Goal: Task Accomplishment & Management: Use online tool/utility

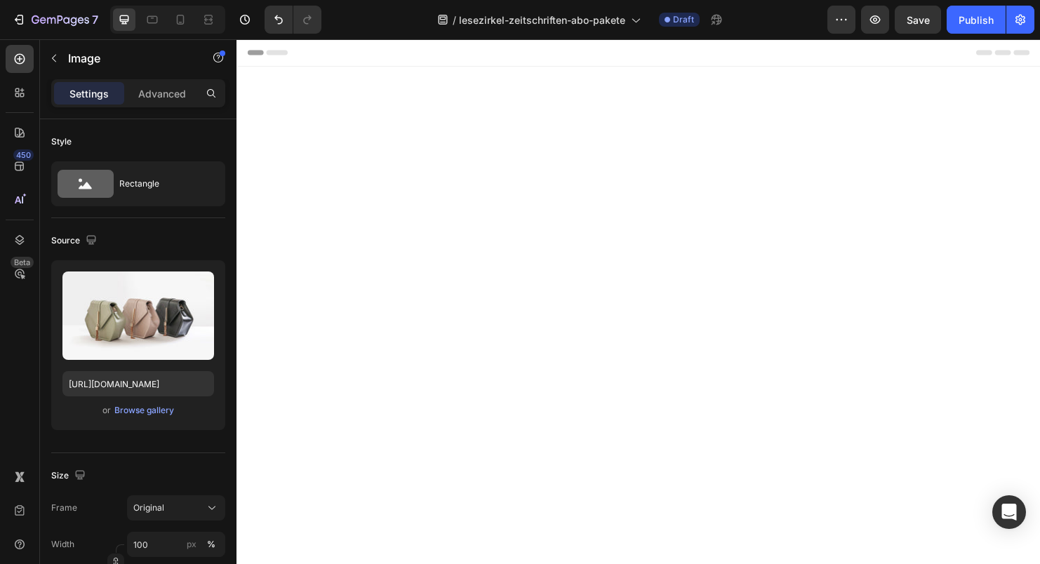
scroll to position [845, 0]
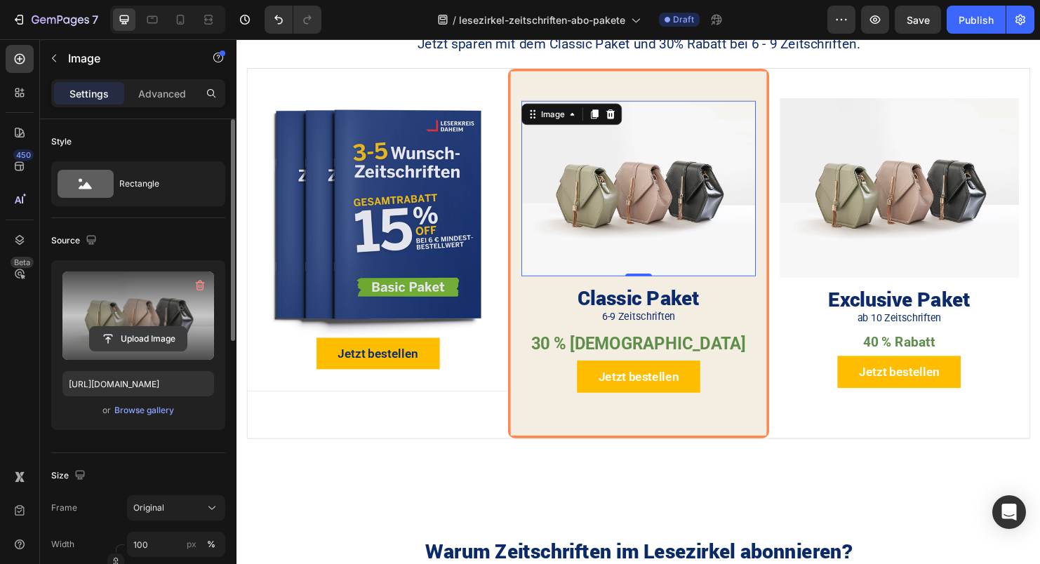
click at [150, 334] on input "file" at bounding box center [138, 339] width 97 height 24
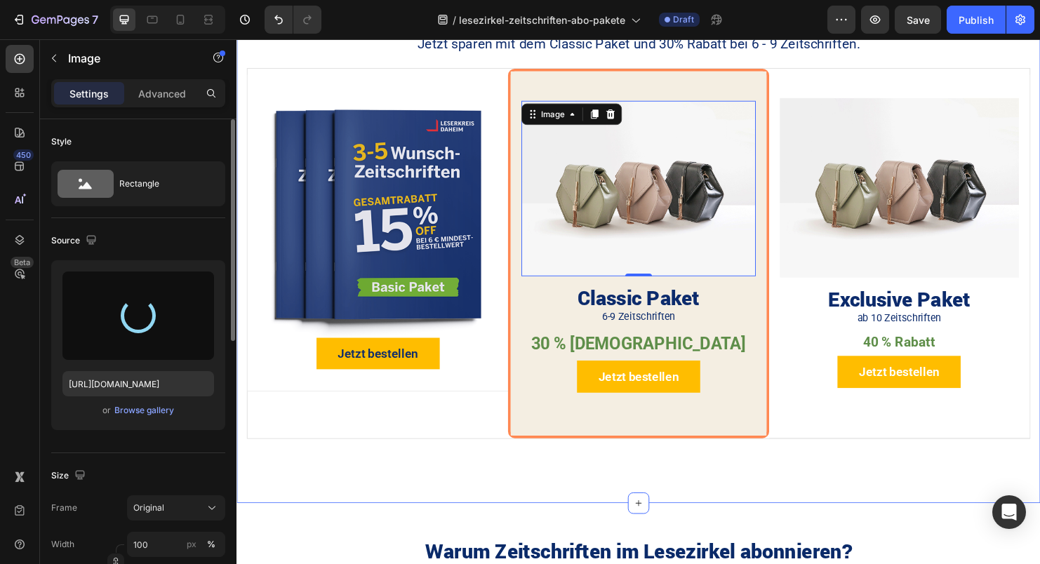
type input "[URL][DOMAIN_NAME]"
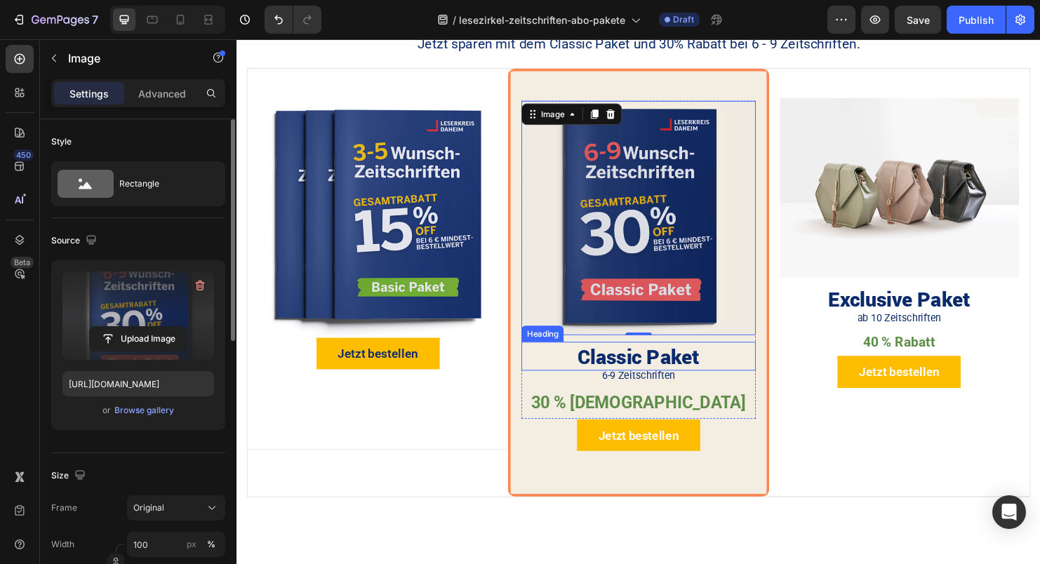
click at [658, 361] on h2 "Classic Paket" at bounding box center [656, 371] width 245 height 30
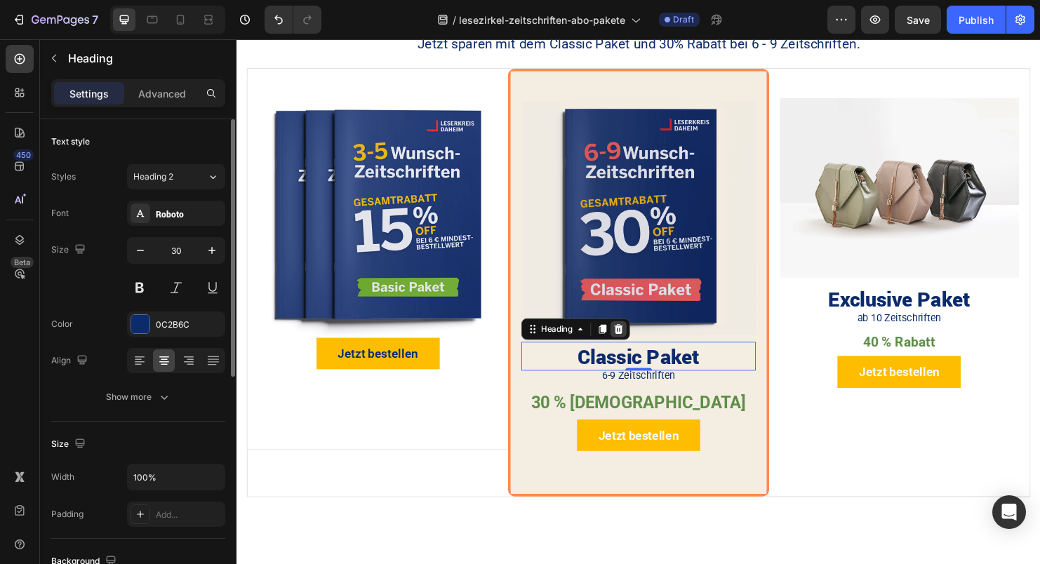
click at [633, 339] on icon at bounding box center [636, 342] width 11 height 11
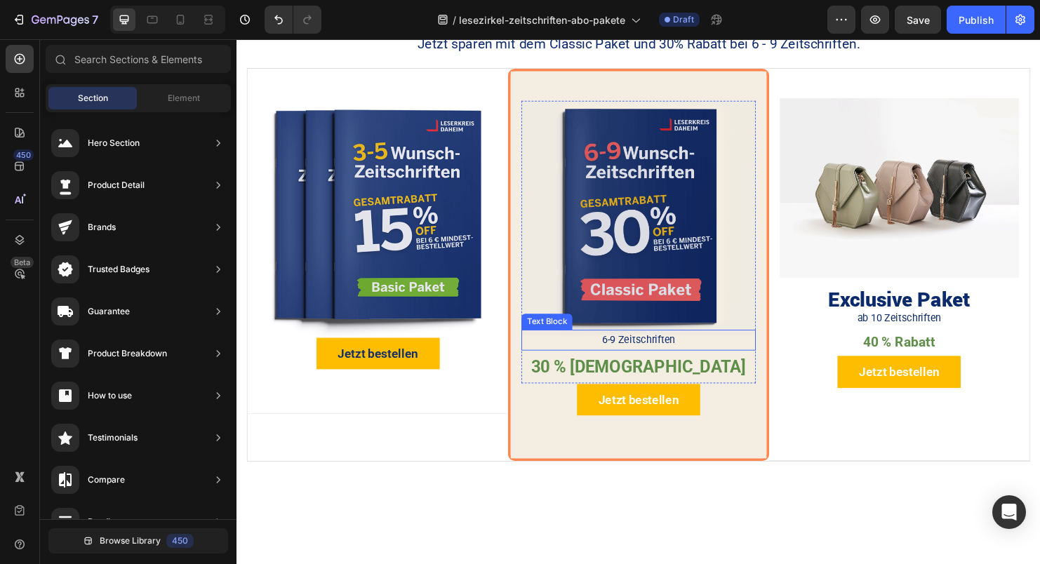
click at [633, 344] on div "6-9 Zeitschriften" at bounding box center [656, 355] width 245 height 22
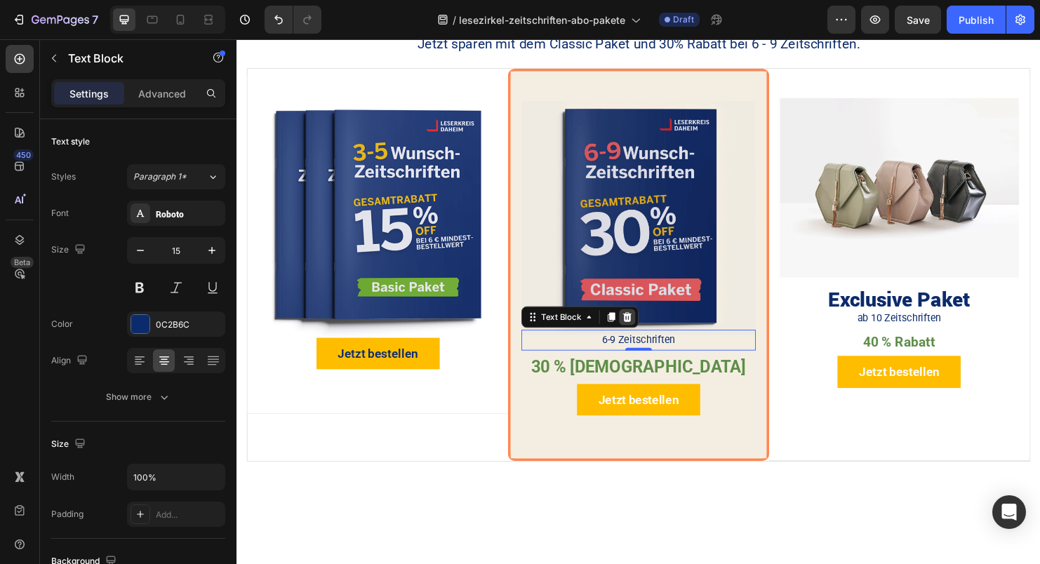
click at [643, 328] on icon at bounding box center [645, 330] width 11 height 11
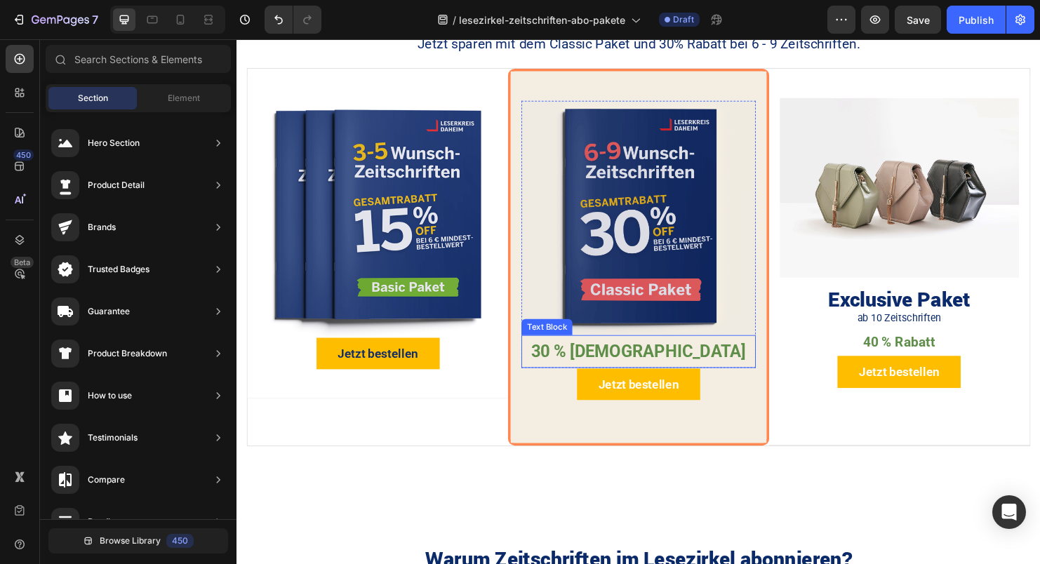
click at [652, 358] on p "30 % Rabatt" at bounding box center [657, 367] width 242 height 32
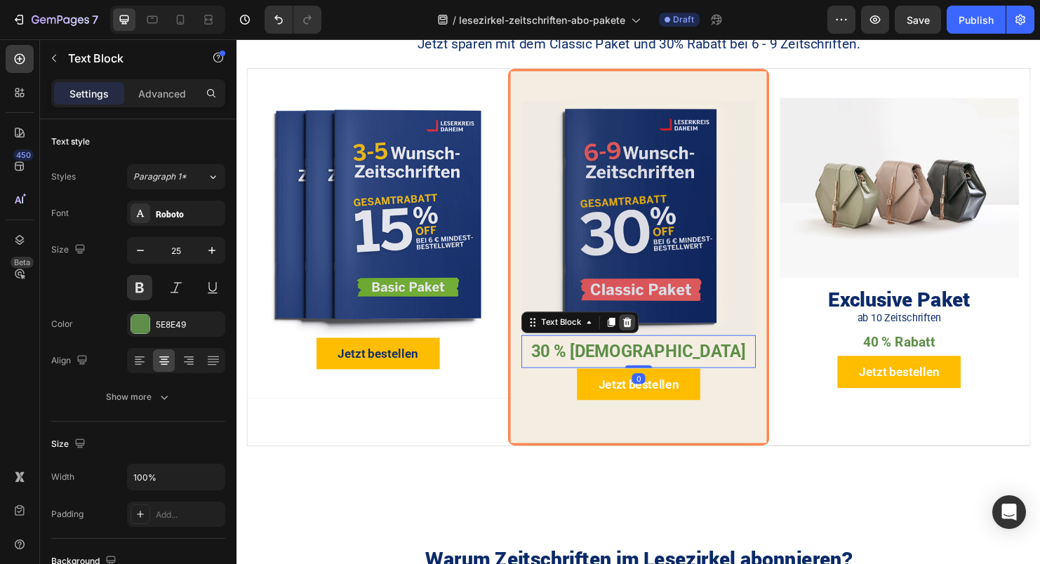
click at [645, 337] on icon at bounding box center [645, 335] width 11 height 11
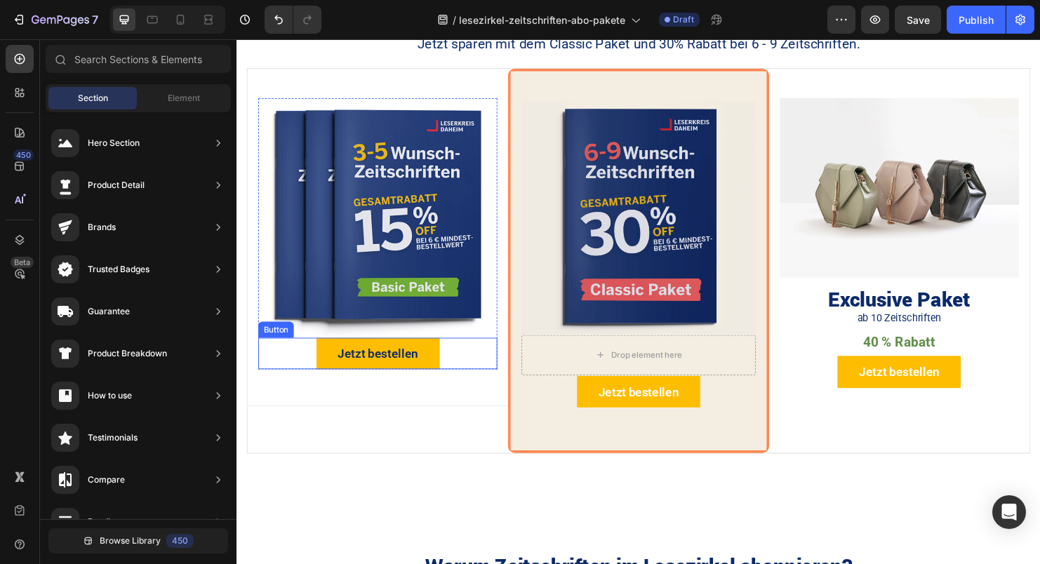
click at [457, 369] on div "Jetzt bestellen Button" at bounding box center [384, 368] width 250 height 33
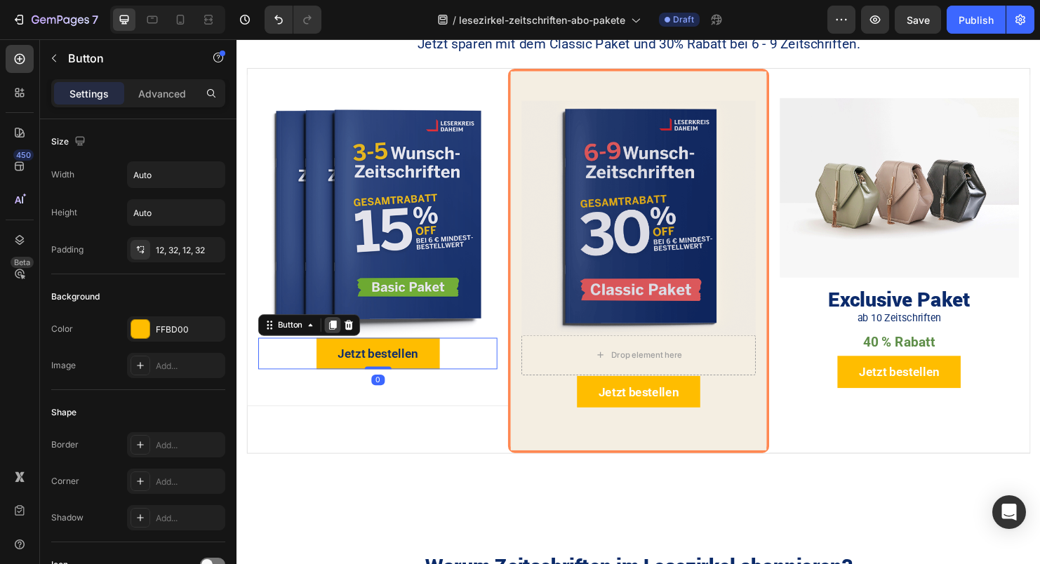
click at [339, 336] on icon at bounding box center [337, 339] width 8 height 10
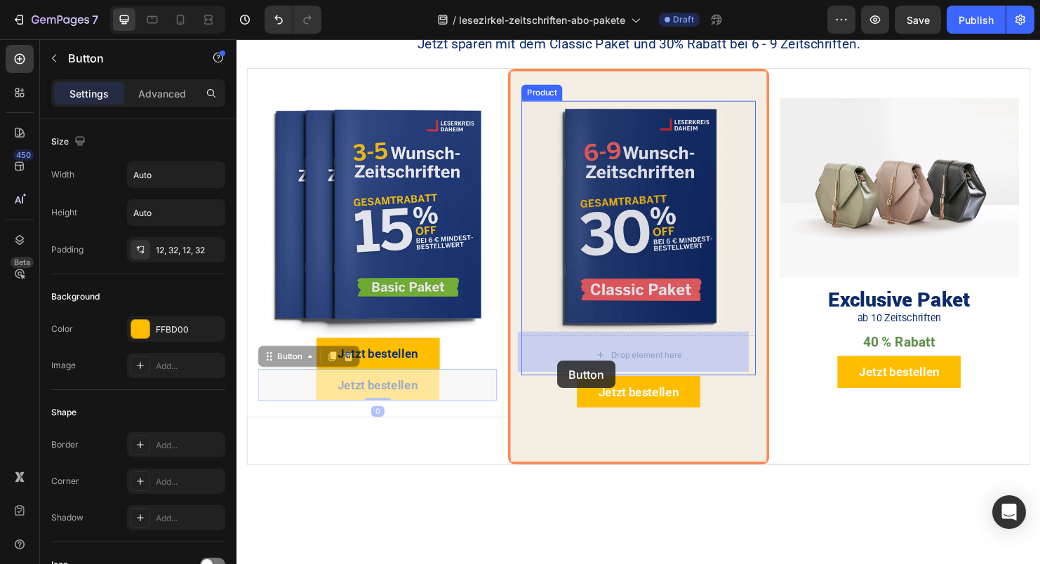
drag, startPoint x: 269, startPoint y: 367, endPoint x: 577, endPoint y: 373, distance: 307.3
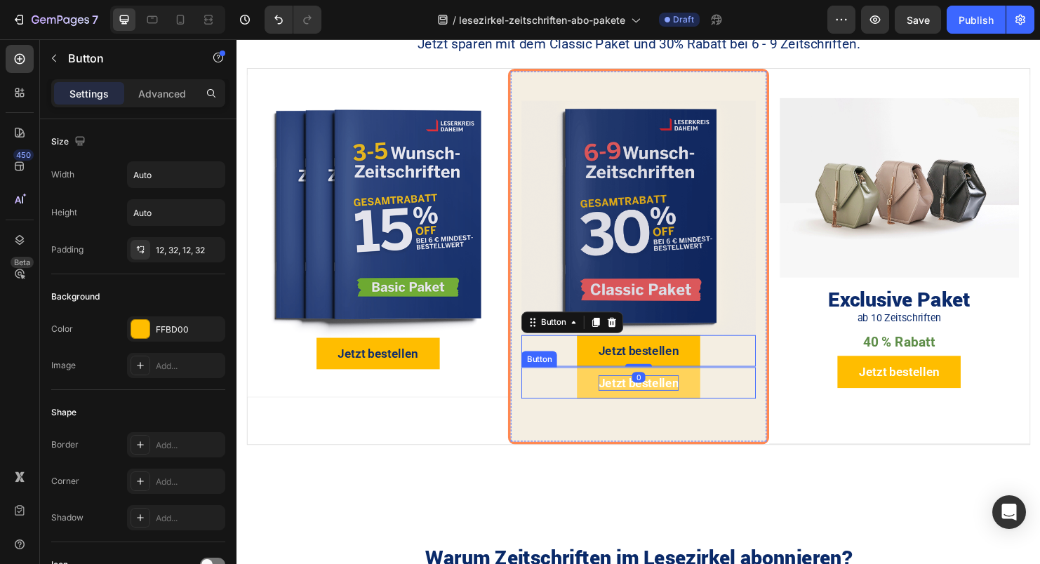
drag, startPoint x: 729, startPoint y: 389, endPoint x: 665, endPoint y: 392, distance: 63.9
click at [729, 389] on div "Jetzt bestellen Button" at bounding box center [656, 399] width 245 height 33
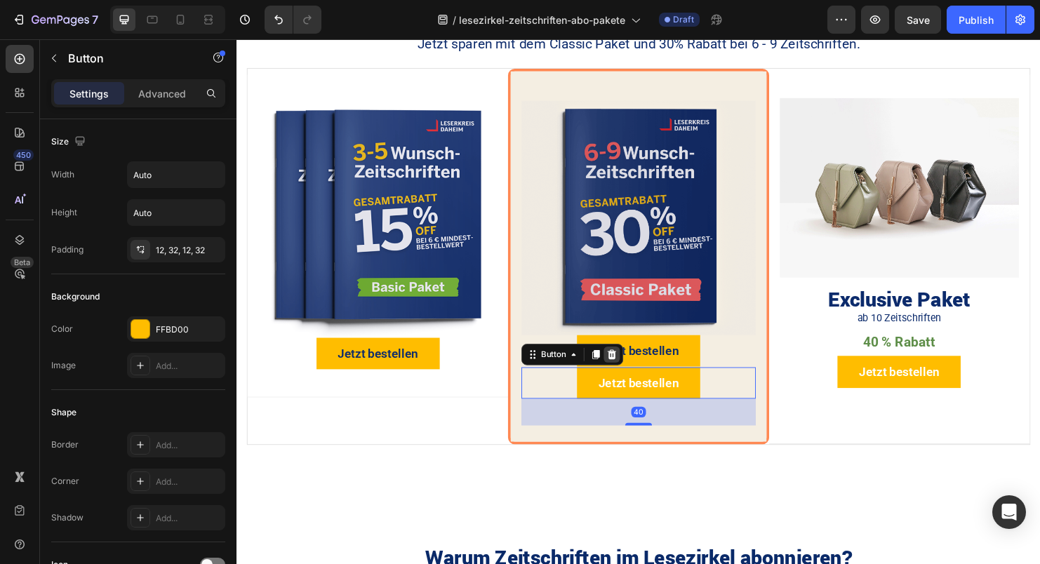
click at [628, 368] on icon at bounding box center [629, 369] width 11 height 11
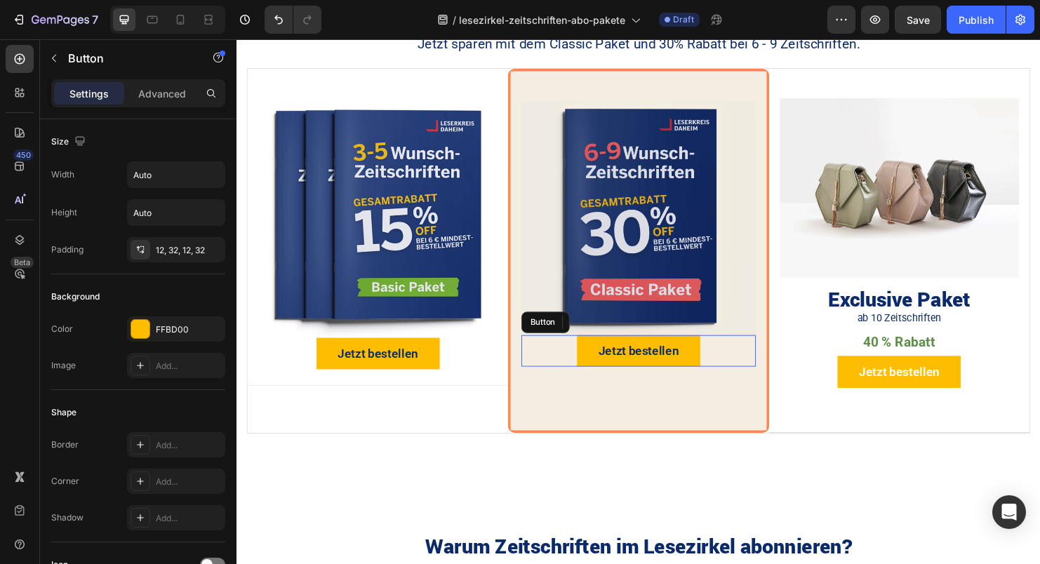
drag, startPoint x: 721, startPoint y: 370, endPoint x: 527, endPoint y: 299, distance: 206.8
click at [722, 370] on div "Jetzt bestellen Button" at bounding box center [656, 365] width 245 height 33
click at [161, 87] on p "Advanced" at bounding box center [162, 93] width 48 height 15
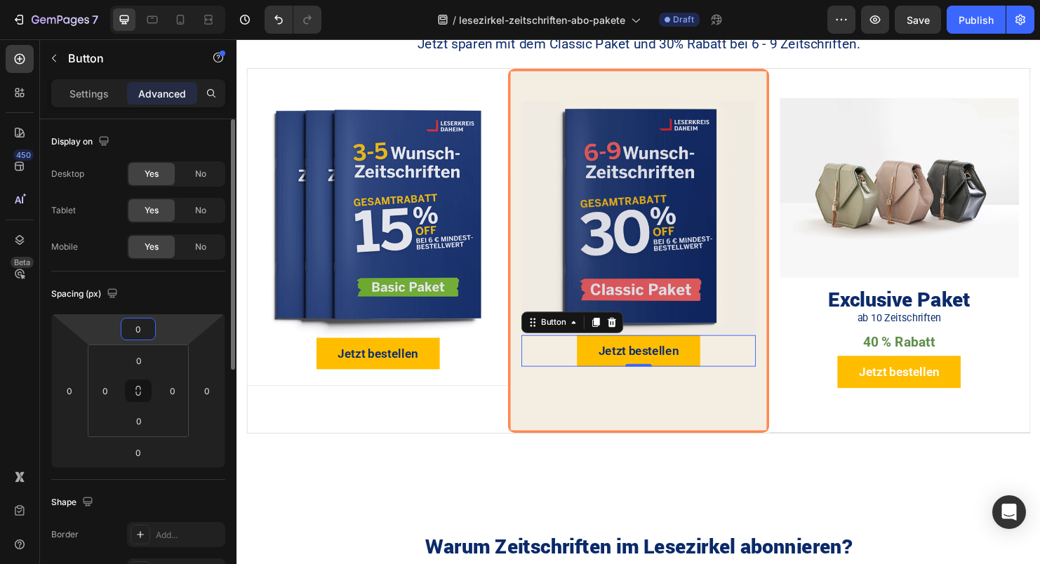
click at [144, 335] on input "0" at bounding box center [138, 328] width 28 height 21
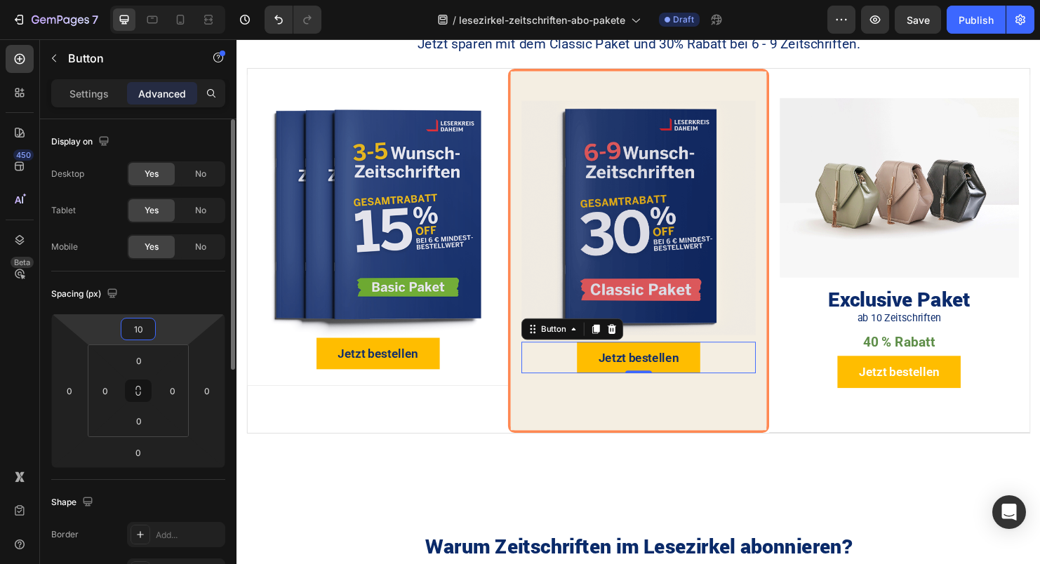
type input "1"
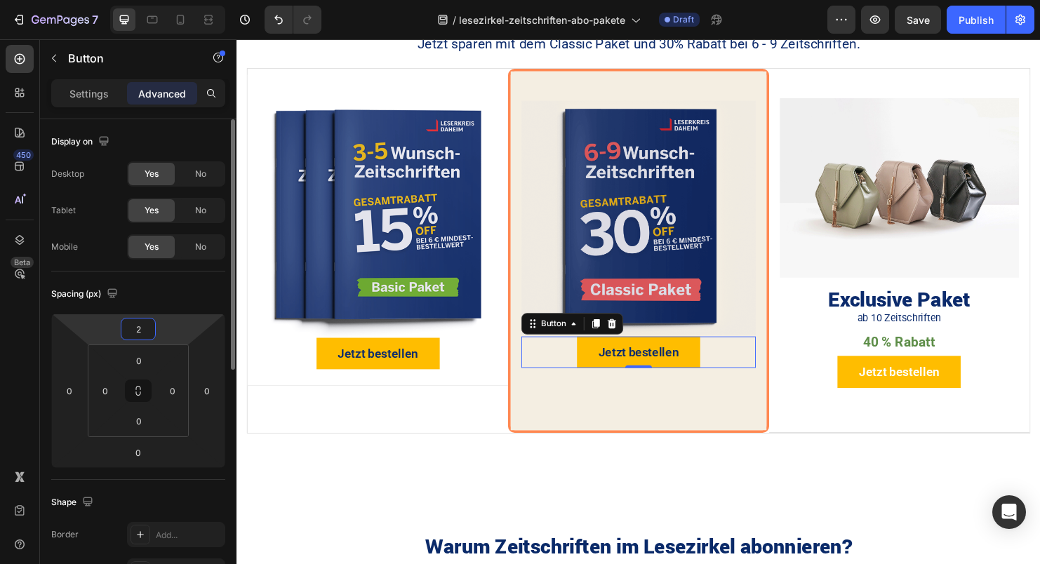
type input "20"
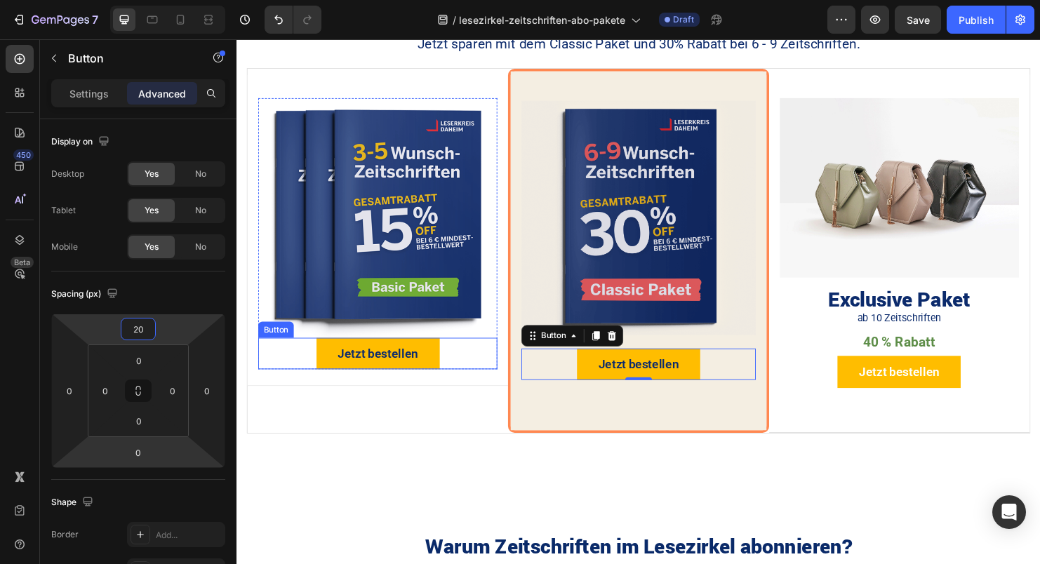
click at [457, 372] on div "Jetzt bestellen Button" at bounding box center [384, 368] width 250 height 33
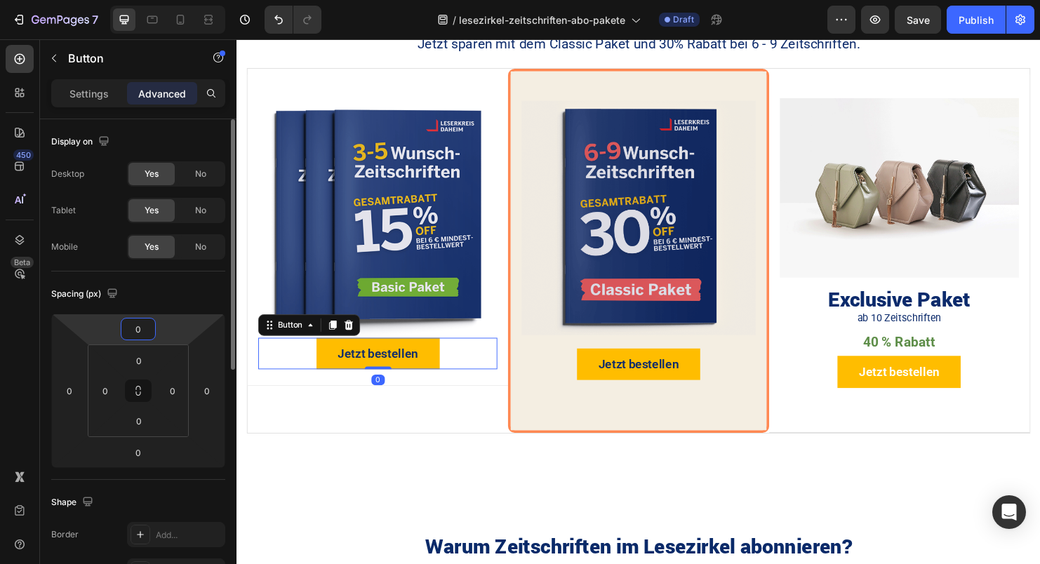
click at [144, 331] on input "0" at bounding box center [138, 328] width 28 height 21
type input "20"
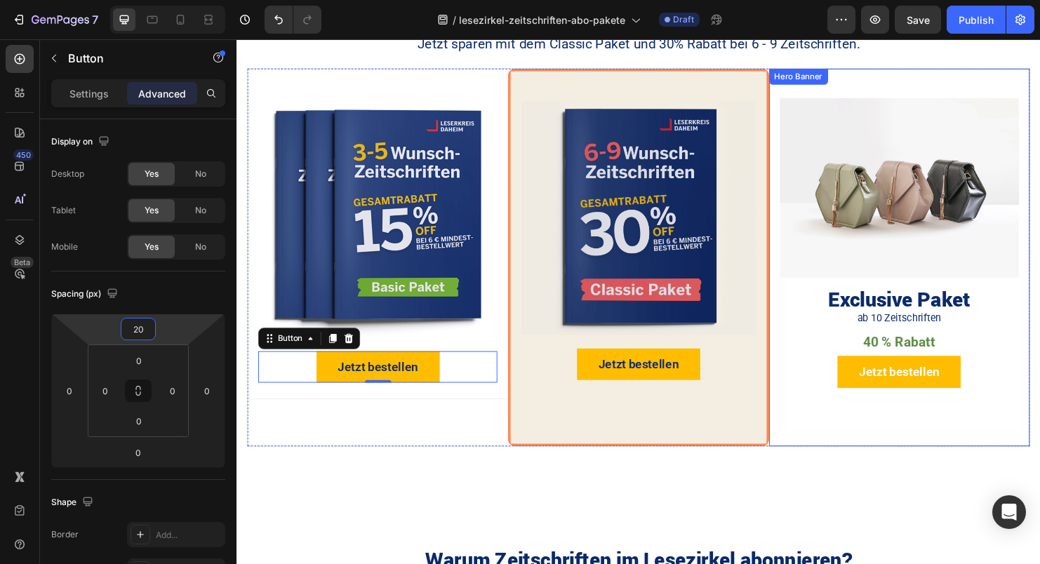
click at [835, 439] on div "Background Image" at bounding box center [930, 267] width 273 height 395
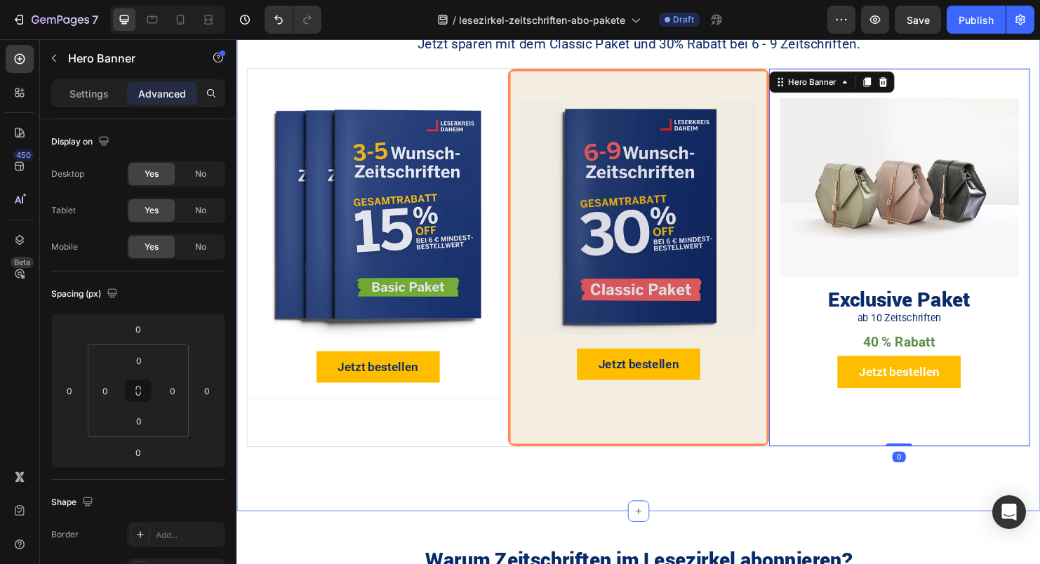
scroll to position [836, 0]
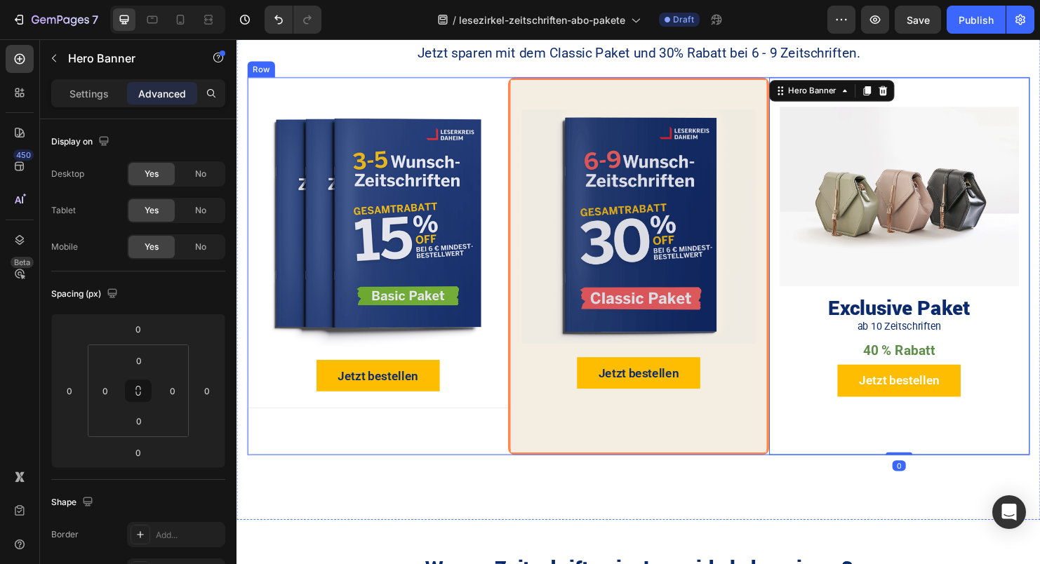
click at [419, 452] on div "Image Jetzt bestellen Button Product Hero Banner" at bounding box center [384, 277] width 273 height 396
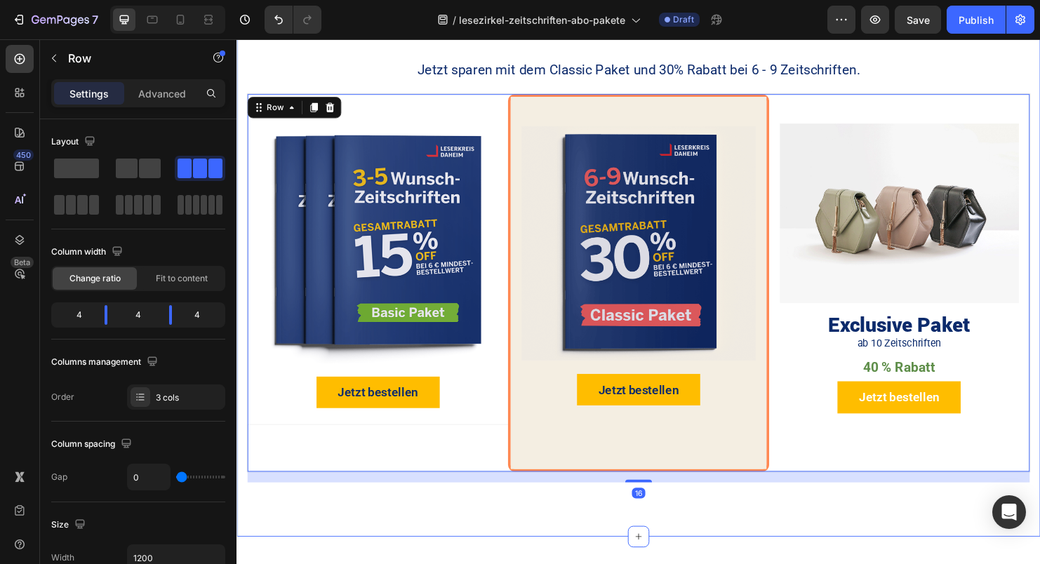
scroll to position [774, 0]
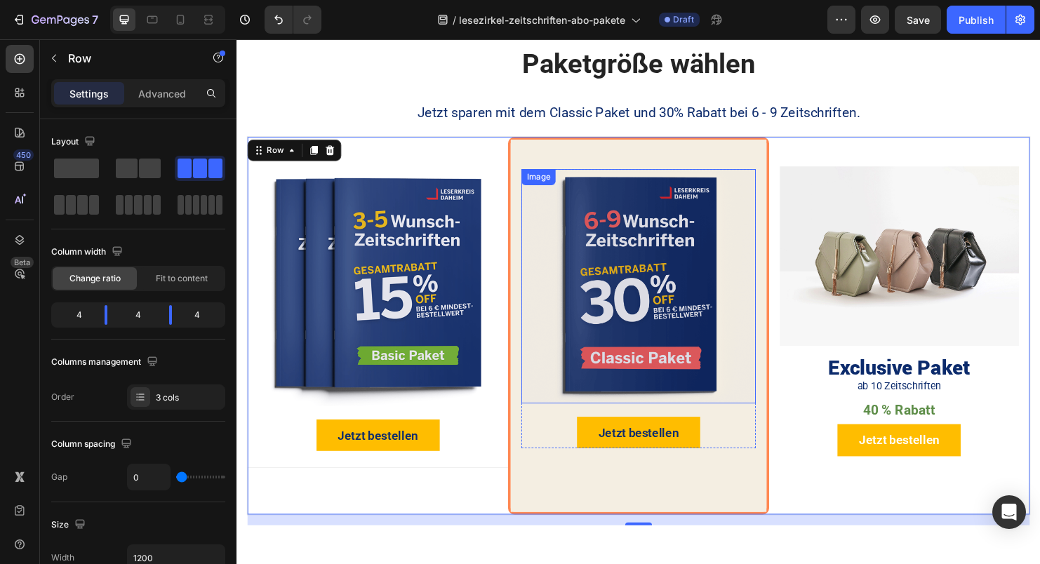
click at [562, 370] on img at bounding box center [656, 297] width 245 height 245
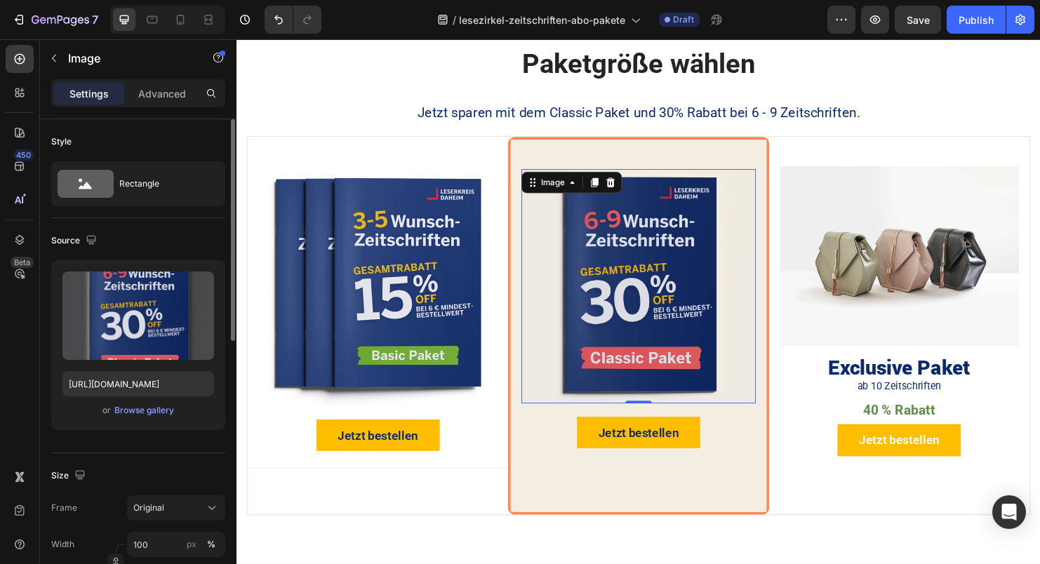
scroll to position [150, 0]
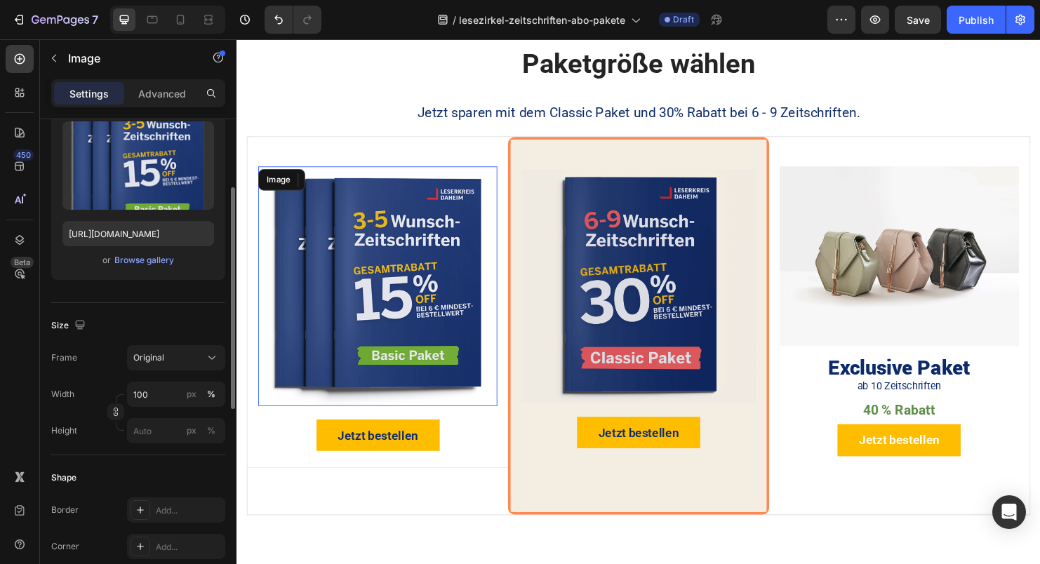
click at [321, 361] on img at bounding box center [384, 298] width 250 height 250
click at [154, 396] on input "100" at bounding box center [176, 394] width 98 height 25
click at [154, 395] on input "100" at bounding box center [176, 394] width 98 height 25
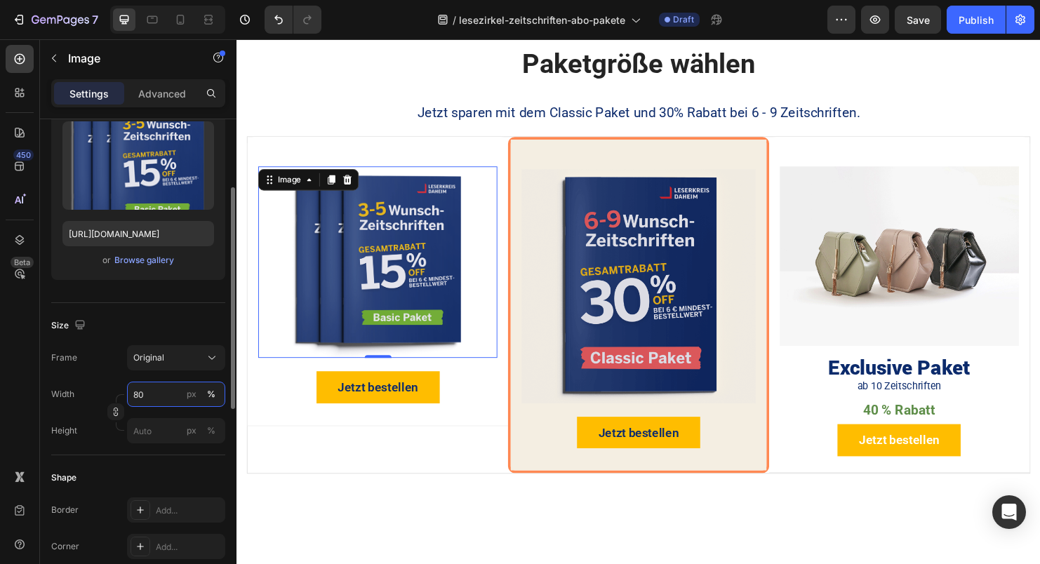
click at [156, 401] on input "80" at bounding box center [176, 394] width 98 height 25
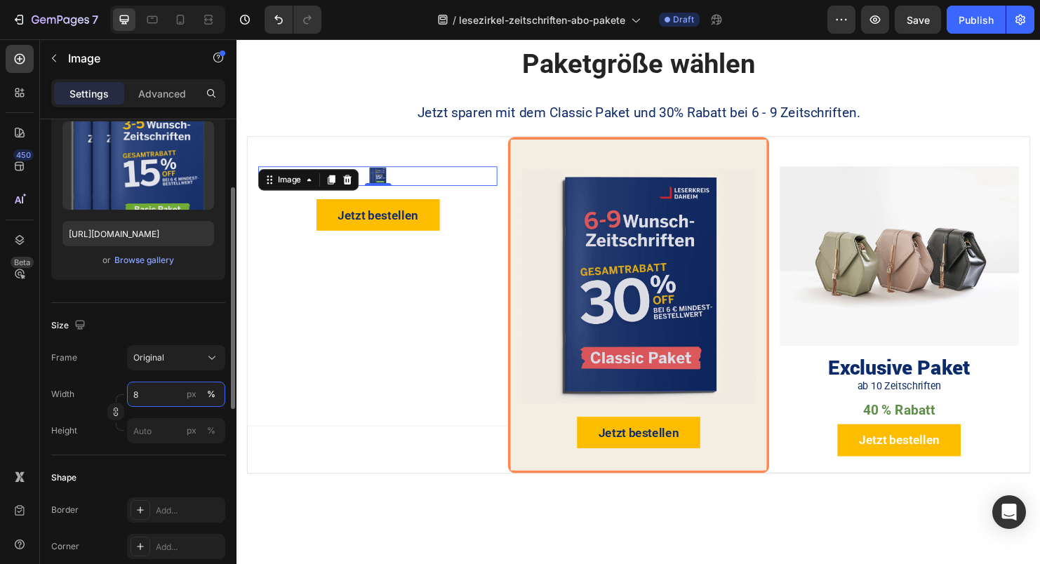
type input "85"
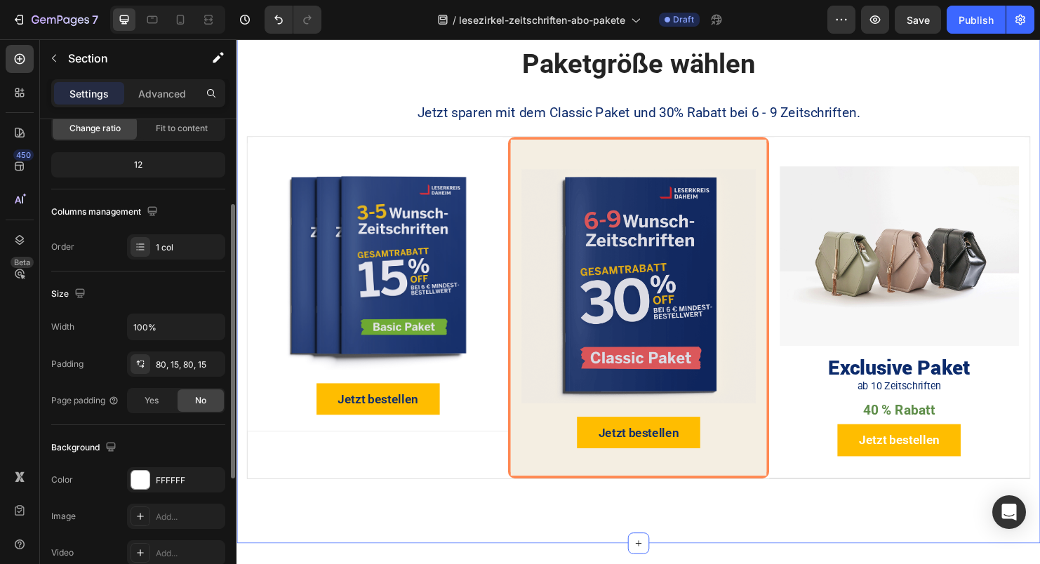
click at [711, 536] on div "Paketgröße wählen Heading Jetzt sparen mit dem Classic Paket und 30% Rabatt bei…" at bounding box center [657, 278] width 842 height 578
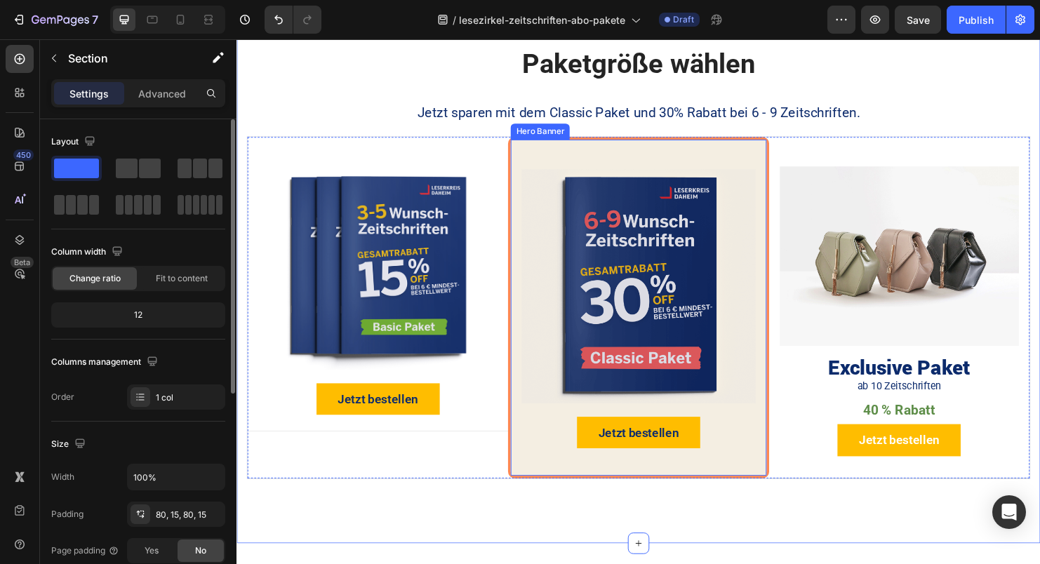
click at [732, 485] on div "Background Image" at bounding box center [656, 320] width 267 height 352
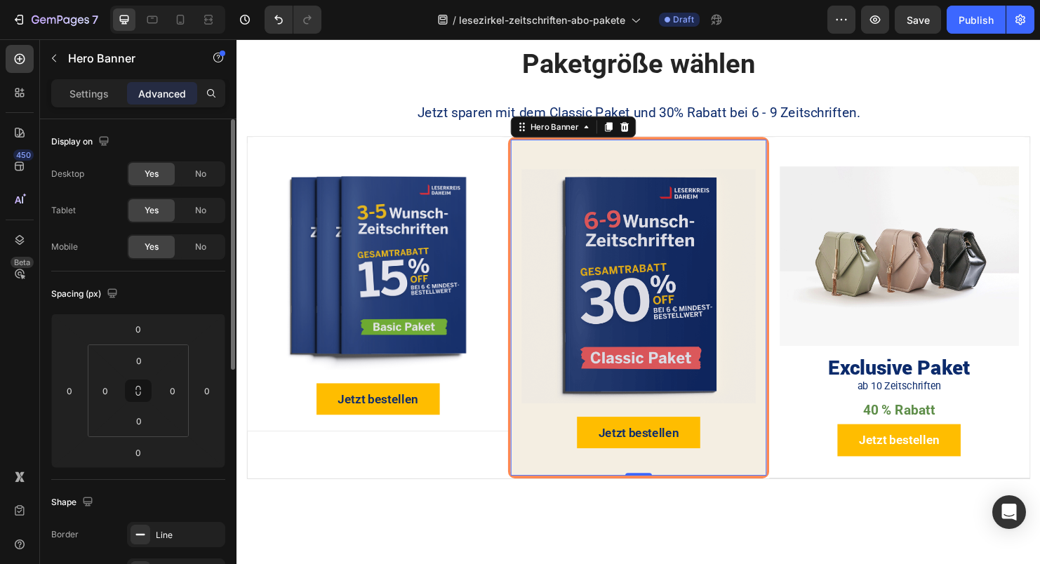
click at [520, 318] on div "Image Jetzt bestellen Button Product Hero Banner 0" at bounding box center [656, 321] width 273 height 358
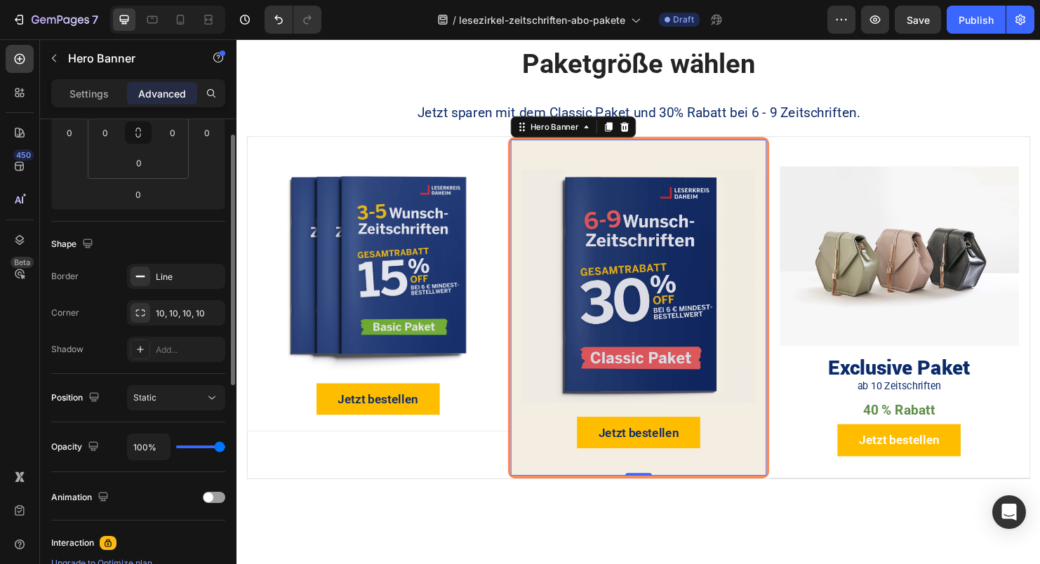
scroll to position [180, 0]
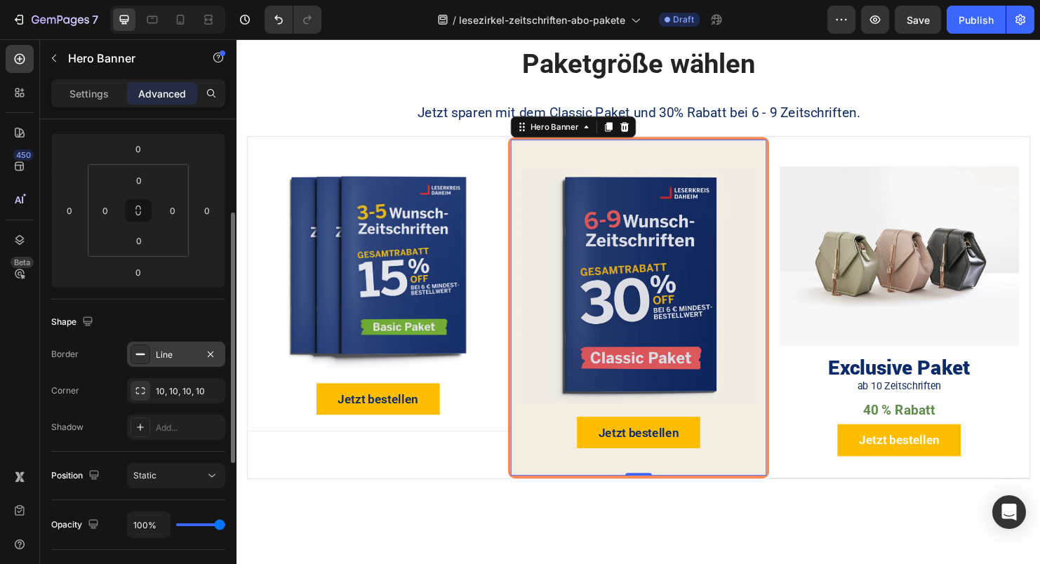
click at [142, 354] on rect at bounding box center [140, 354] width 9 height 1
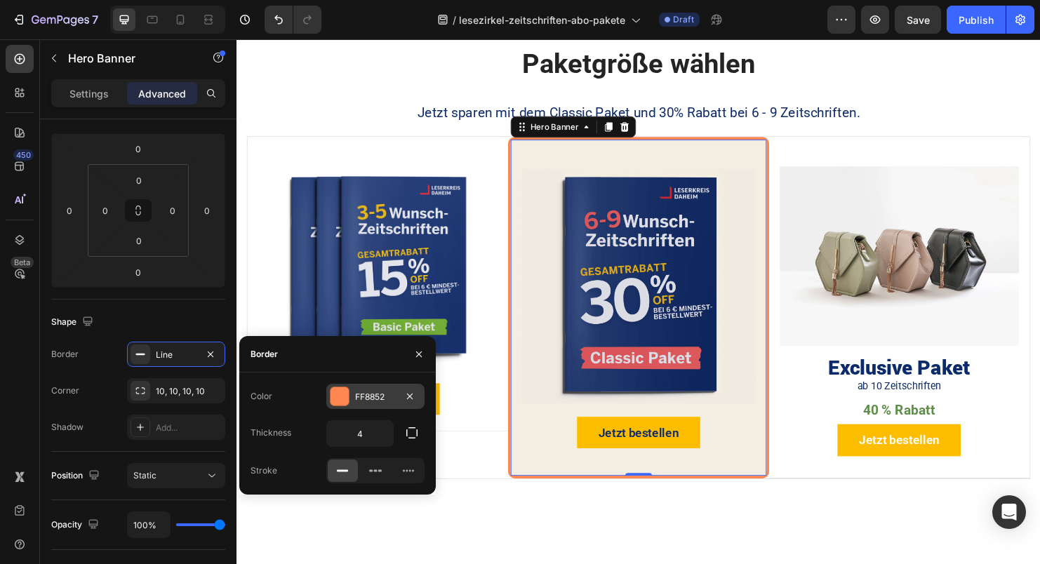
click at [337, 399] on div at bounding box center [339, 396] width 18 height 18
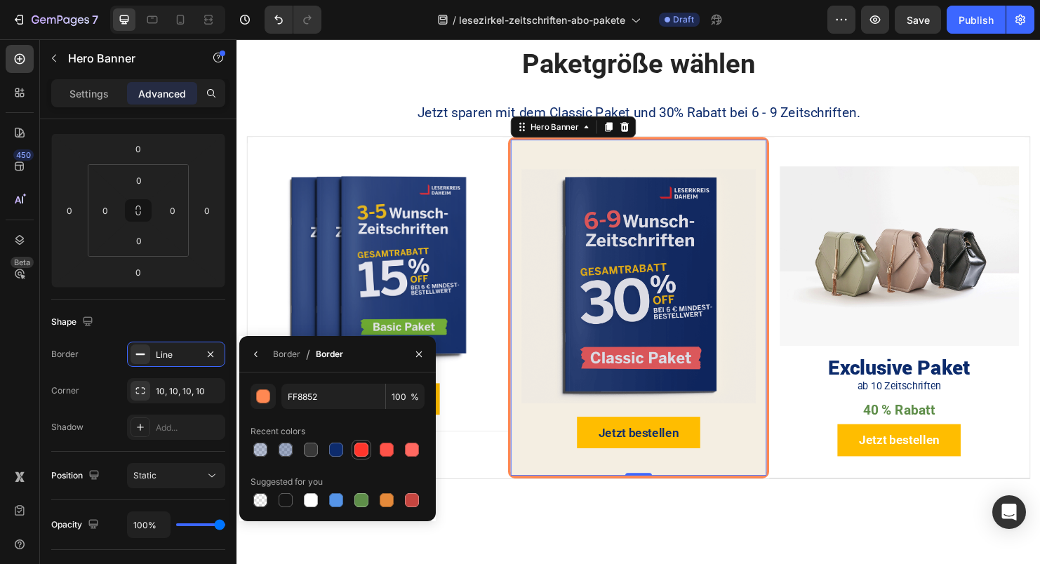
click at [366, 447] on div at bounding box center [361, 450] width 14 height 14
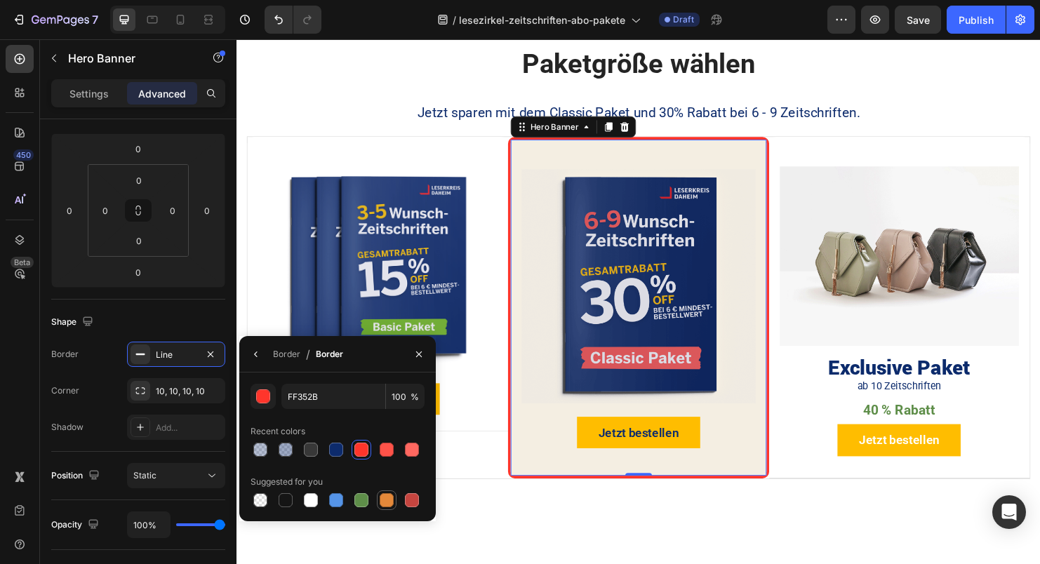
click at [389, 502] on div at bounding box center [386, 500] width 14 height 14
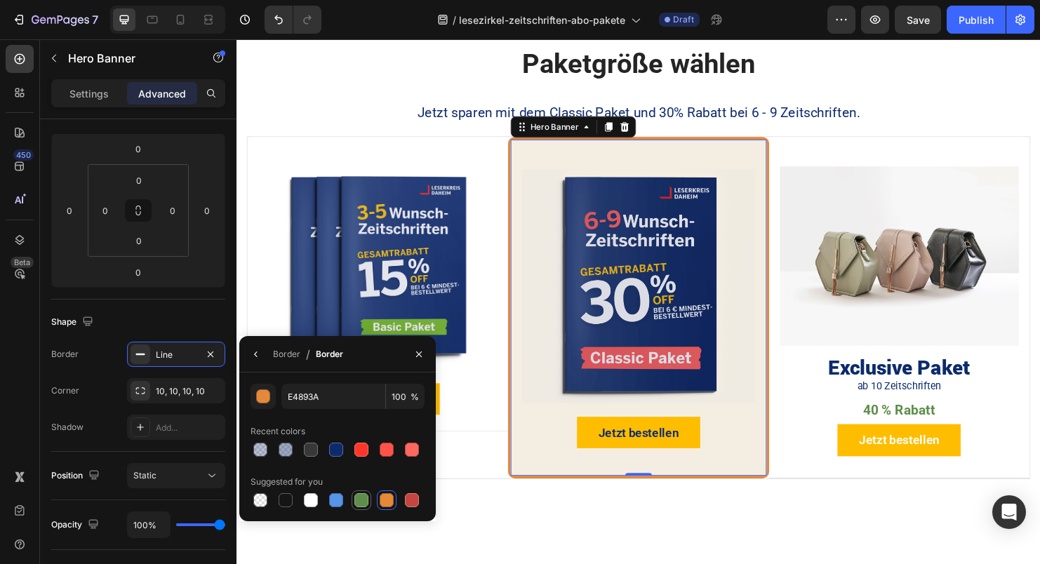
click at [361, 503] on div at bounding box center [361, 500] width 14 height 14
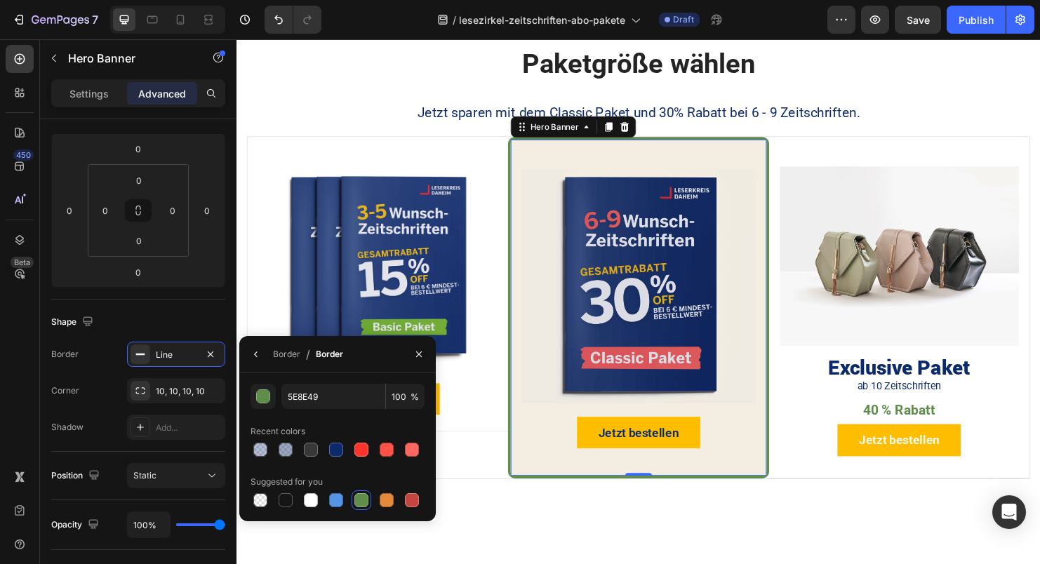
click at [328, 409] on div "5E8E49 100 % Recent colors Suggested for you" at bounding box center [337, 447] width 174 height 126
click at [329, 401] on input "5E8E49" at bounding box center [333, 396] width 104 height 25
paste input "#ff6b6b"
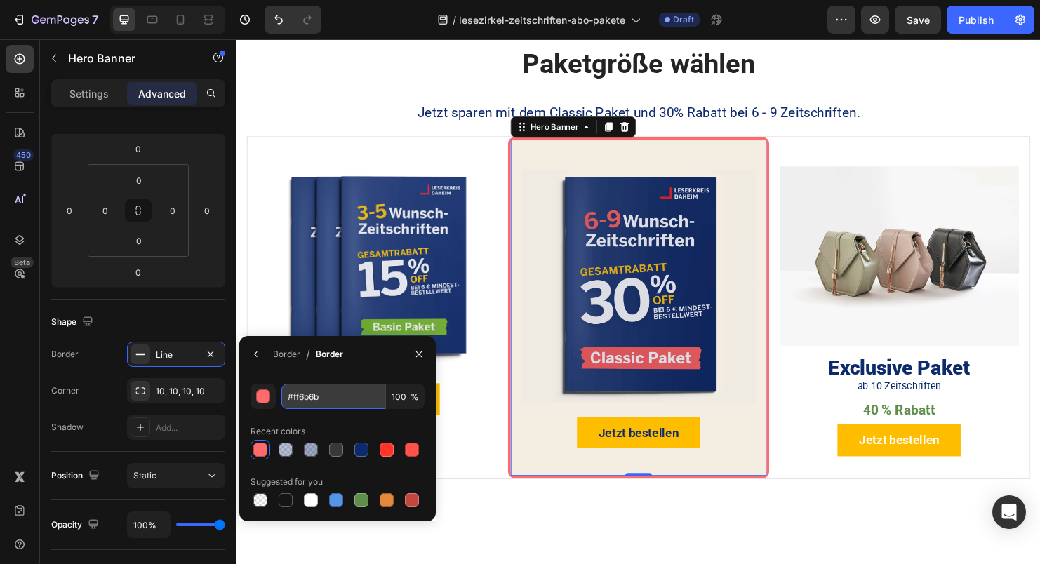
type input "FF6B6B"
click at [530, 528] on div "Paketgröße wählen Heading Jetzt sparen mit dem Classic Paket und 30% Rabatt bei…" at bounding box center [657, 278] width 842 height 578
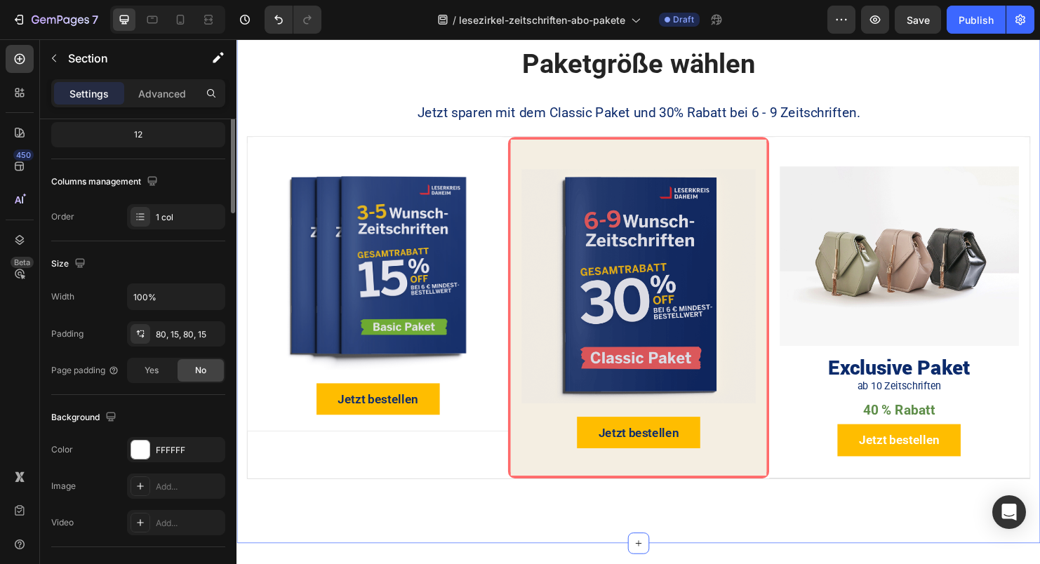
scroll to position [0, 0]
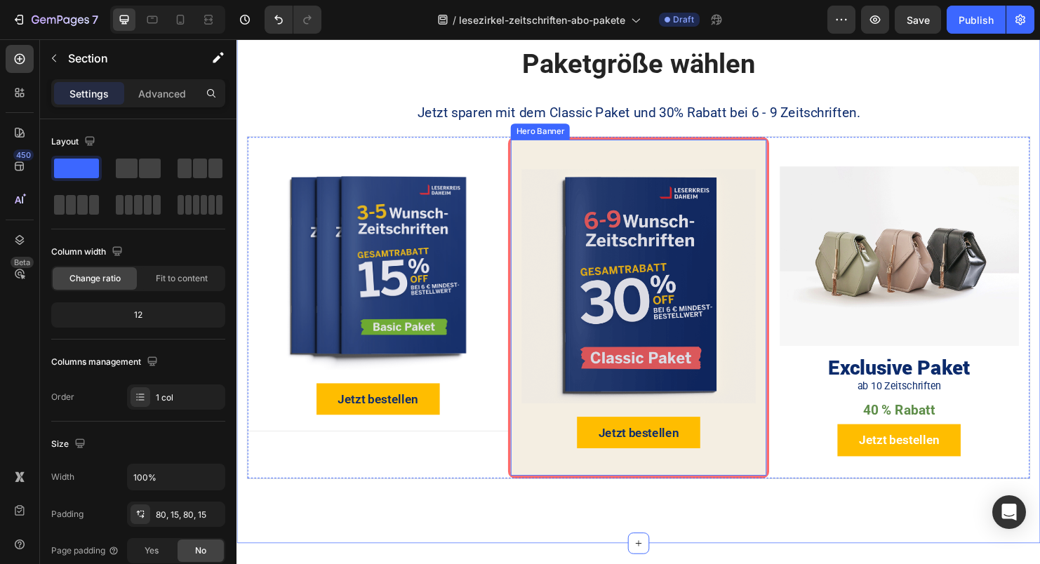
click at [720, 478] on div "Image Jetzt bestellen Button Product" at bounding box center [656, 314] width 267 height 340
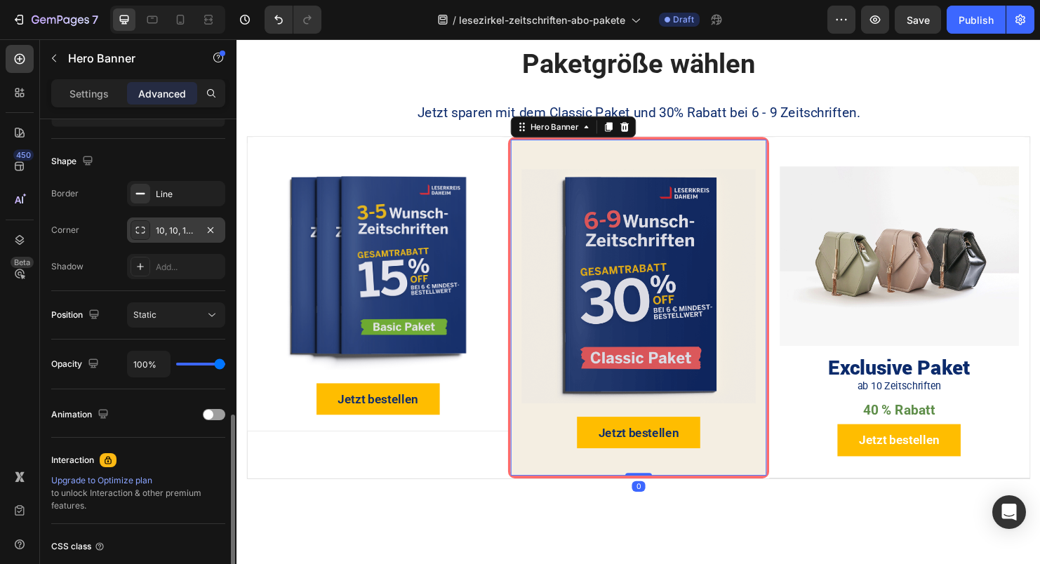
scroll to position [419, 0]
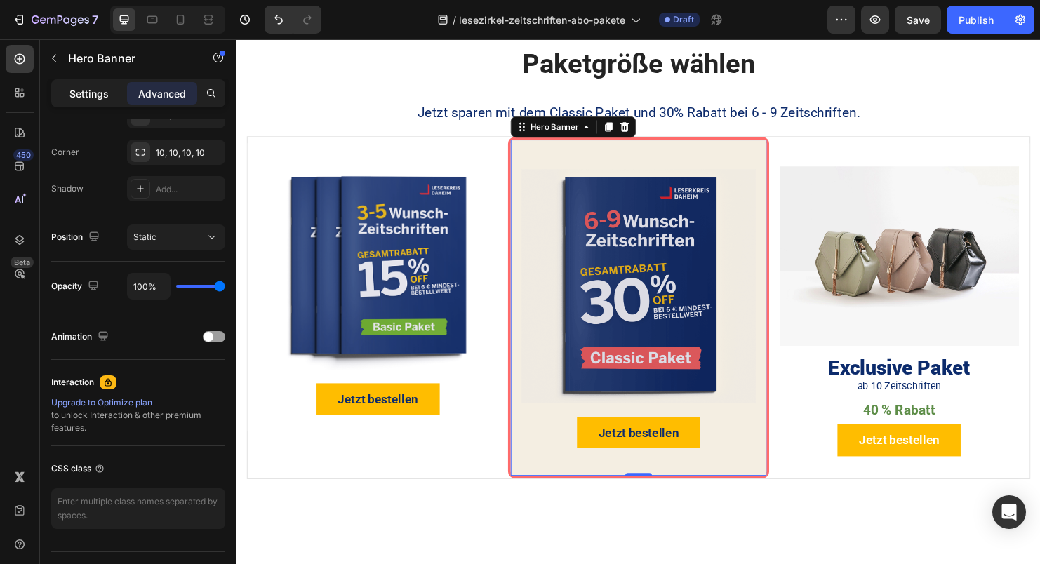
click at [79, 94] on p "Settings" at bounding box center [88, 93] width 39 height 15
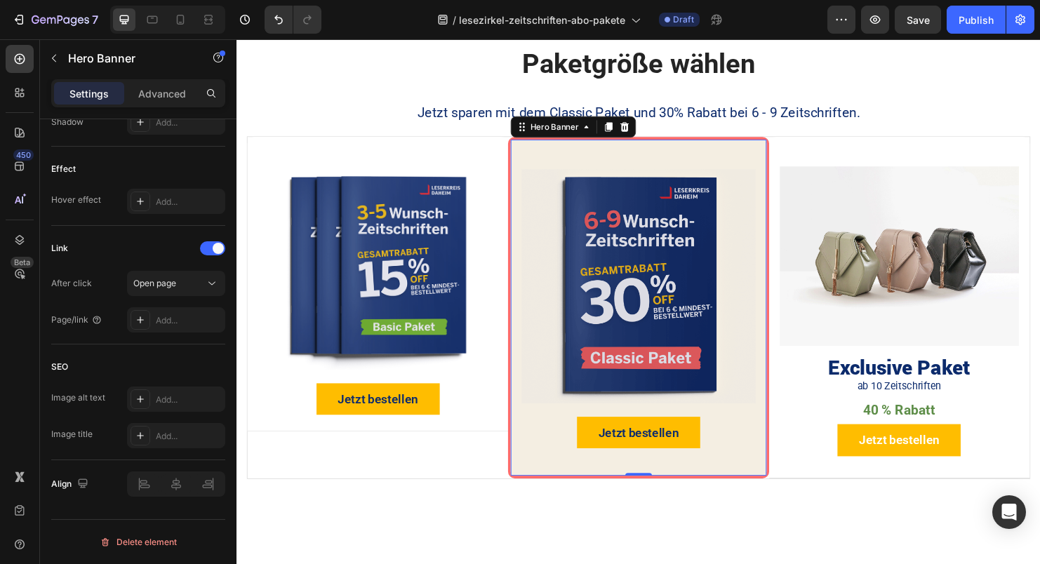
scroll to position [0, 0]
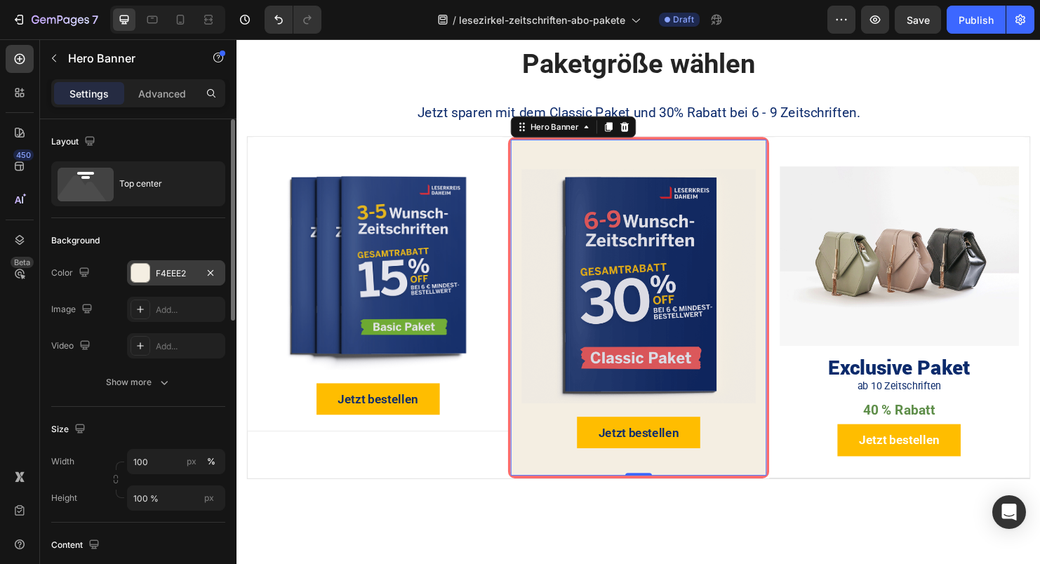
click at [168, 275] on div "F4EEE2" at bounding box center [176, 273] width 41 height 13
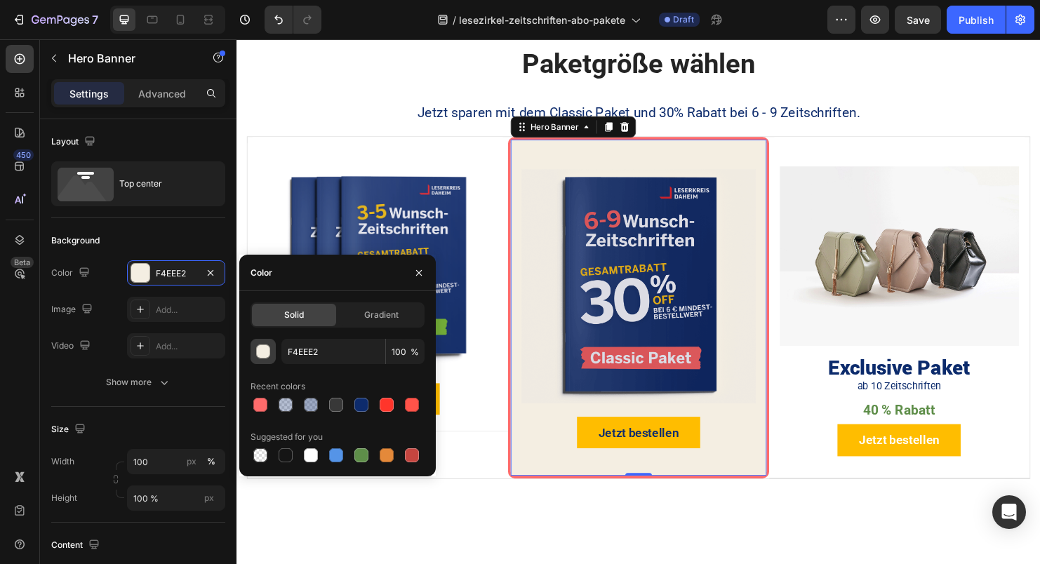
click at [267, 354] on div "button" at bounding box center [264, 352] width 14 height 14
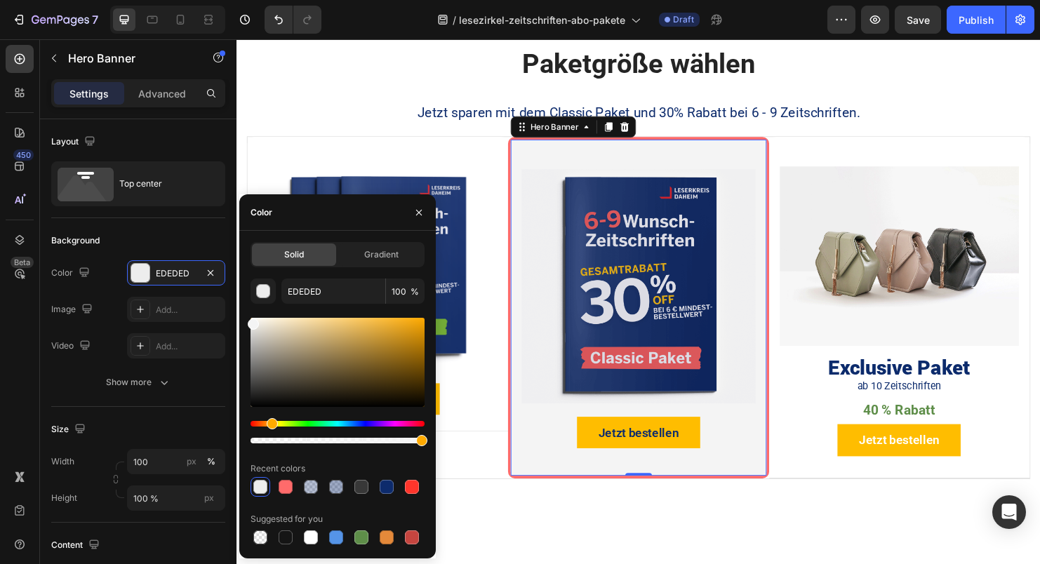
type input "F4F4F4"
drag, startPoint x: 265, startPoint y: 323, endPoint x: 245, endPoint y: 321, distance: 20.4
click at [245, 321] on div "Solid Gradient F4F4F4 100 % Recent colors Suggested for you" at bounding box center [337, 394] width 196 height 305
click at [640, 516] on div "Paketgröße wählen Heading Jetzt sparen mit dem Classic Paket und 30% Rabatt bei…" at bounding box center [657, 278] width 842 height 578
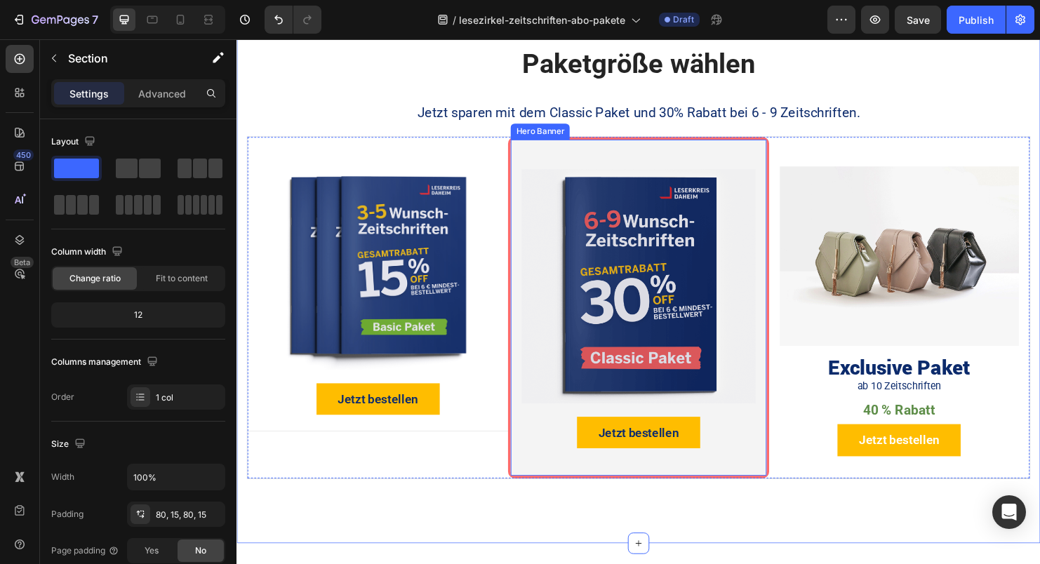
click at [547, 465] on div "Image Jetzt bestellen Button Product" at bounding box center [656, 314] width 267 height 340
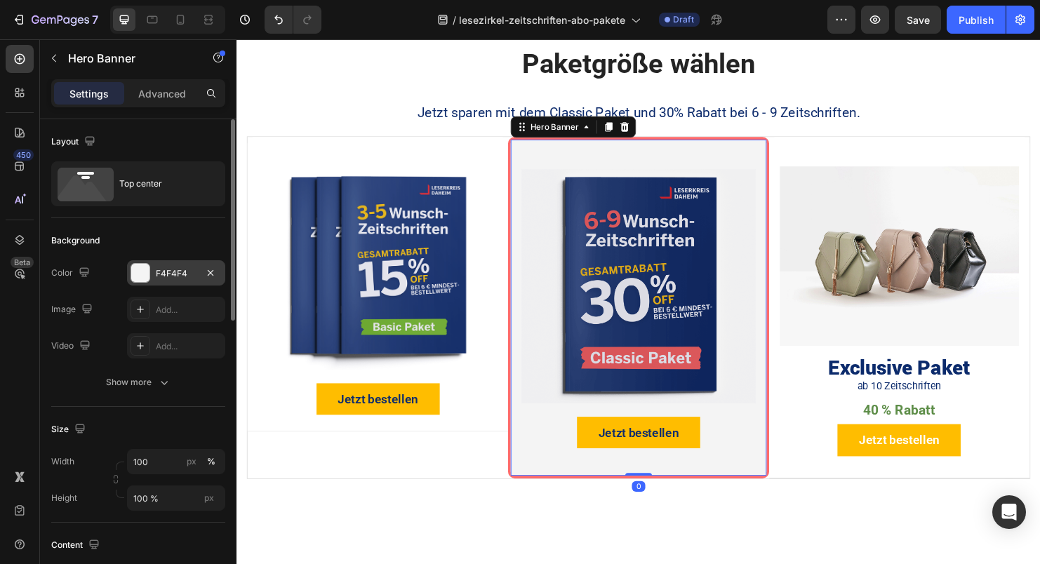
click at [140, 274] on div at bounding box center [140, 273] width 18 height 18
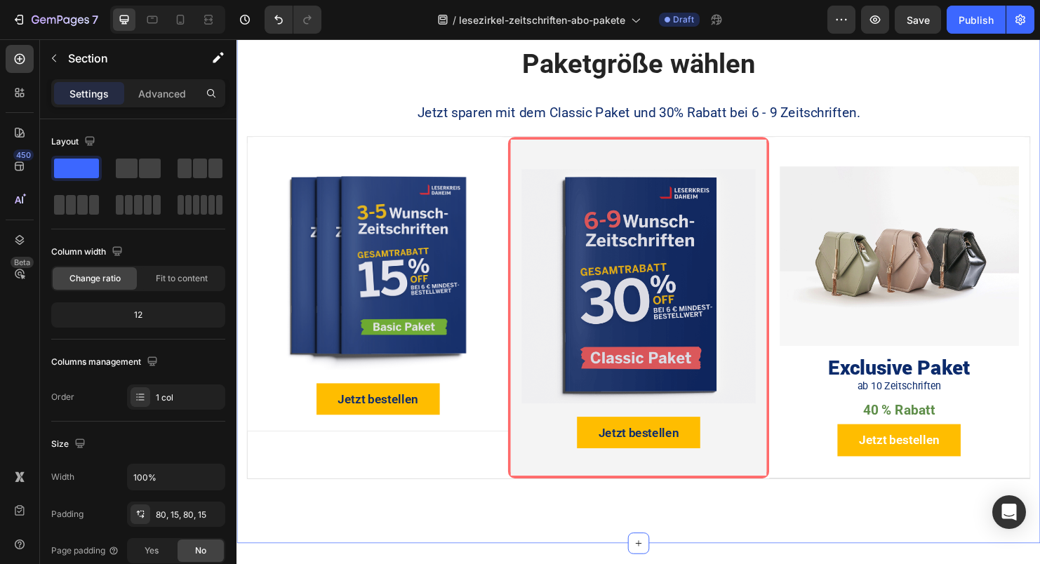
click at [835, 499] on div "Paketgröße wählen Heading Jetzt sparen mit dem Classic Paket und 30% Rabatt bei…" at bounding box center [657, 279] width 821 height 466
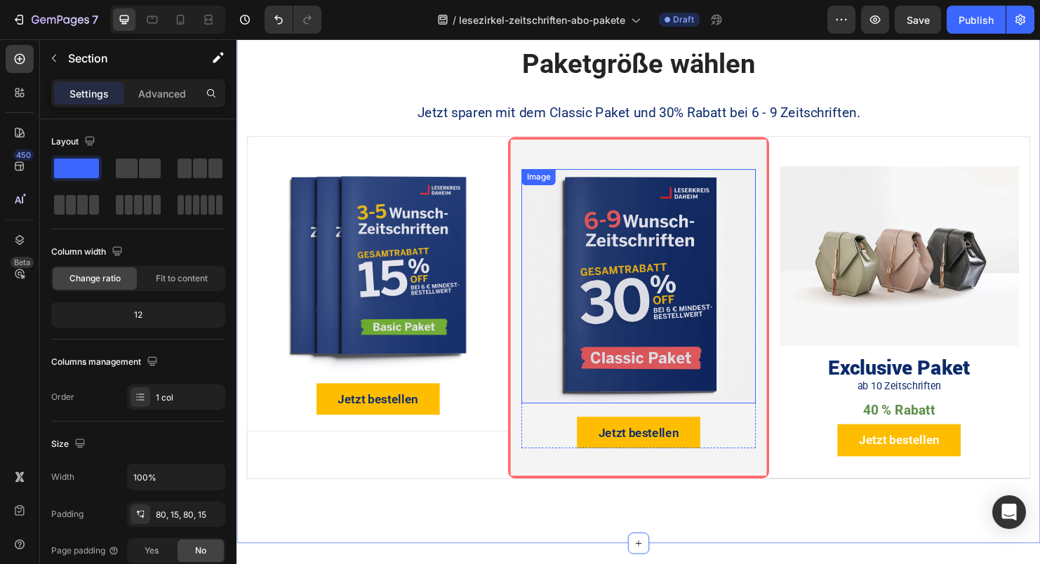
scroll to position [765, 0]
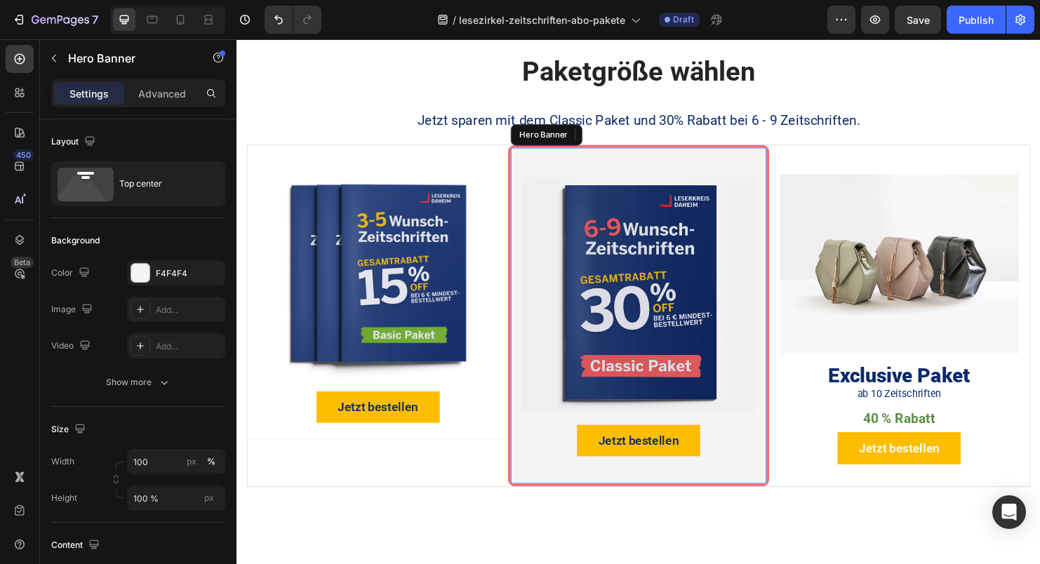
click at [545, 495] on div "Background Image" at bounding box center [656, 329] width 267 height 352
click at [520, 494] on div "Image Jetzt bestellen Button Product Hero Banner 0" at bounding box center [656, 329] width 273 height 358
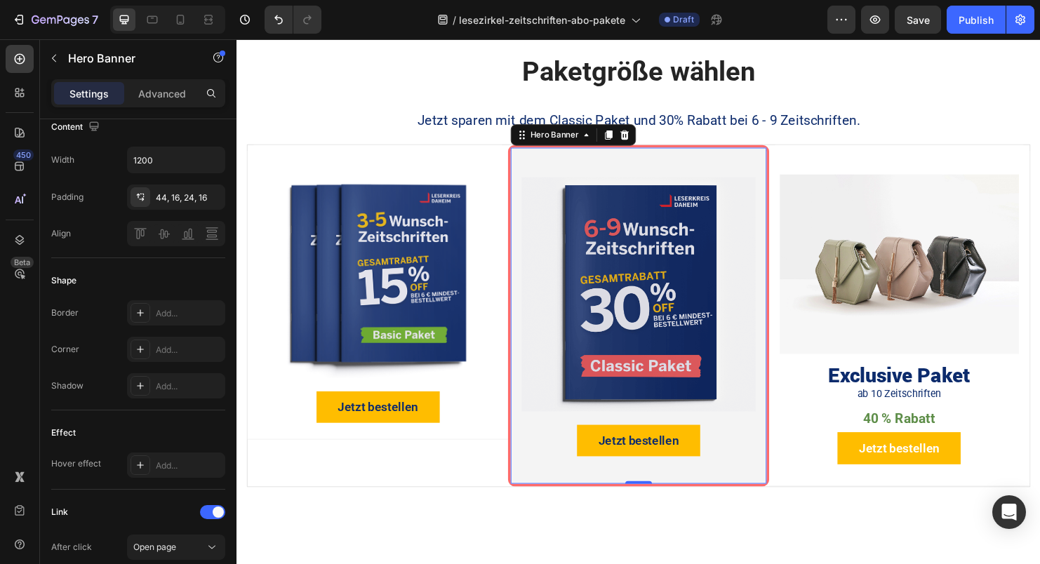
scroll to position [0, 0]
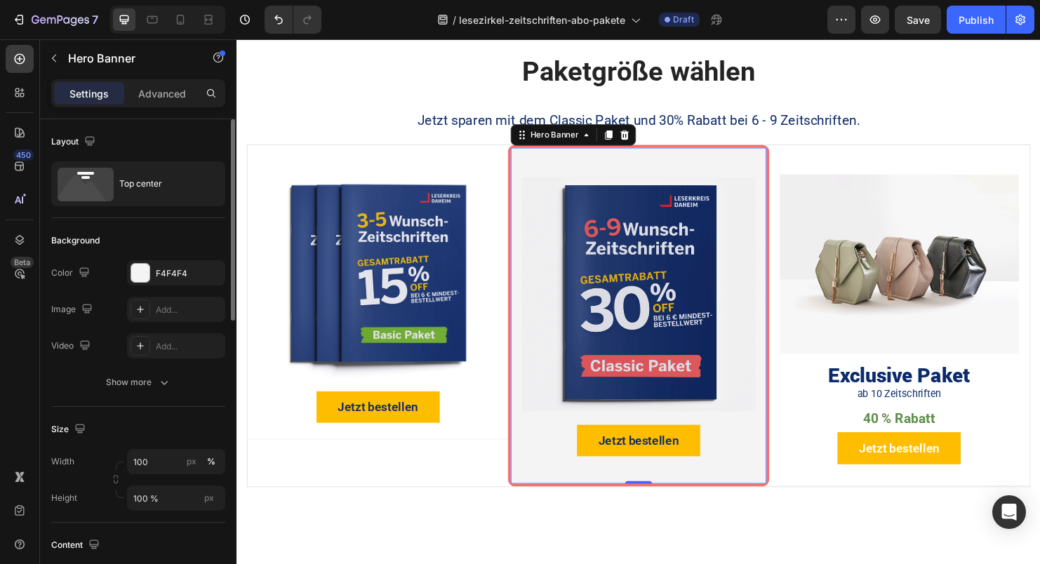
click at [166, 105] on div "Settings Advanced" at bounding box center [138, 93] width 174 height 28
click at [150, 93] on p "Advanced" at bounding box center [162, 93] width 48 height 15
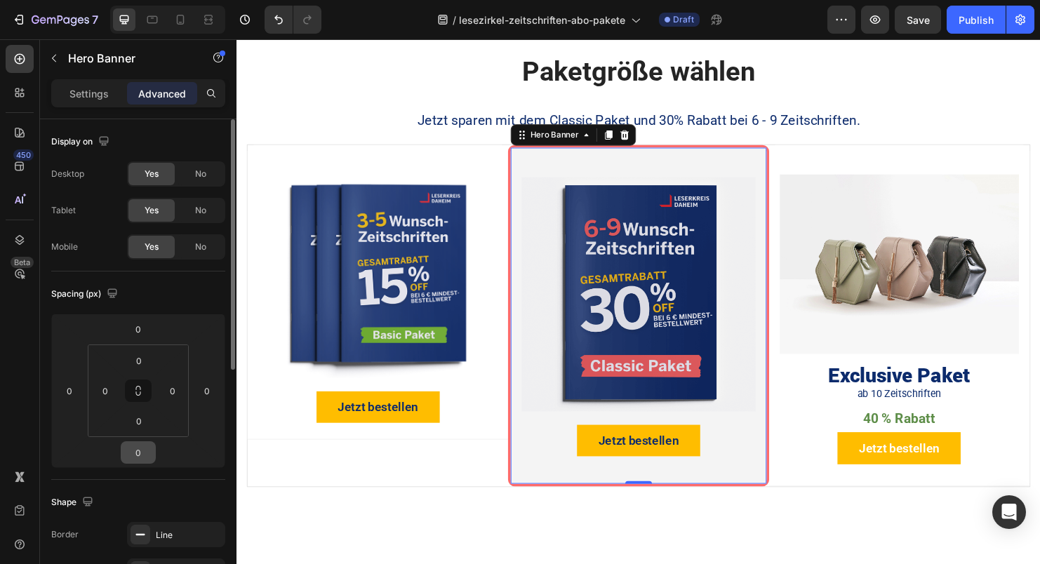
scroll to position [188, 0]
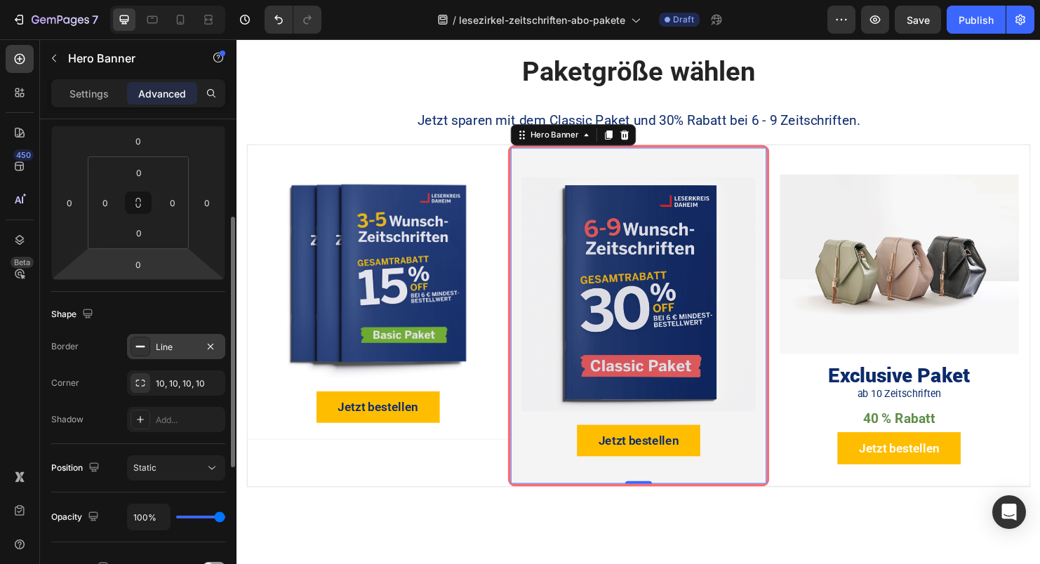
click at [136, 358] on div "Line" at bounding box center [176, 346] width 98 height 25
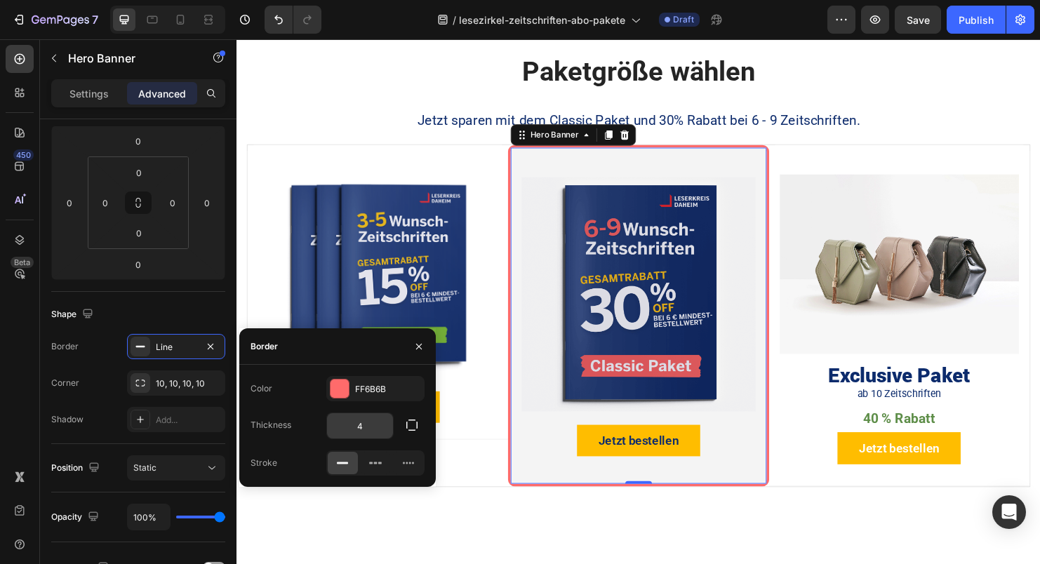
click at [368, 433] on input "4" at bounding box center [360, 425] width 66 height 25
type input "5"
type input "6"
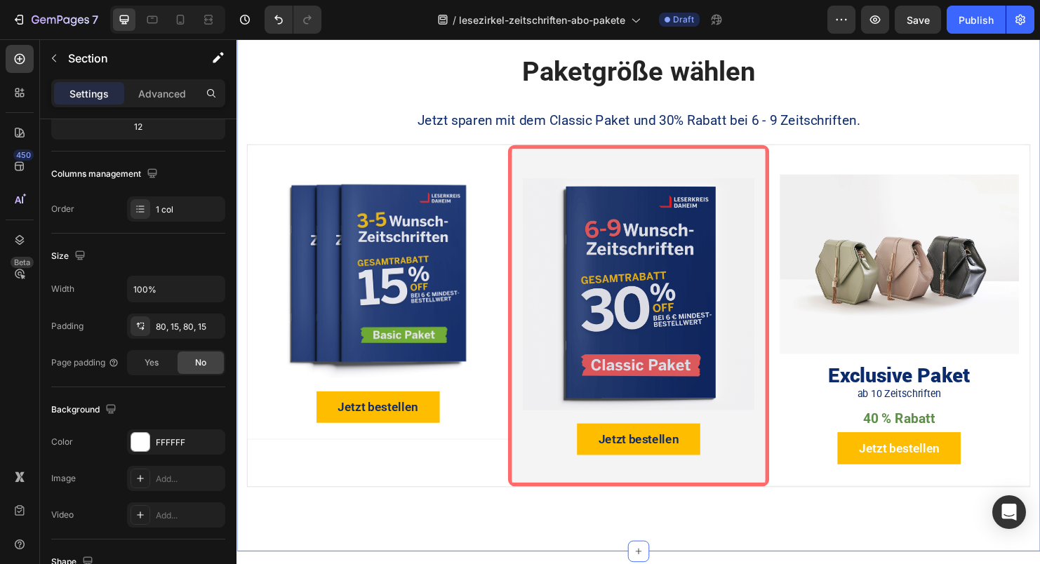
click at [807, 543] on div "Paketgröße wählen Heading Jetzt sparen mit dem Classic Paket und 30% Rabatt bei…" at bounding box center [657, 287] width 842 height 578
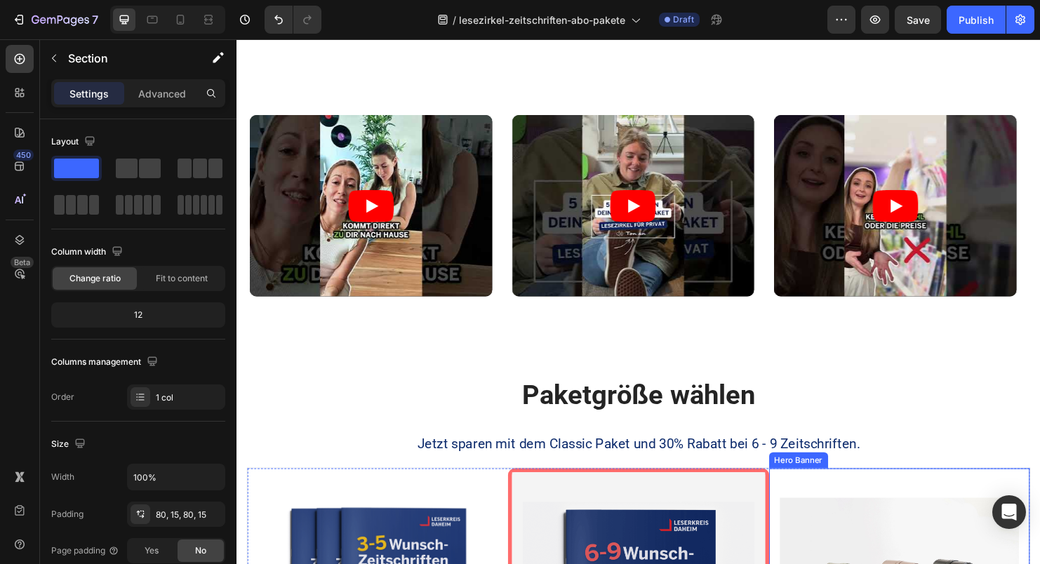
scroll to position [722, 0]
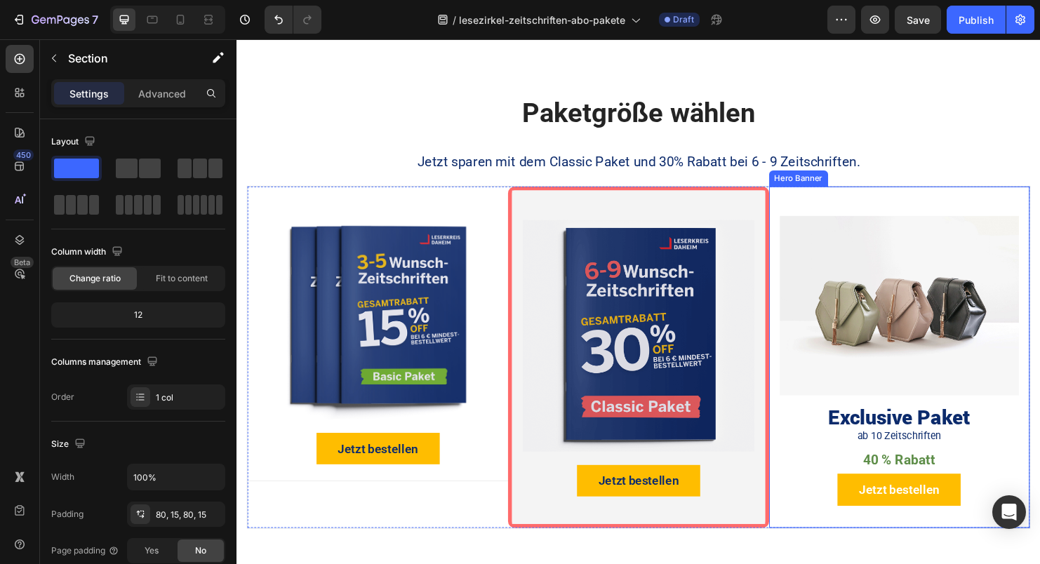
click at [813, 534] on div "Image Exclusive Paket Heading ab 10 Zeitschriften Text Block 40 % Rabatt Text B…" at bounding box center [930, 369] width 273 height 351
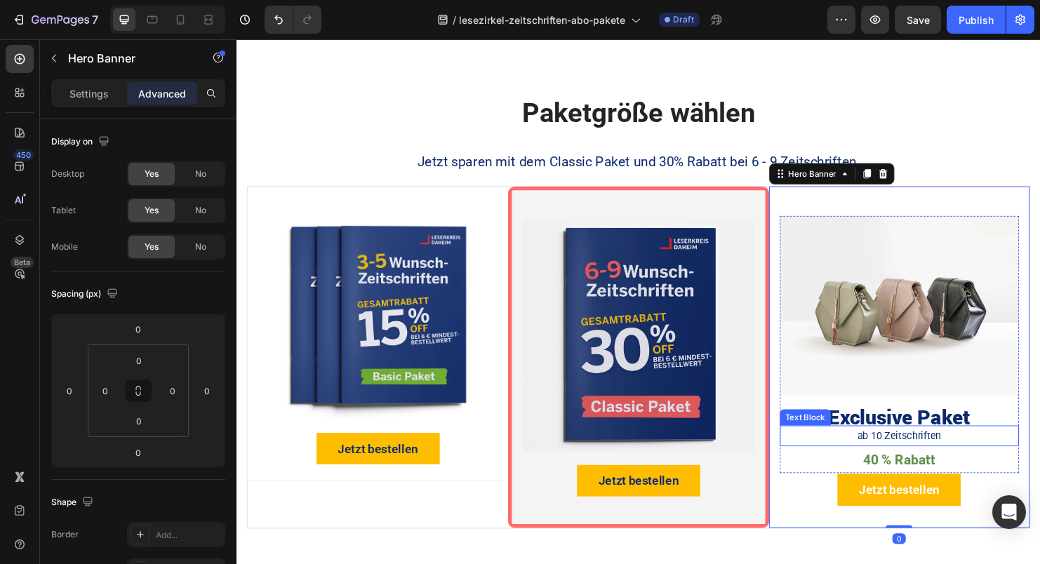
click at [953, 294] on img at bounding box center [930, 318] width 250 height 188
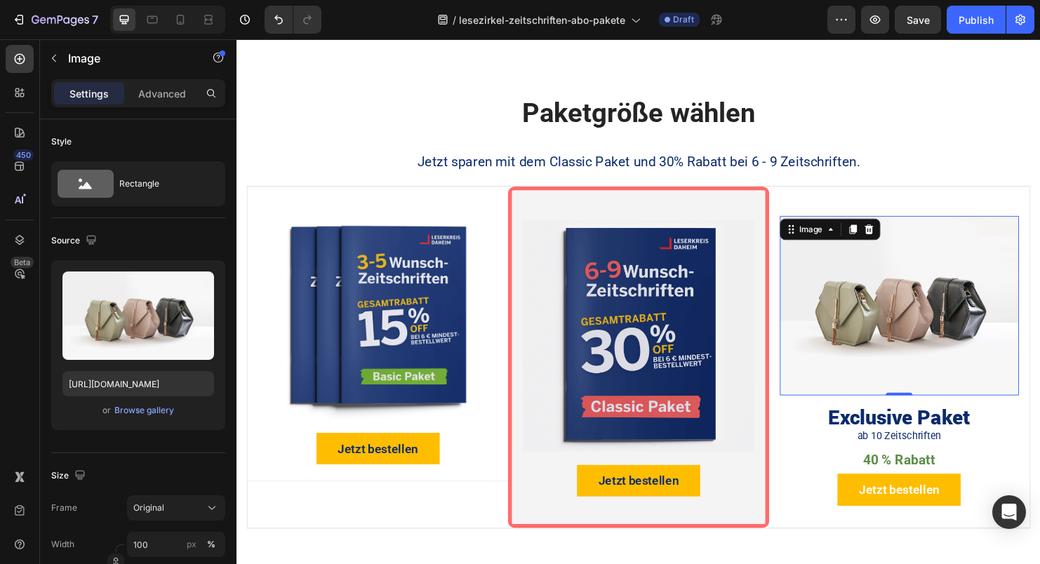
click at [892, 320] on img at bounding box center [930, 318] width 250 height 188
drag, startPoint x: 405, startPoint y: 305, endPoint x: 415, endPoint y: 305, distance: 10.5
click at [405, 305] on img at bounding box center [384, 330] width 213 height 213
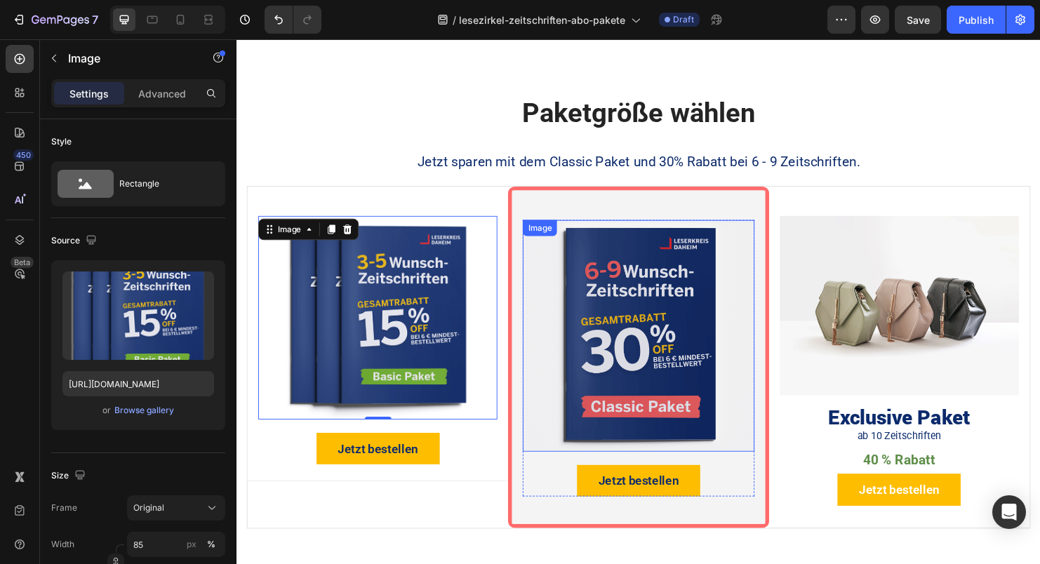
click at [611, 318] on img at bounding box center [657, 350] width 242 height 242
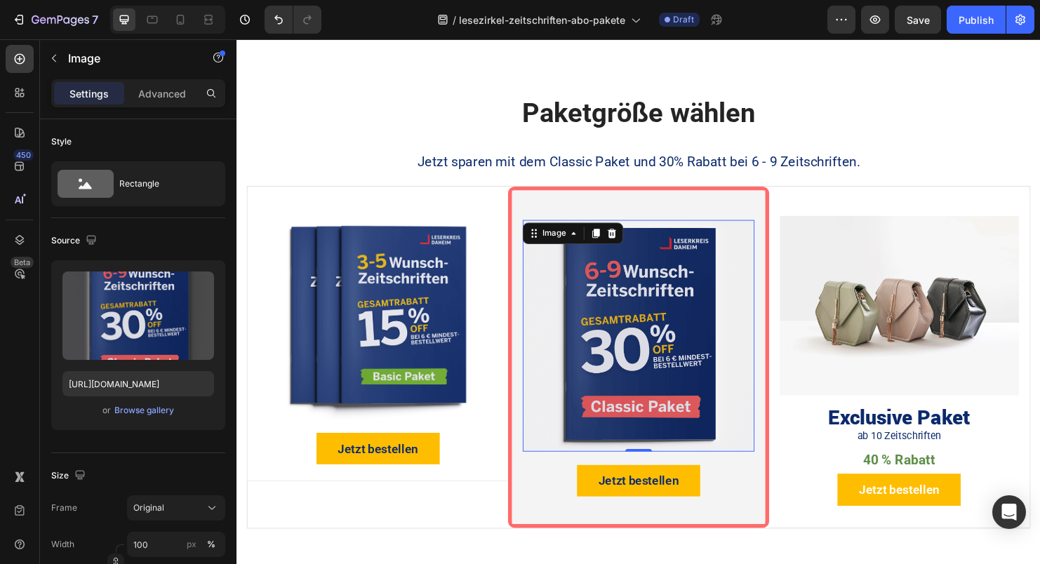
click at [869, 330] on img at bounding box center [930, 318] width 250 height 188
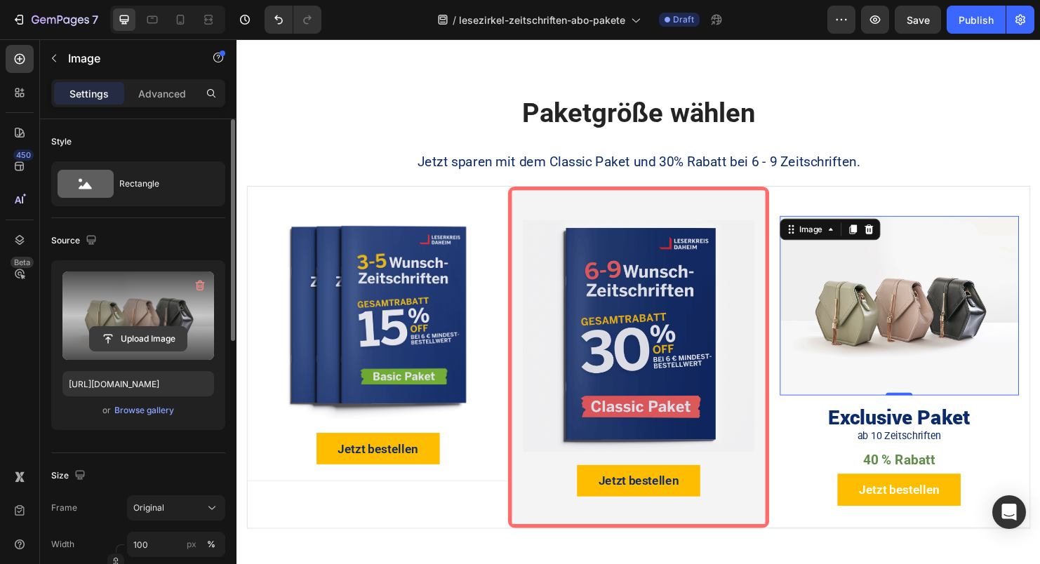
click at [168, 344] on input "file" at bounding box center [138, 339] width 97 height 24
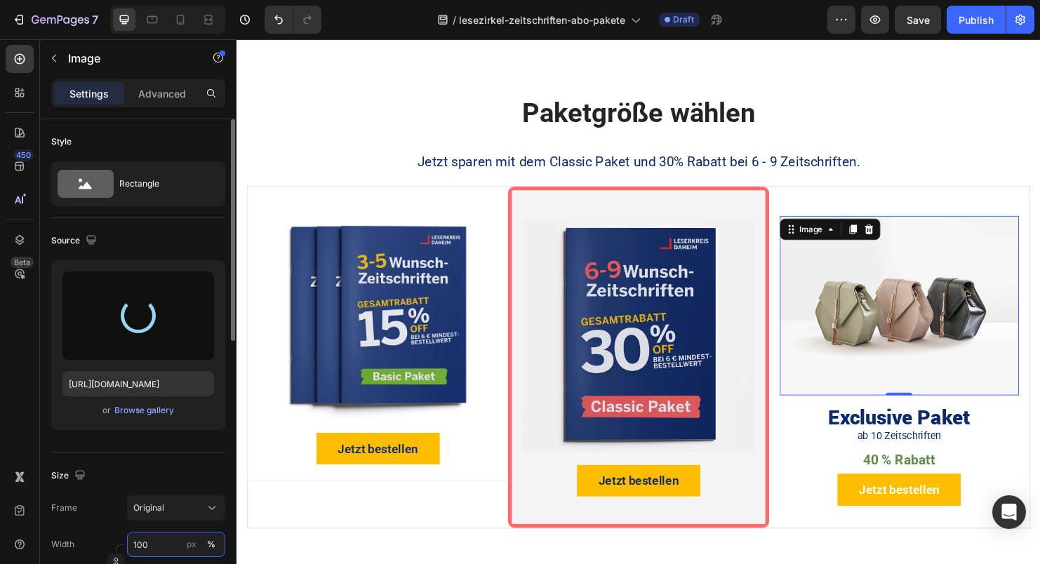
click at [149, 544] on input "100" at bounding box center [176, 544] width 98 height 25
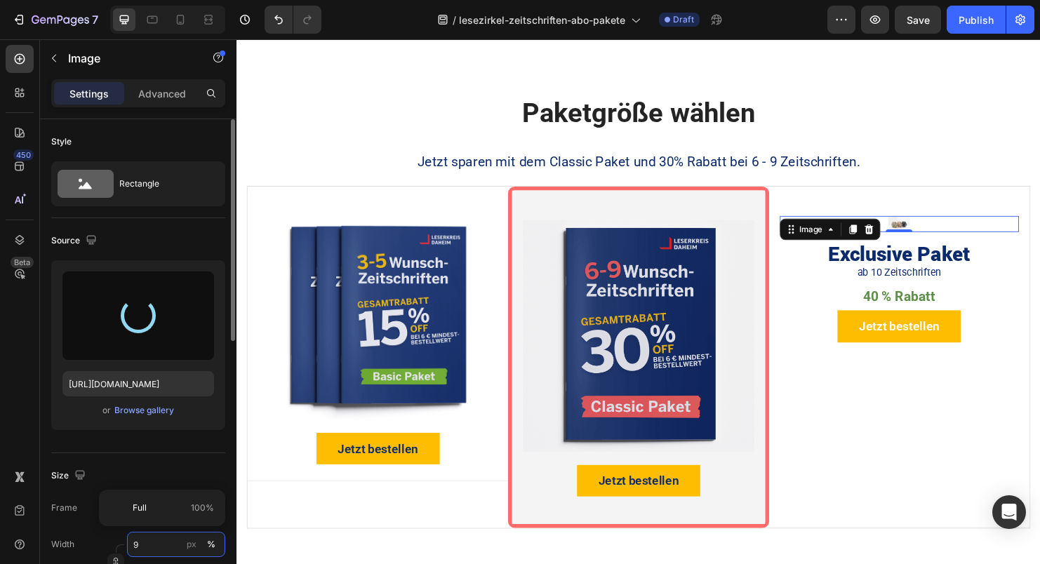
type input "90"
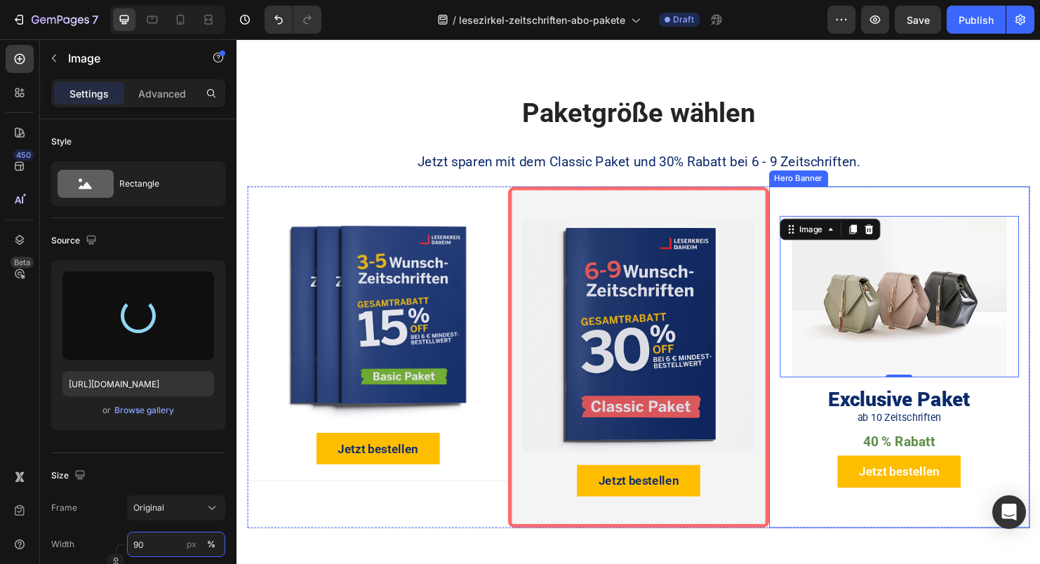
type input "[URL][DOMAIN_NAME]"
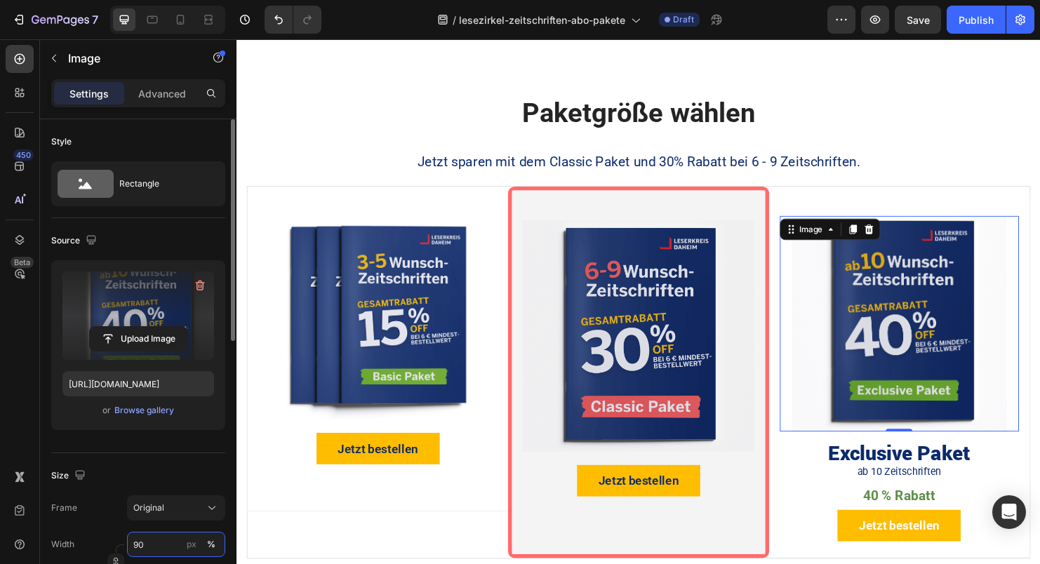
click at [140, 550] on input "90" at bounding box center [176, 544] width 98 height 25
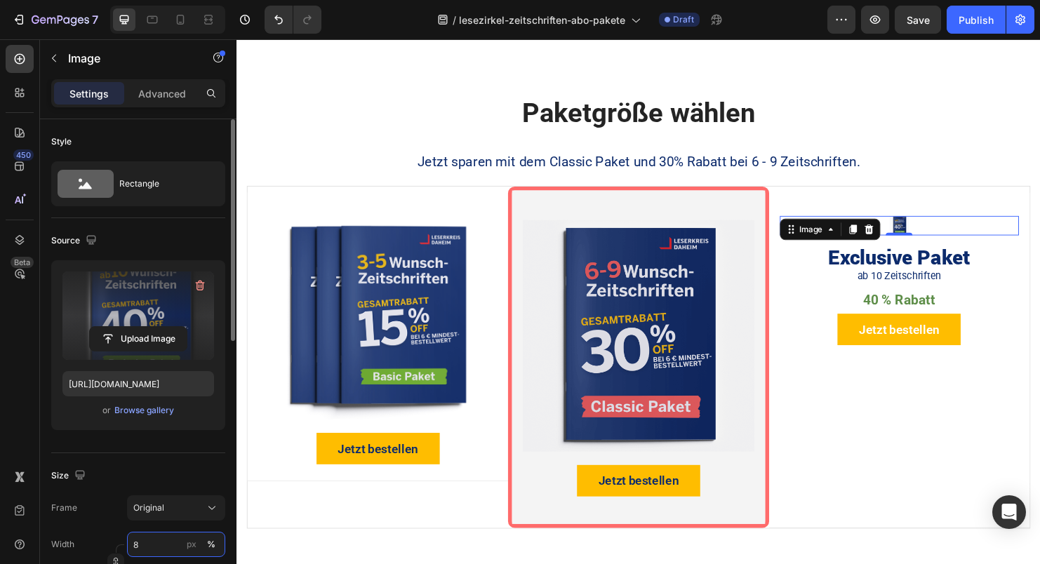
type input "80"
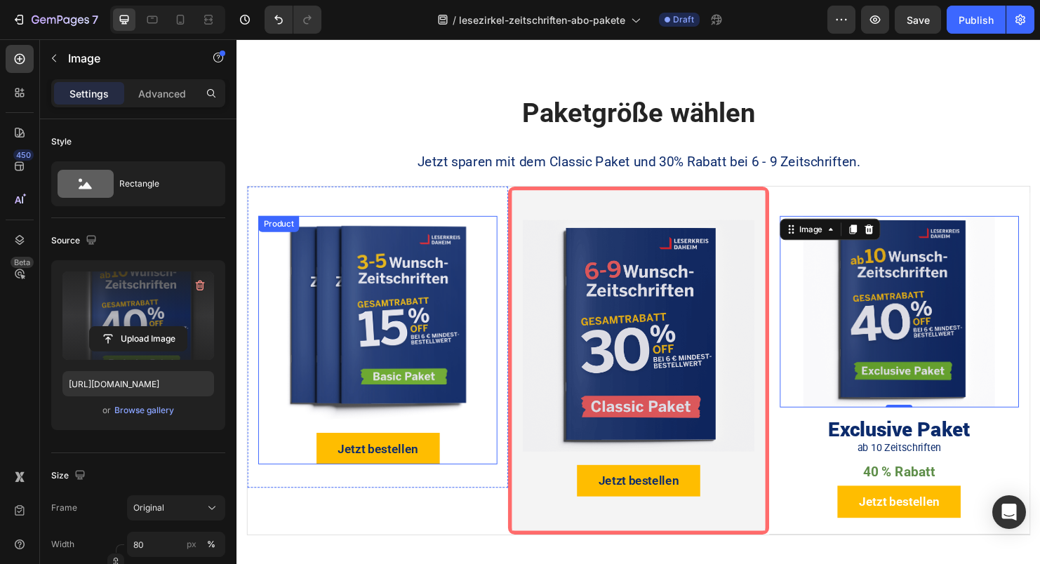
click at [361, 368] on img at bounding box center [384, 330] width 213 height 213
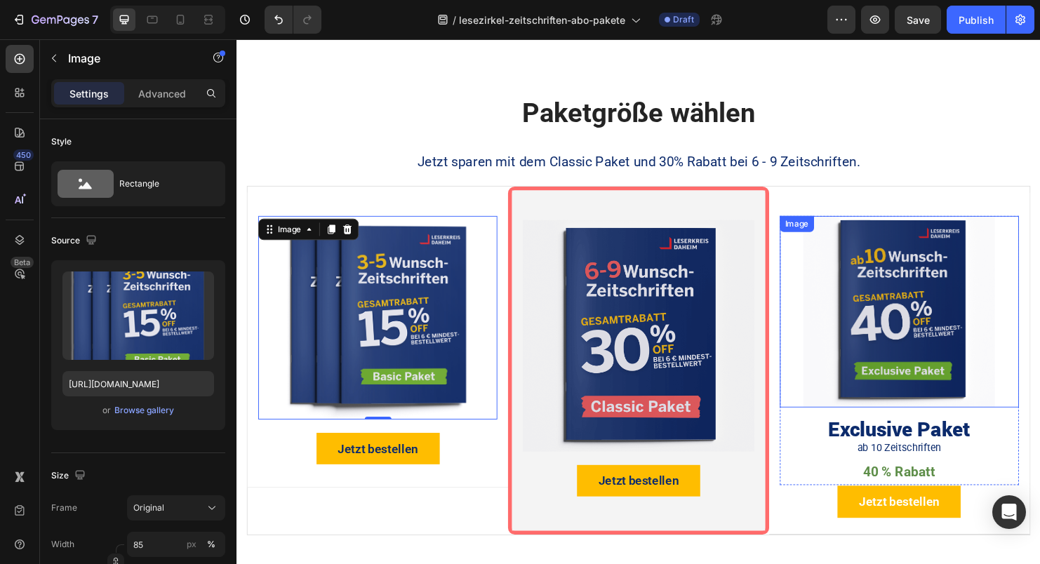
click at [939, 316] on img at bounding box center [930, 324] width 201 height 201
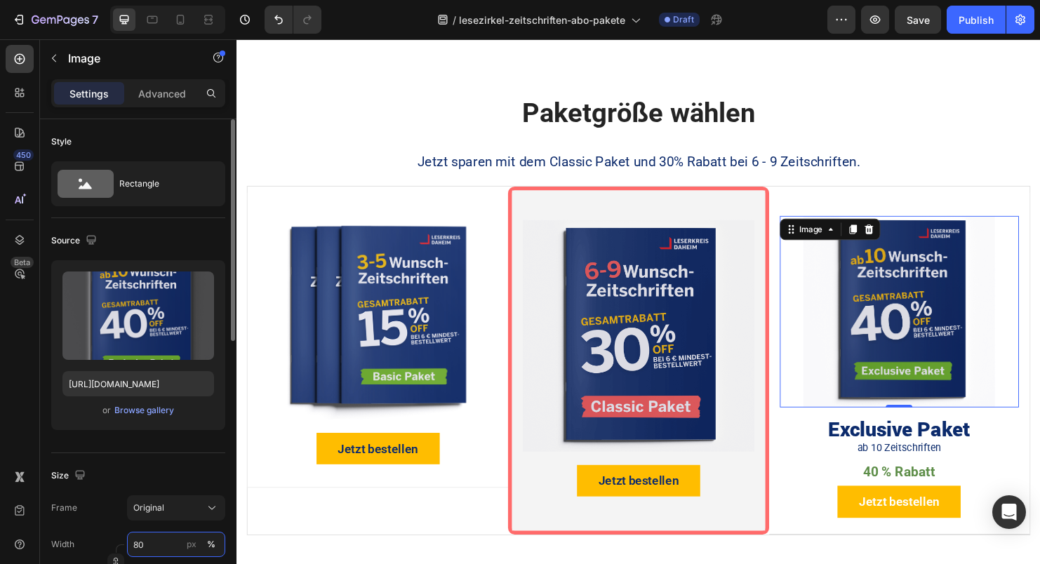
click at [135, 547] on input "80" at bounding box center [176, 544] width 98 height 25
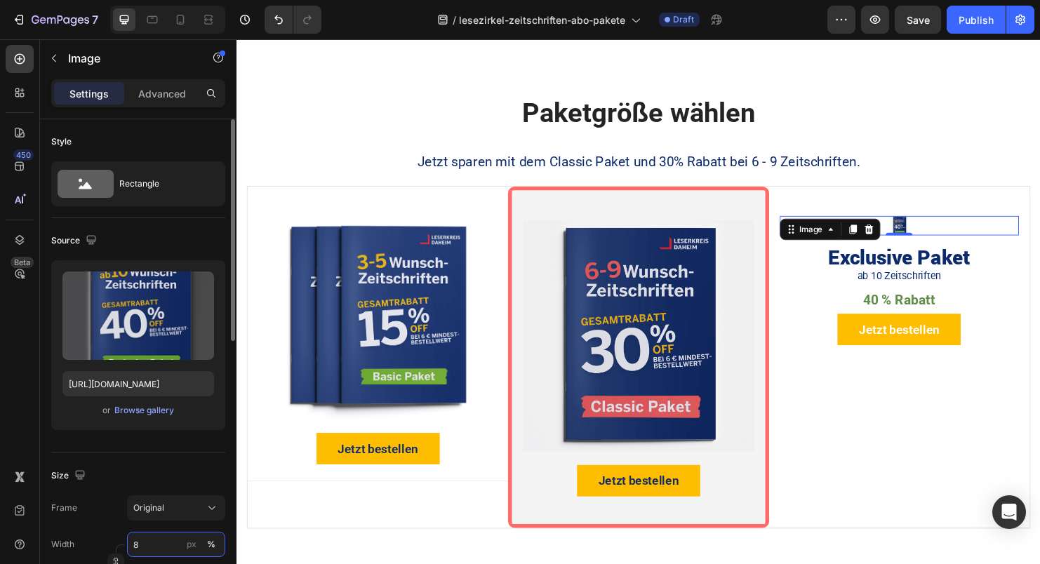
type input "85"
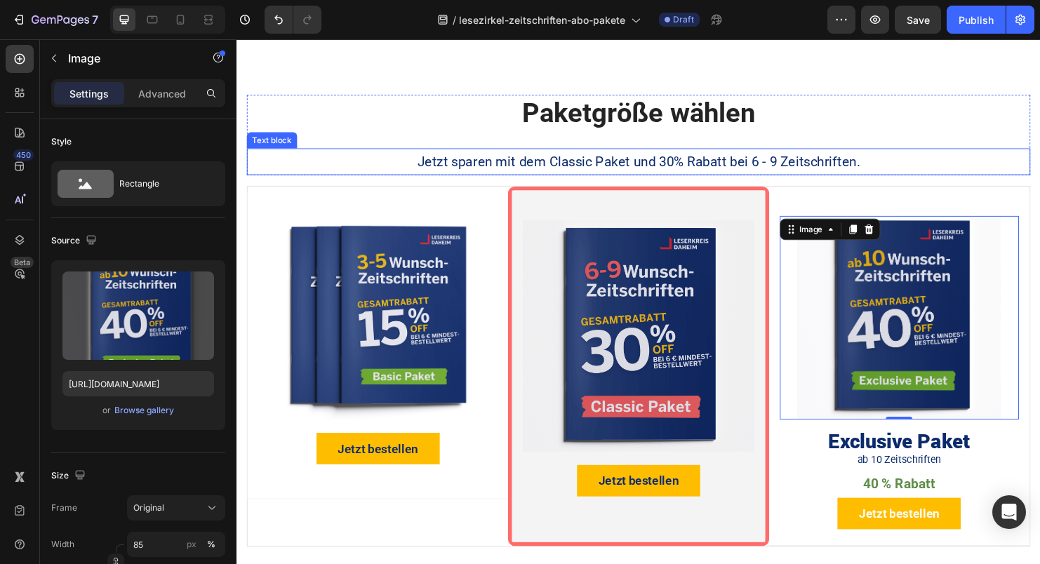
click at [876, 141] on div "Paketgröße wählen Heading Jetzt sparen mit dem Classic Paket und 30% Rabatt bei…" at bounding box center [657, 139] width 821 height 84
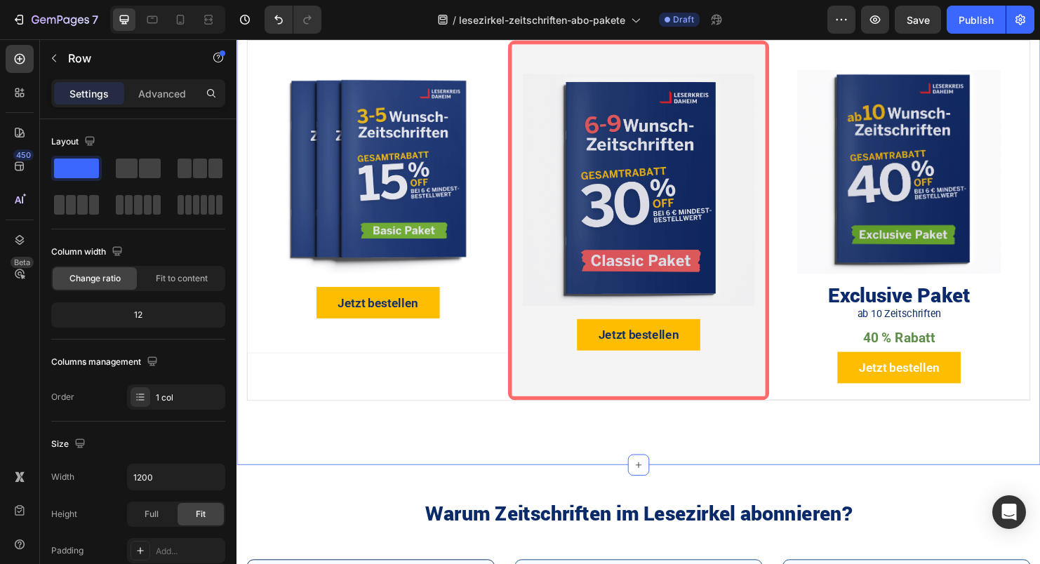
scroll to position [859, 0]
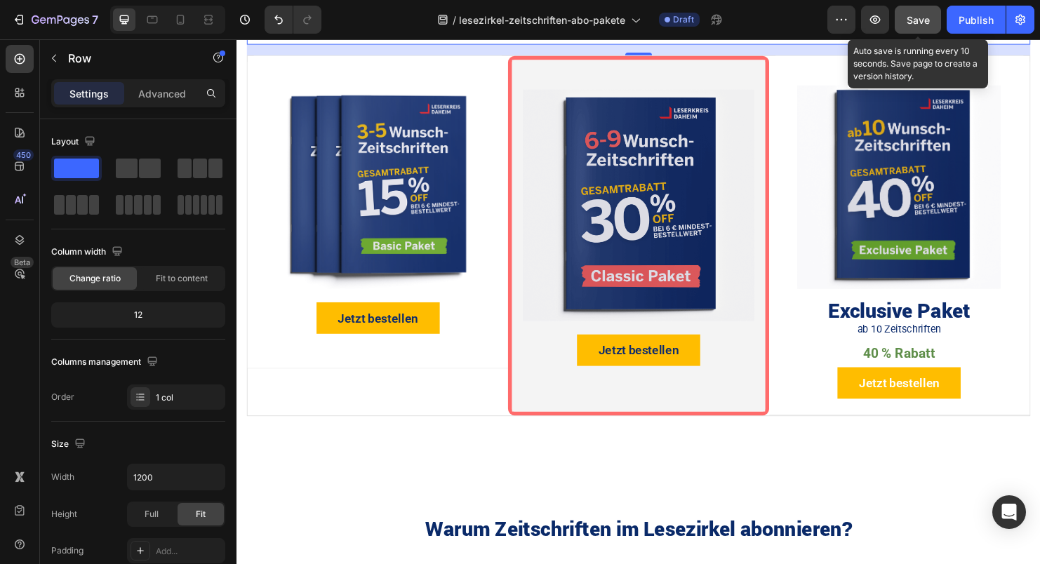
click at [910, 27] on button "Save" at bounding box center [917, 20] width 46 height 28
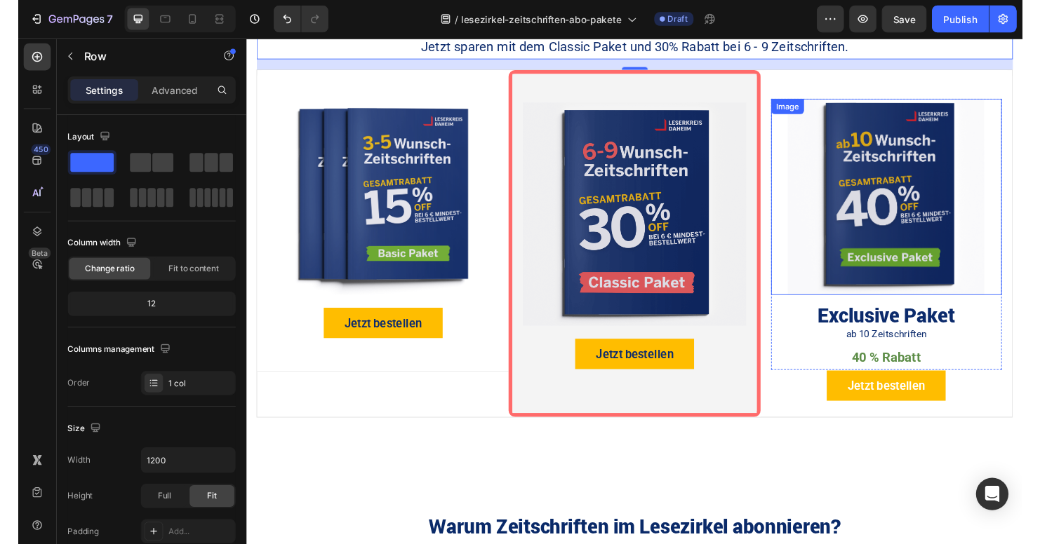
scroll to position [832, 0]
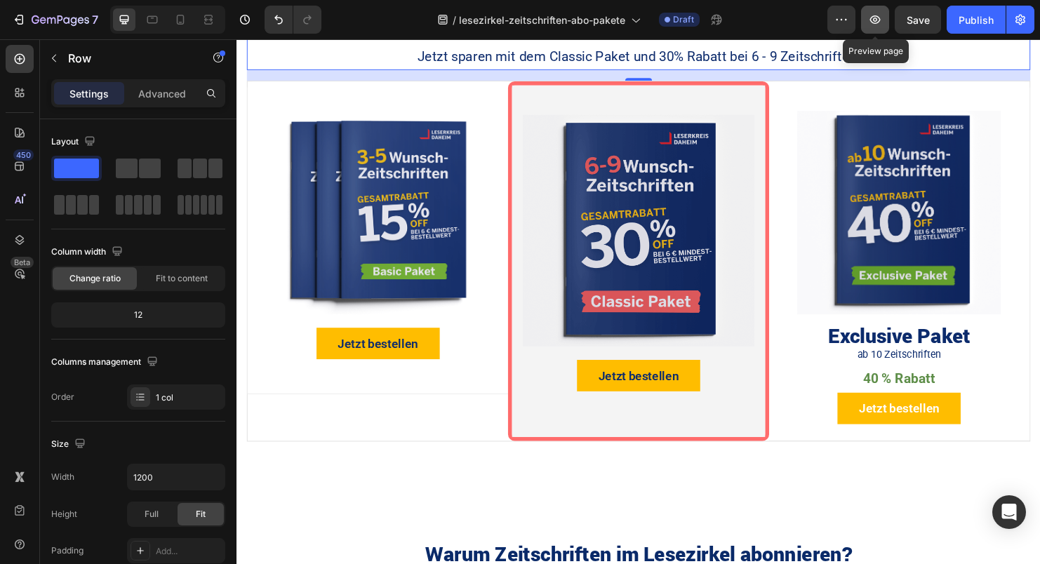
click at [878, 22] on icon "button" at bounding box center [875, 19] width 11 height 8
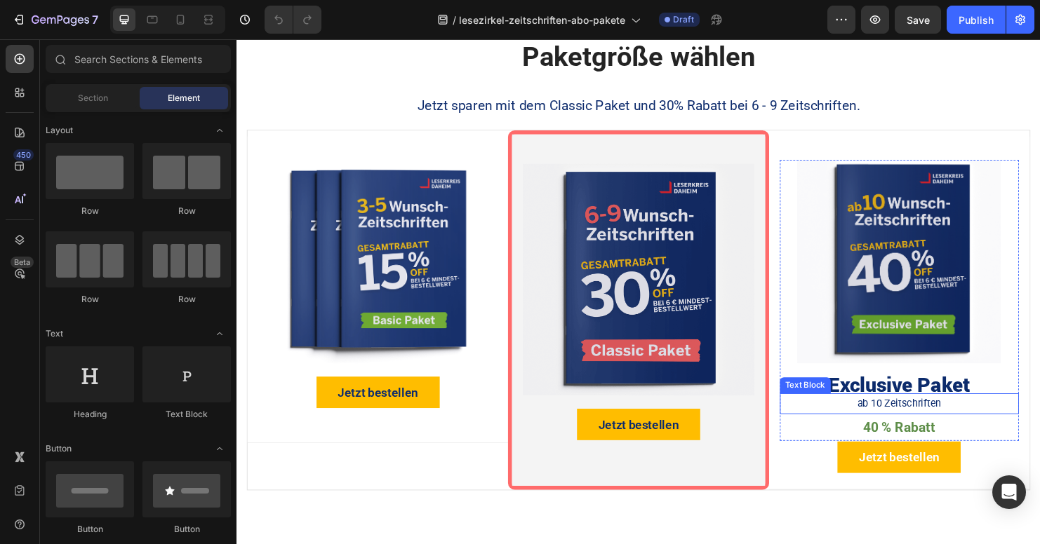
scroll to position [790, 0]
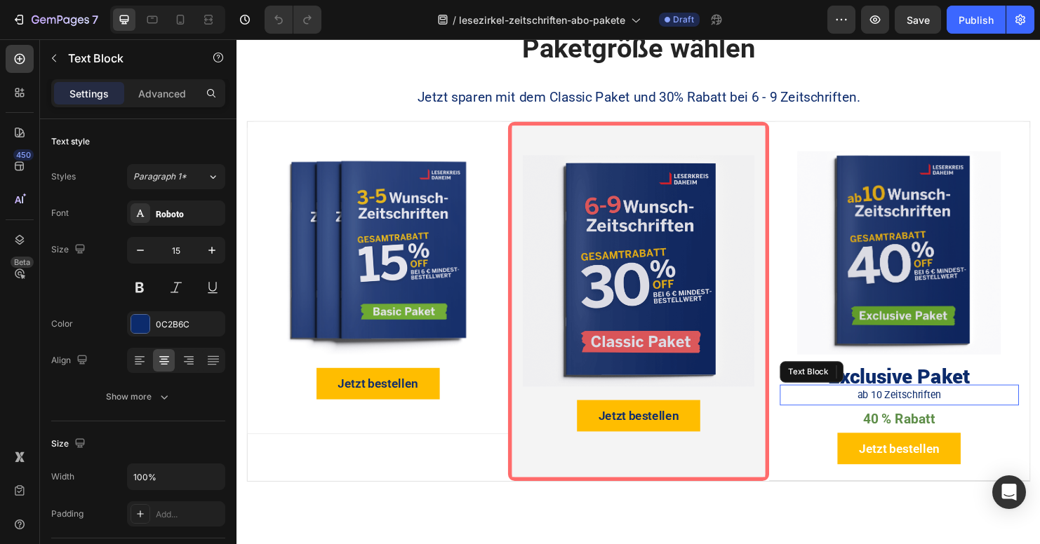
click at [872, 408] on p "ab 10 Zeitschriften" at bounding box center [931, 412] width 248 height 19
click at [875, 406] on p "ab 10 Zeitschriften" at bounding box center [931, 412] width 248 height 19
click at [976, 411] on p "ab 10 Zeitschriften" at bounding box center [931, 412] width 248 height 19
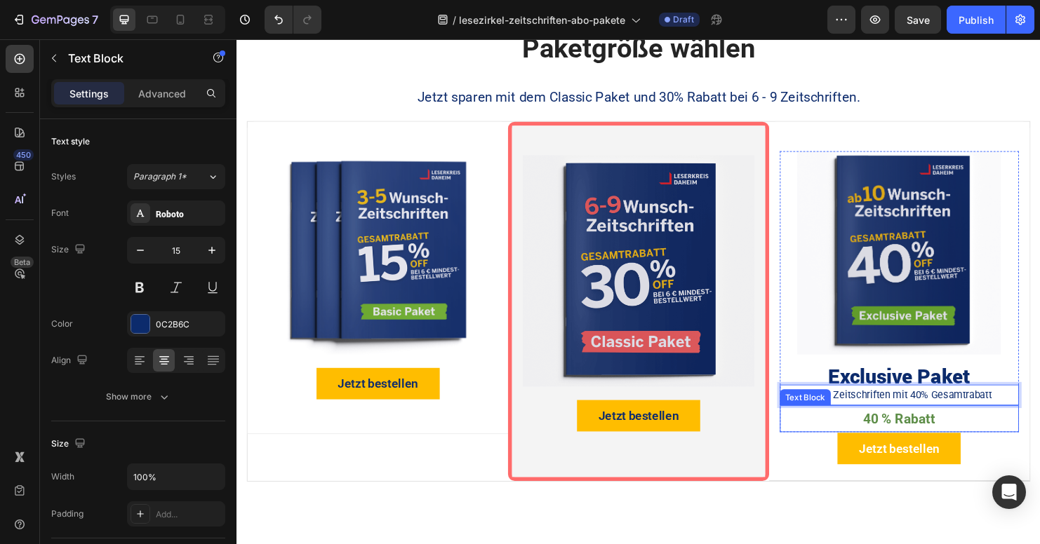
drag, startPoint x: 989, startPoint y: 428, endPoint x: 981, endPoint y: 432, distance: 9.4
click at [989, 428] on p "40 % Rabatt" at bounding box center [931, 436] width 248 height 25
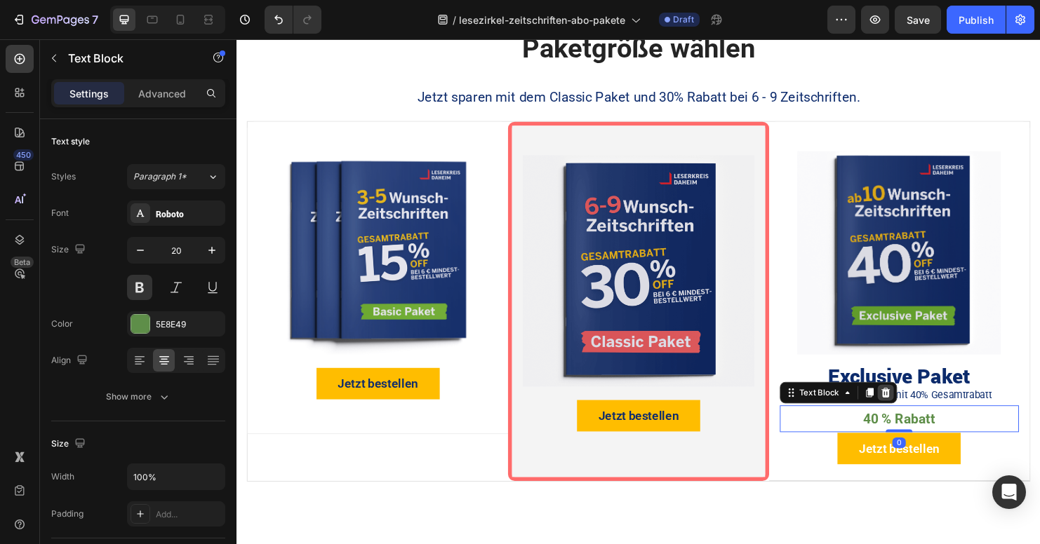
click at [910, 405] on icon at bounding box center [915, 409] width 11 height 11
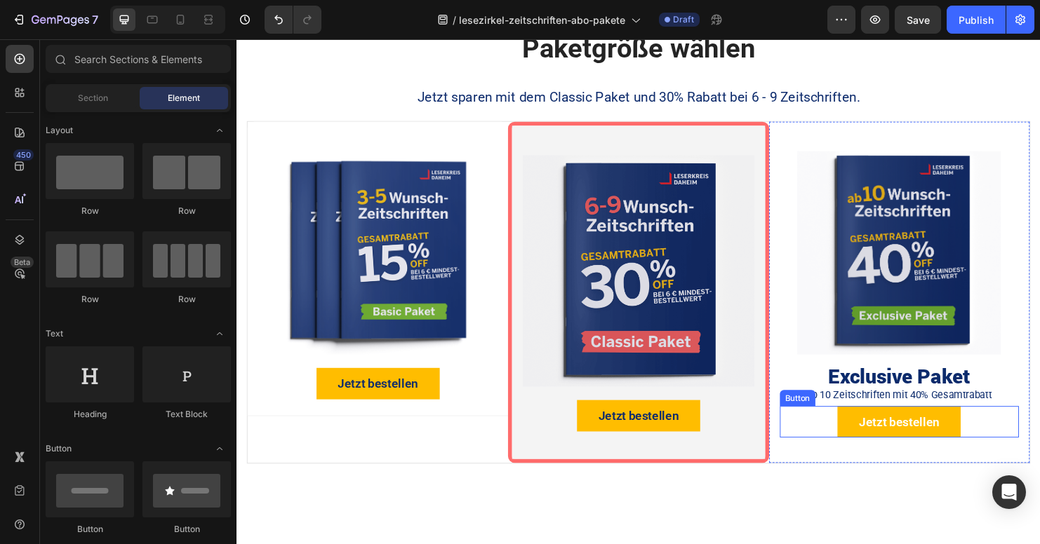
click at [830, 436] on div "Jetzt bestellen Button" at bounding box center [930, 440] width 250 height 33
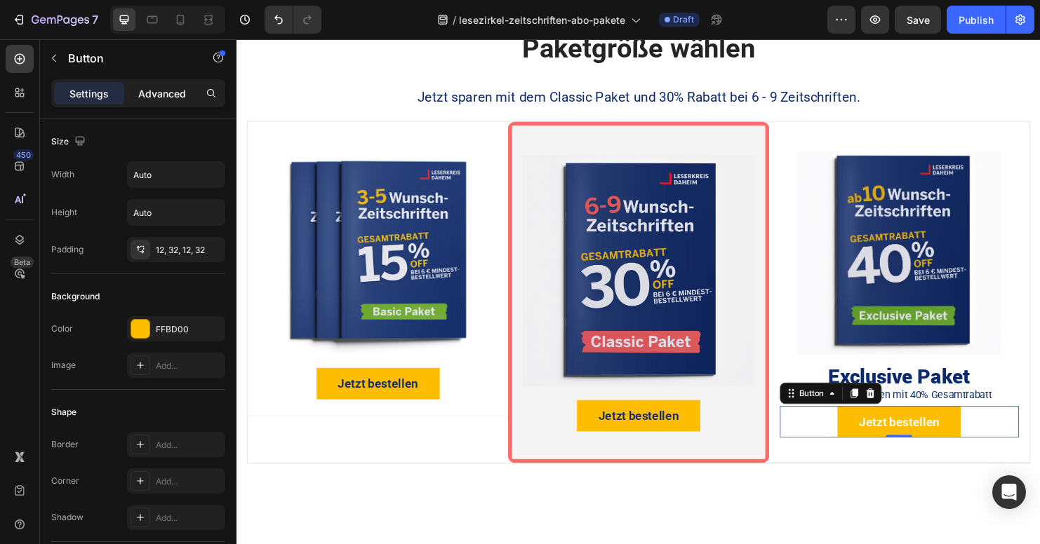
click at [168, 93] on p "Advanced" at bounding box center [162, 93] width 48 height 15
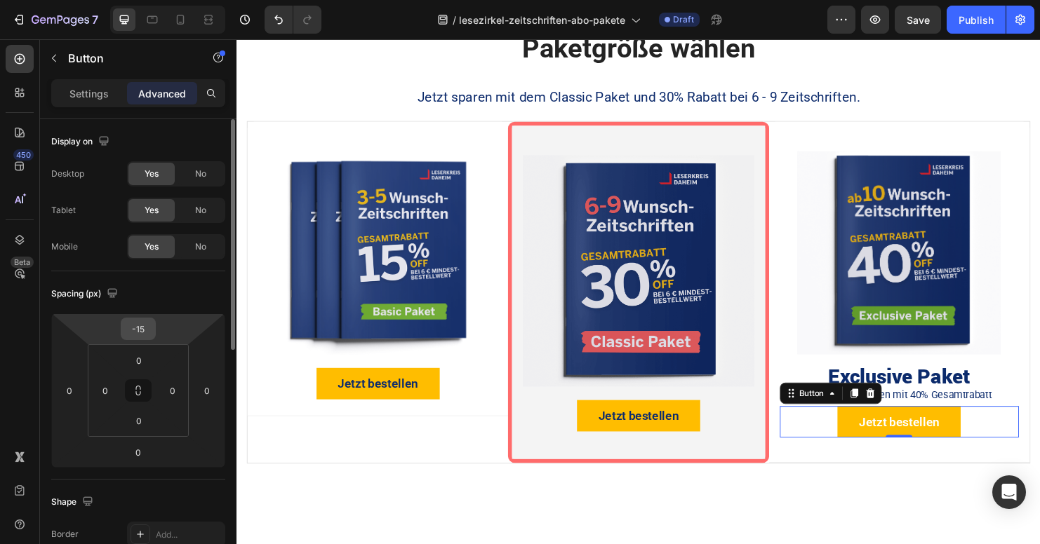
click at [137, 332] on input "-15" at bounding box center [138, 328] width 28 height 21
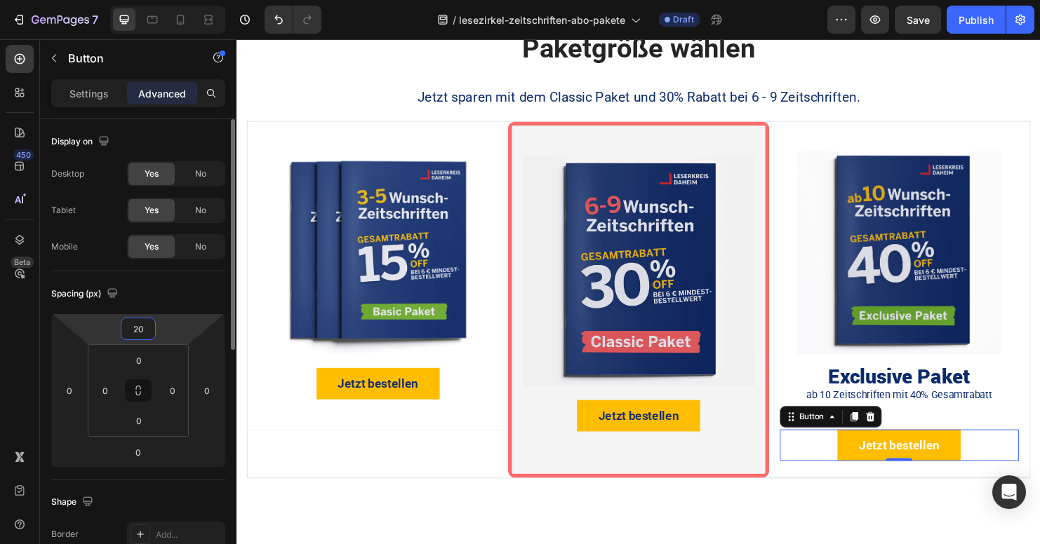
type input "2"
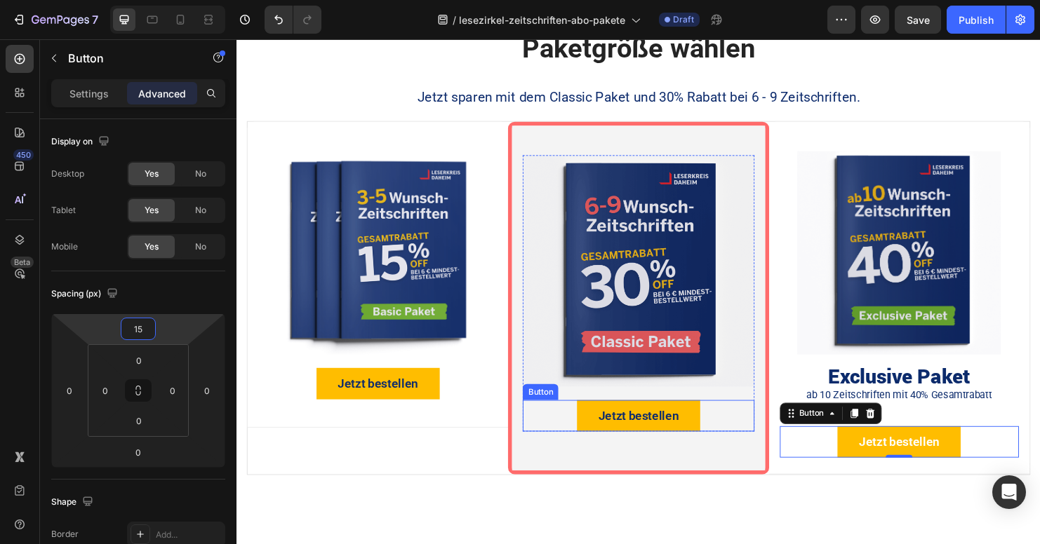
type input "1"
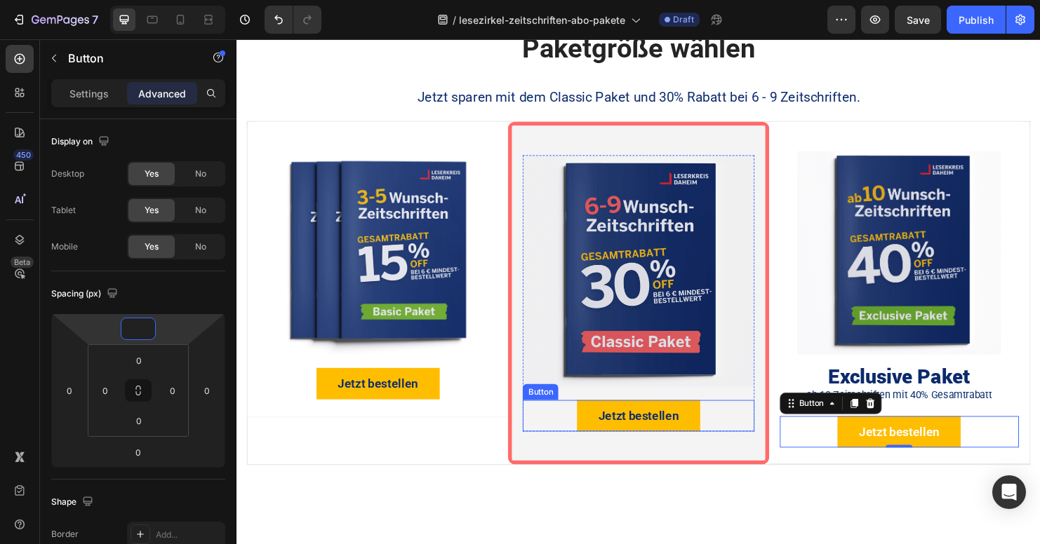
type input "5"
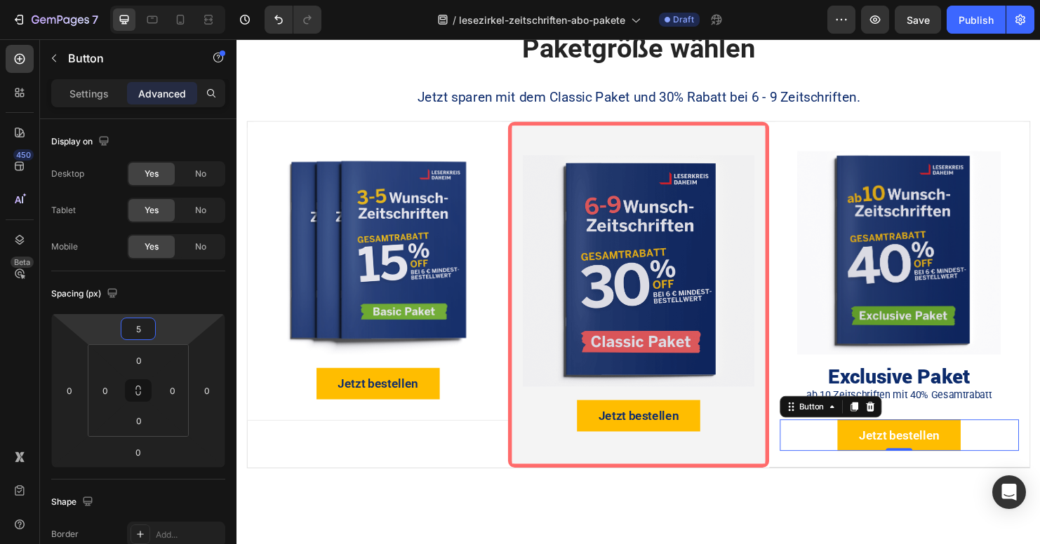
click at [955, 396] on h2 "Exclusive Paket" at bounding box center [930, 392] width 250 height 30
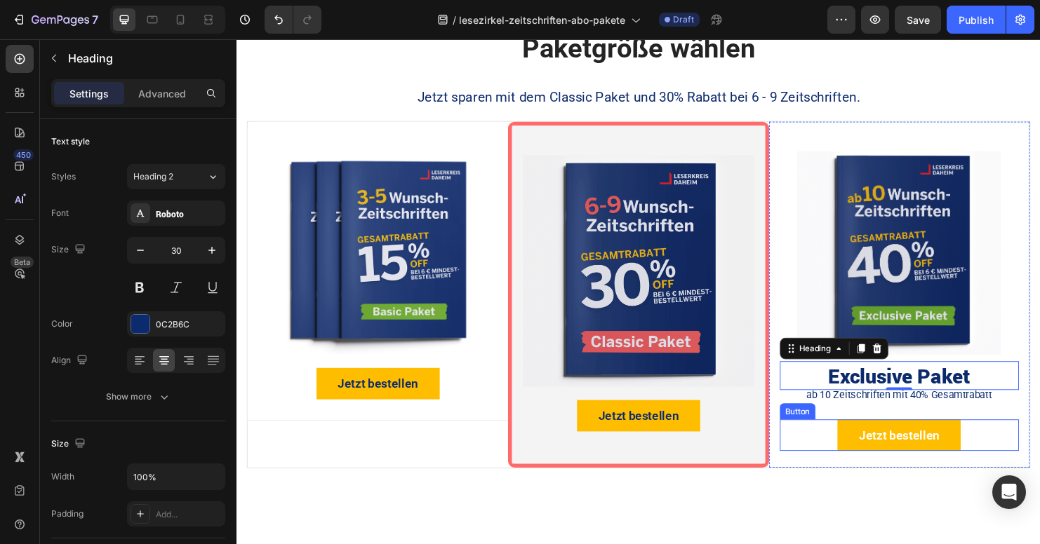
click at [1000, 443] on div "Jetzt bestellen Button" at bounding box center [930, 454] width 250 height 33
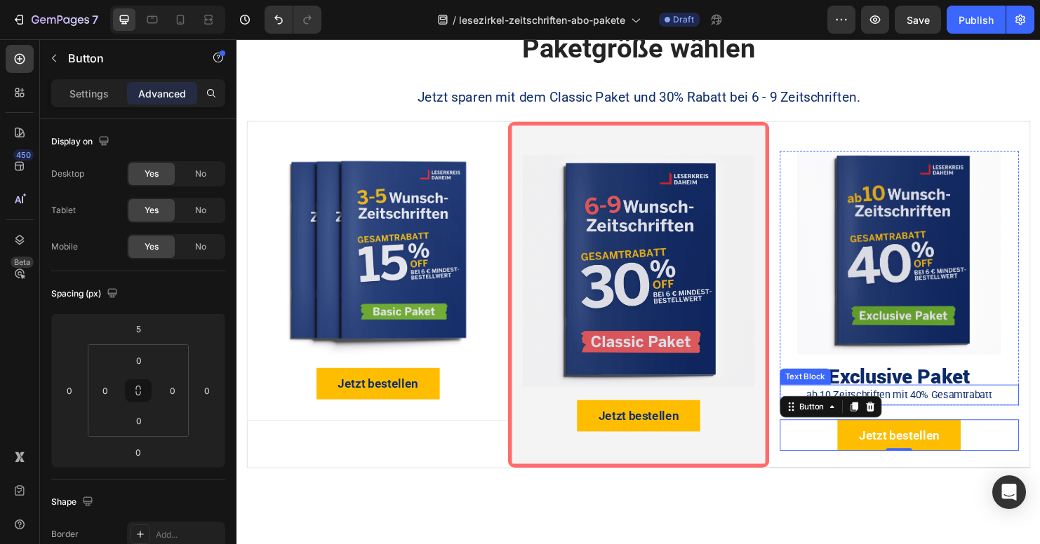
click at [962, 393] on h2 "Exclusive Paket" at bounding box center [930, 392] width 250 height 30
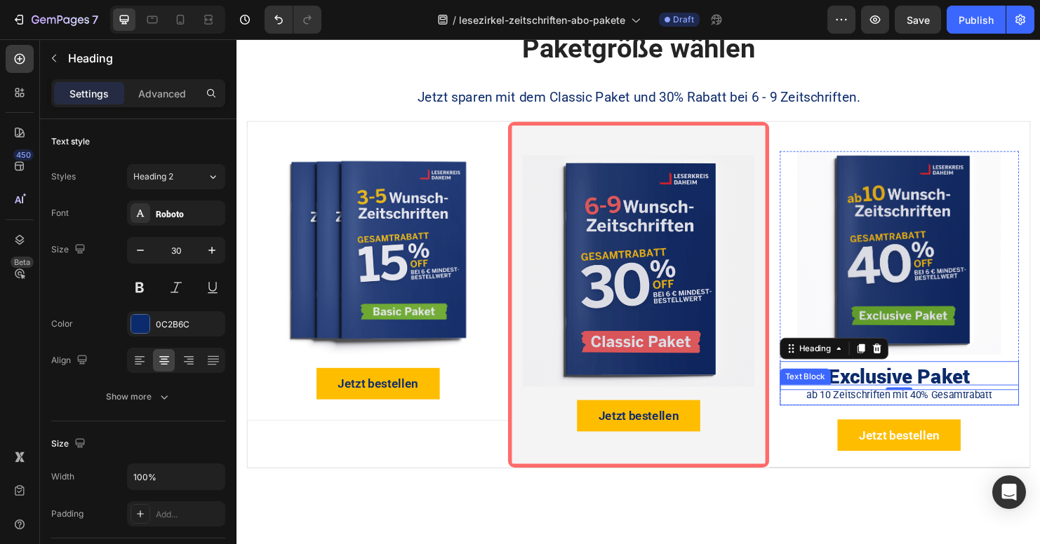
click at [874, 414] on p "ab 10 Zeitschriften mit 40% Gesamtrabatt" at bounding box center [931, 412] width 248 height 19
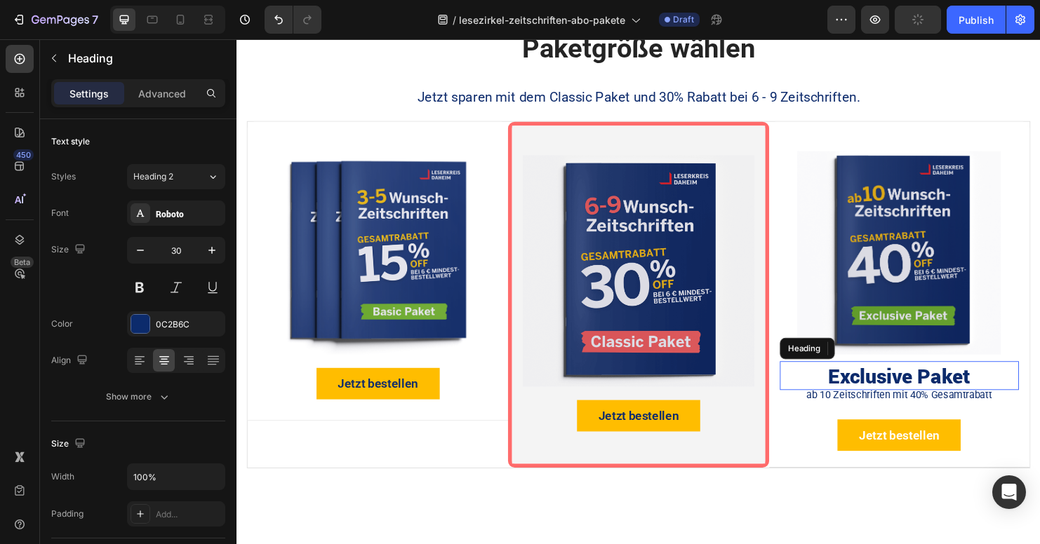
click at [964, 389] on h2 "Exclusive Paket" at bounding box center [930, 392] width 250 height 30
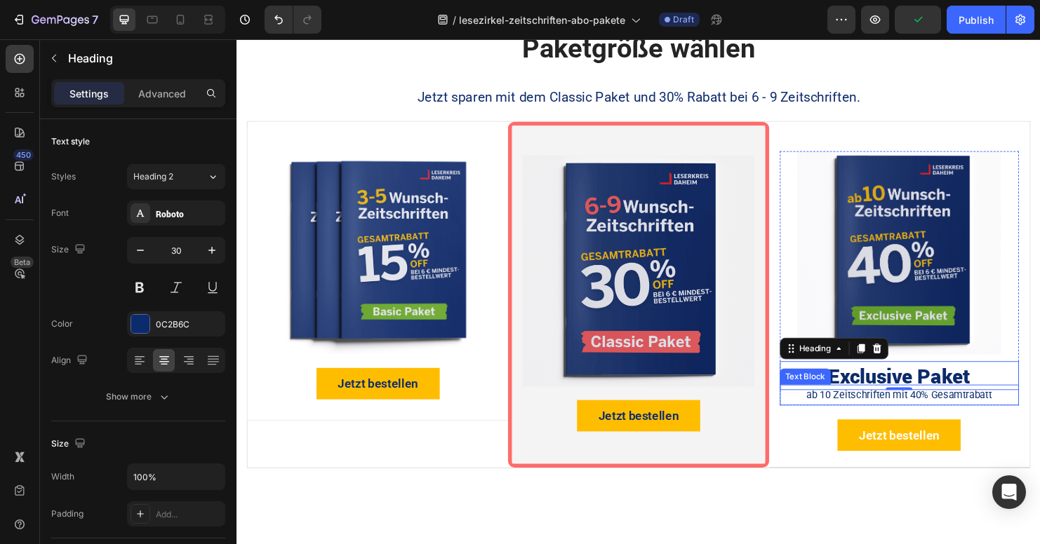
click at [964, 410] on p "ab 10 Zeitschriften mit 40% Gesamtrabatt" at bounding box center [931, 412] width 248 height 19
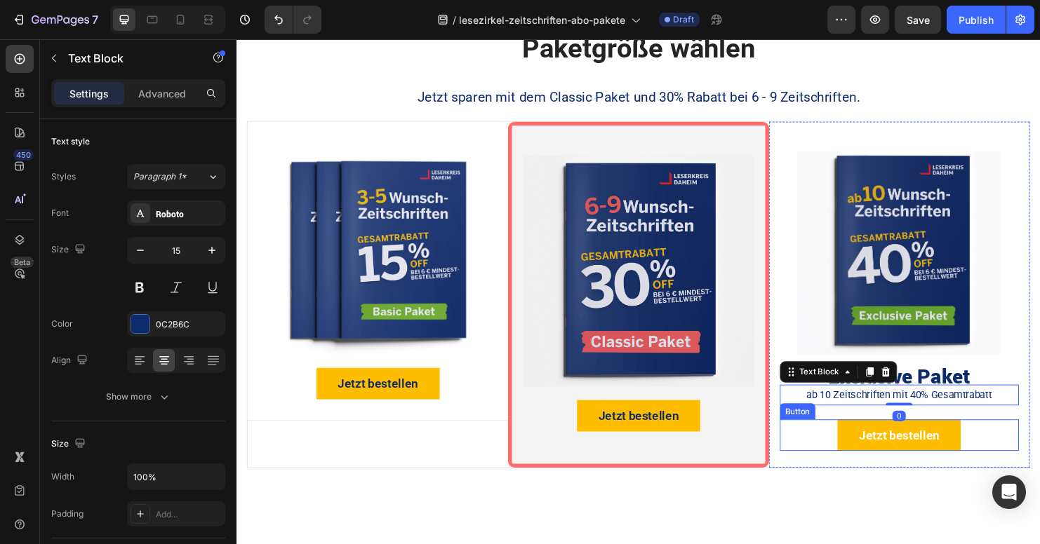
click at [829, 450] on div "Jetzt bestellen Button" at bounding box center [930, 454] width 250 height 33
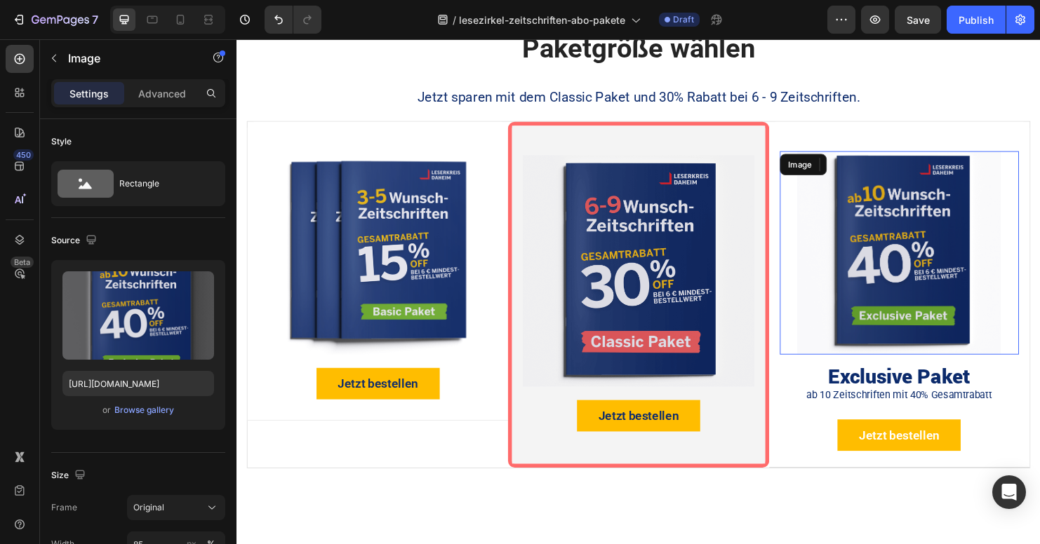
click at [910, 305] on img at bounding box center [929, 262] width 213 height 213
click at [886, 226] on img at bounding box center [929, 262] width 213 height 213
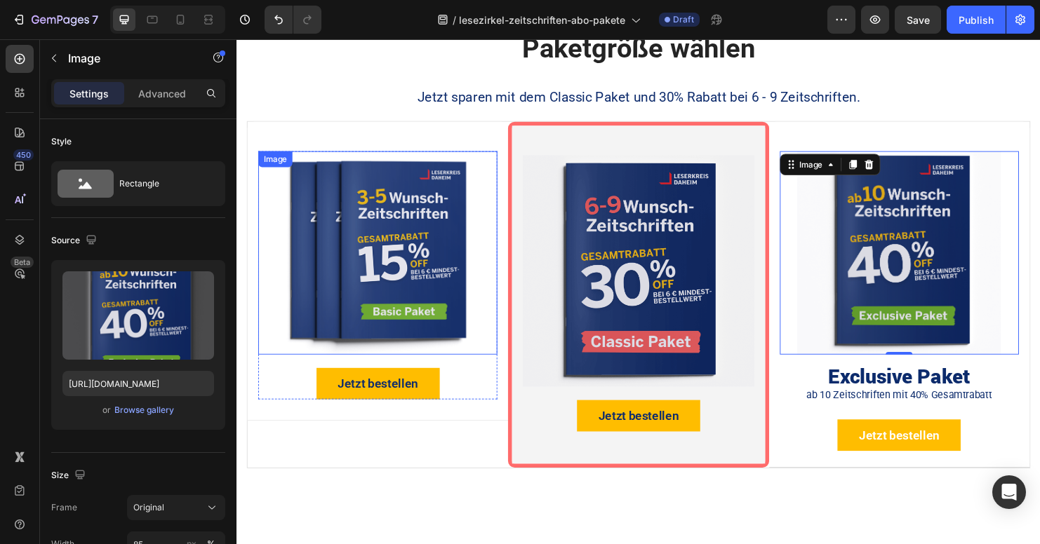
click at [384, 297] on img at bounding box center [384, 262] width 213 height 213
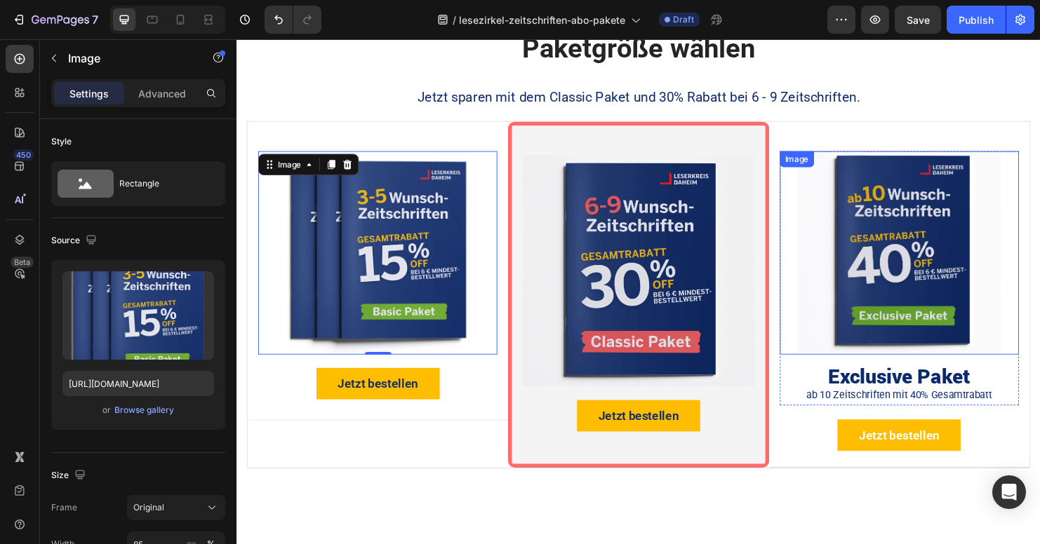
click at [937, 311] on img at bounding box center [929, 262] width 213 height 213
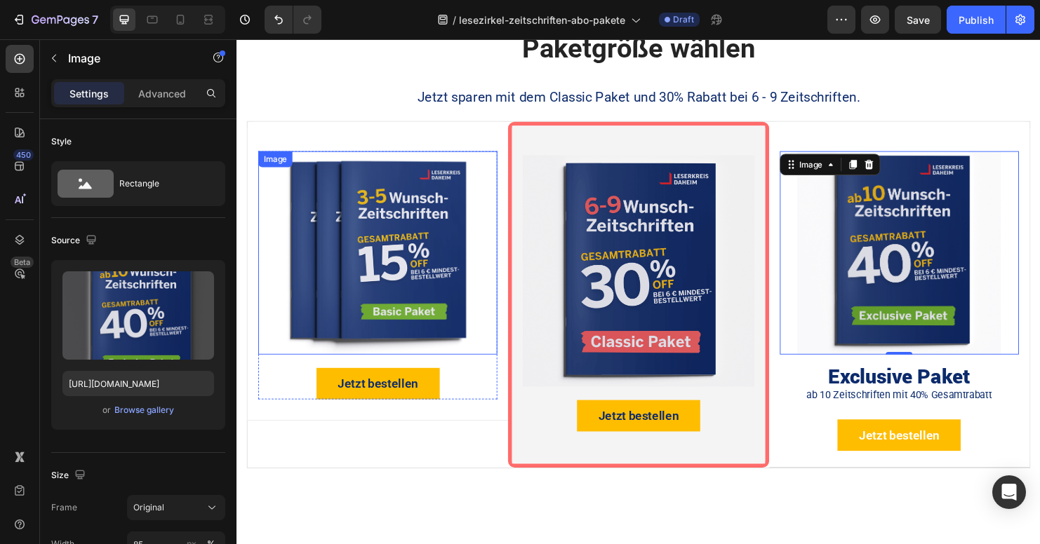
click at [429, 307] on img at bounding box center [384, 262] width 213 height 213
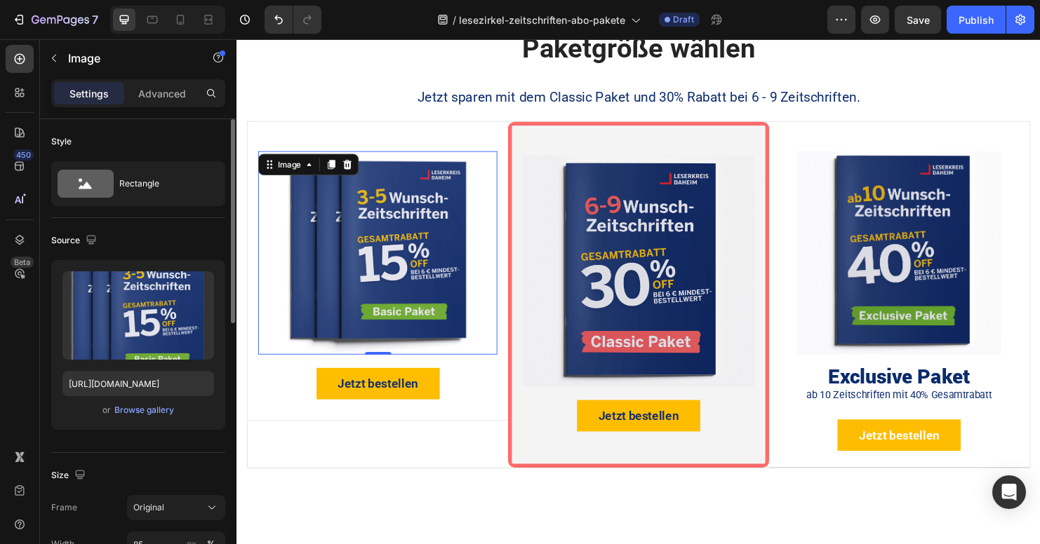
scroll to position [69, 0]
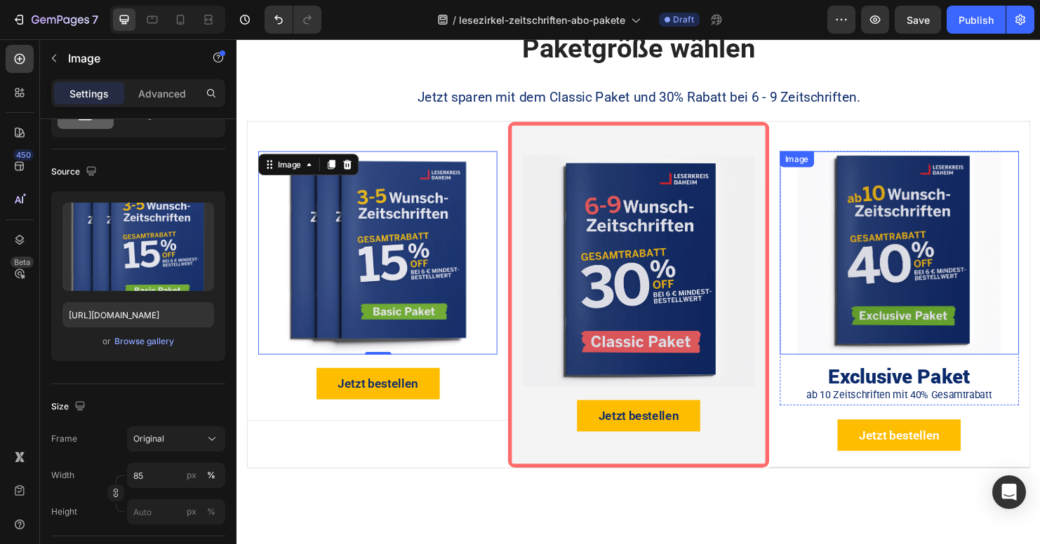
drag, startPoint x: 928, startPoint y: 316, endPoint x: 858, endPoint y: 327, distance: 71.0
click at [928, 316] on img at bounding box center [929, 262] width 213 height 213
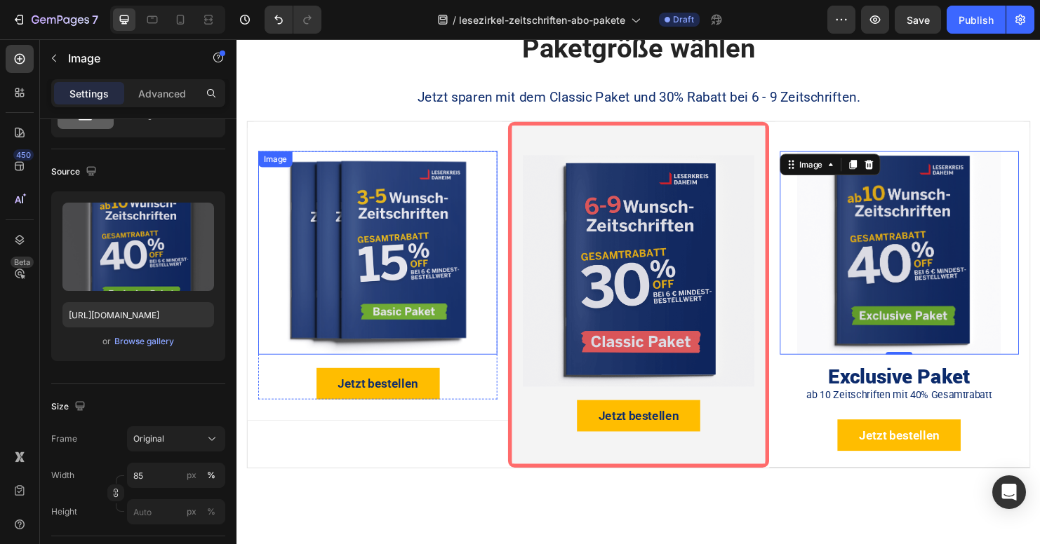
click at [431, 295] on img at bounding box center [384, 262] width 213 height 213
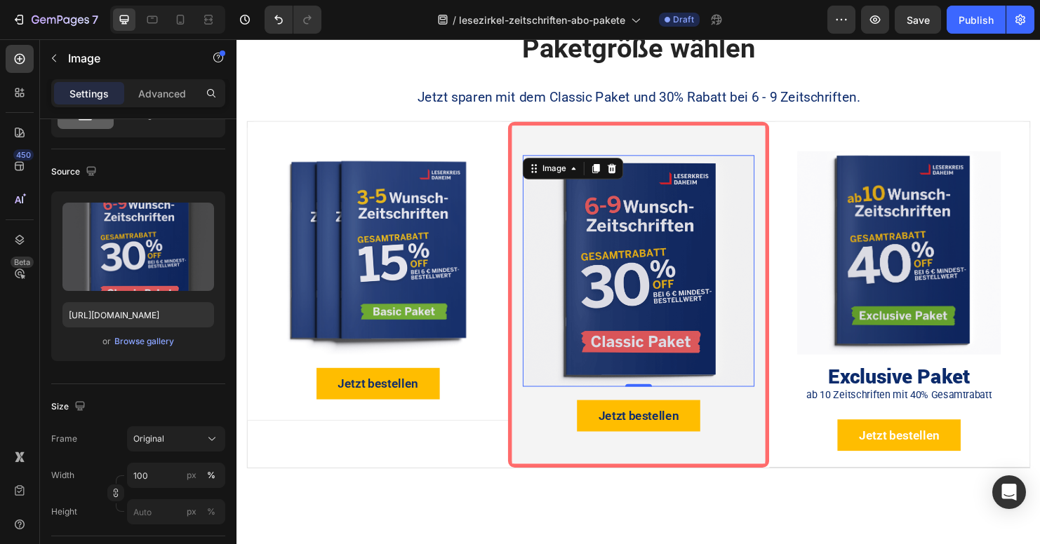
click at [667, 310] on img at bounding box center [657, 282] width 242 height 242
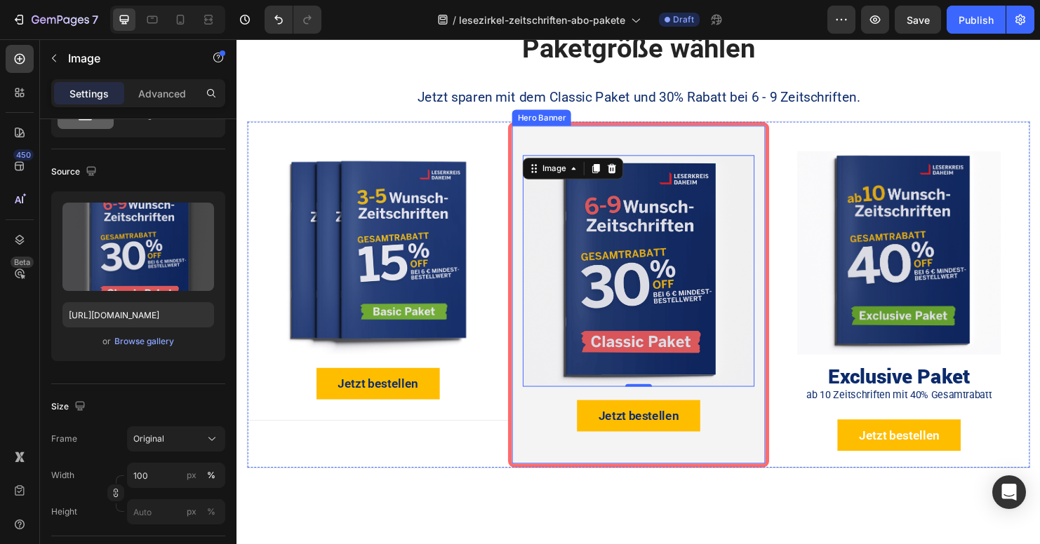
click at [746, 456] on div "Image 0 Jetzt bestellen Button Product" at bounding box center [657, 298] width 264 height 337
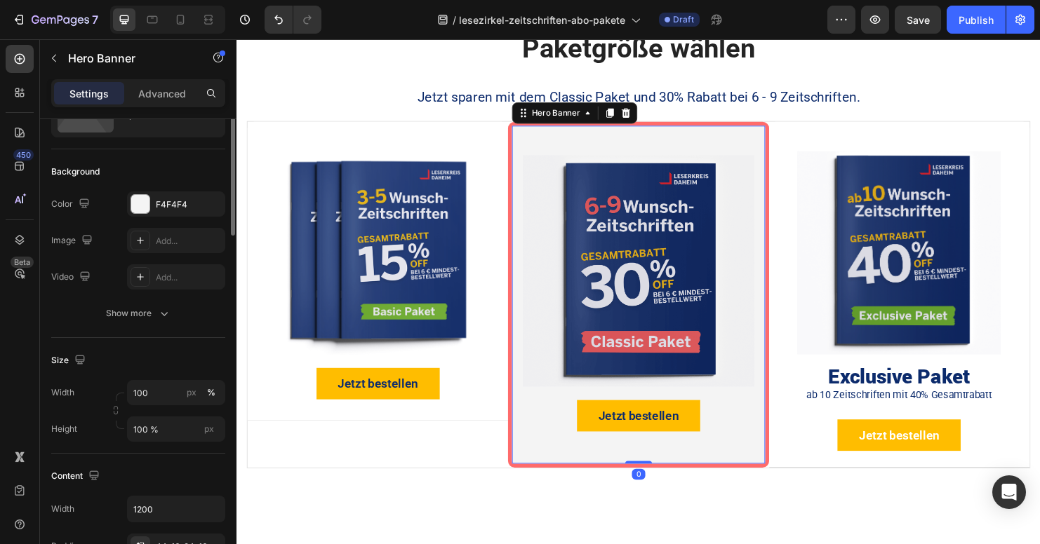
scroll to position [0, 0]
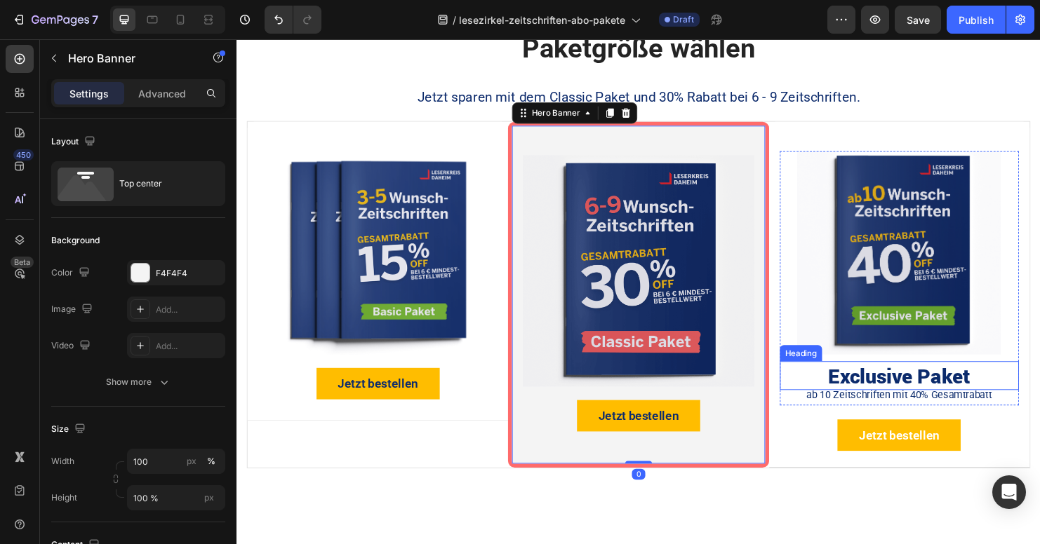
click at [958, 389] on h2 "Exclusive Paket" at bounding box center [930, 392] width 250 height 30
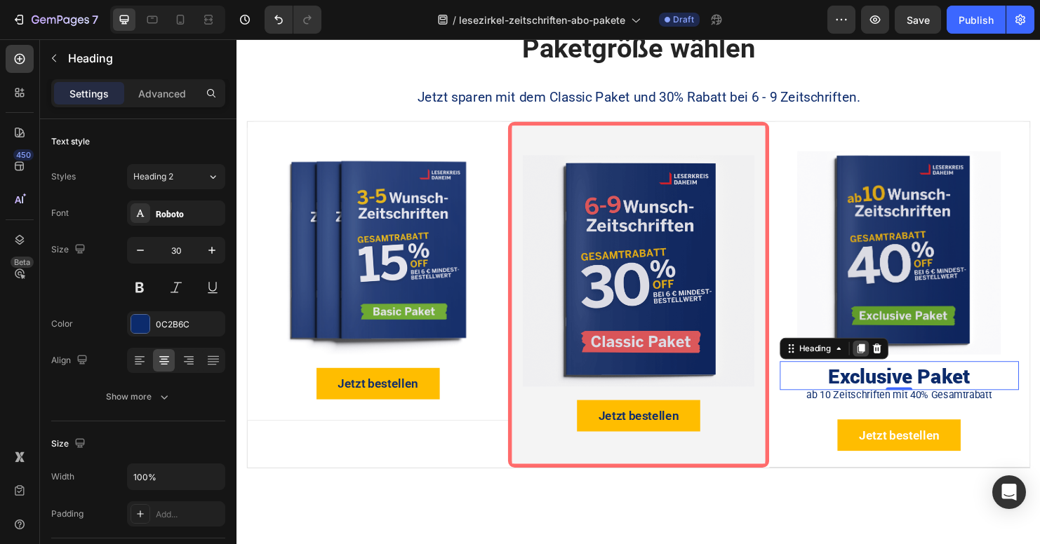
click at [886, 362] on icon at bounding box center [890, 363] width 8 height 10
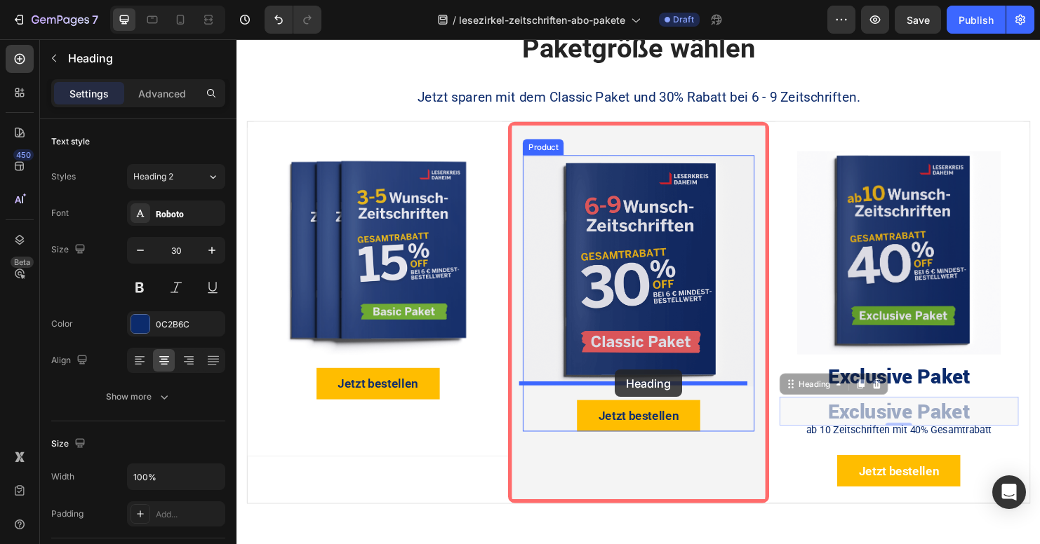
drag, startPoint x: 769, startPoint y: 398, endPoint x: 633, endPoint y: 386, distance: 137.3
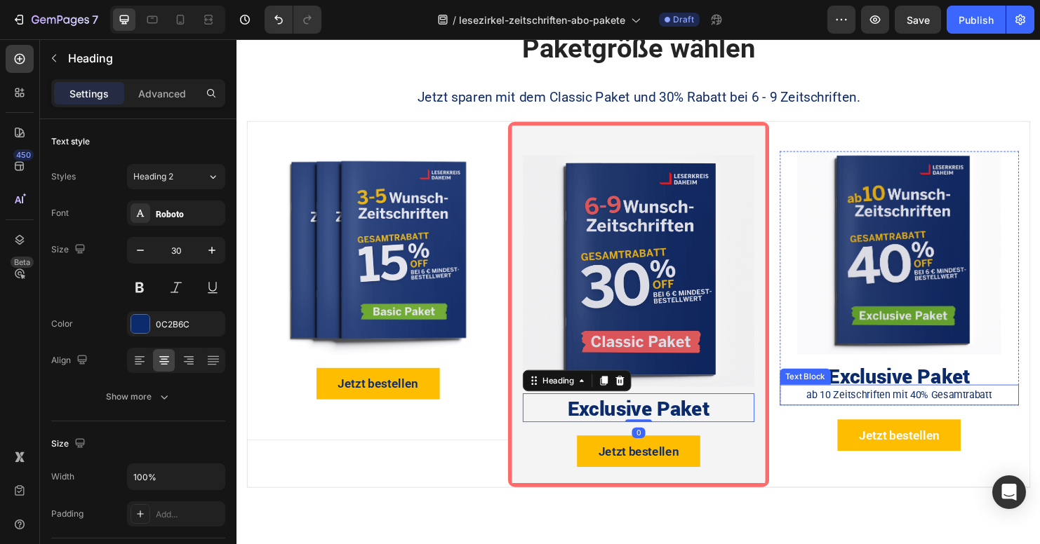
click at [870, 412] on p "ab 10 Zeitschriften mit 40% Gesamtrabatt" at bounding box center [931, 412] width 248 height 19
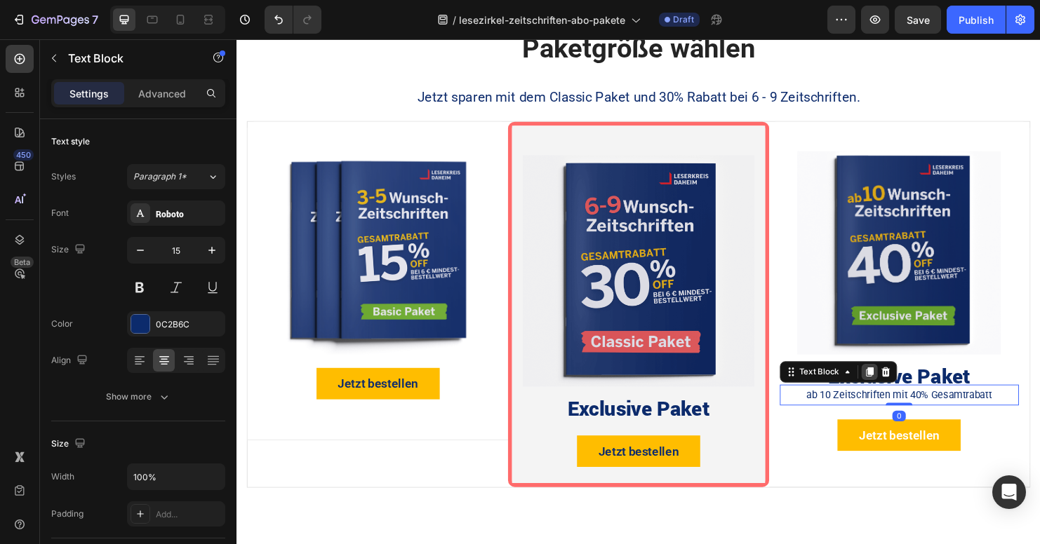
click at [894, 390] on icon at bounding box center [899, 387] width 11 height 11
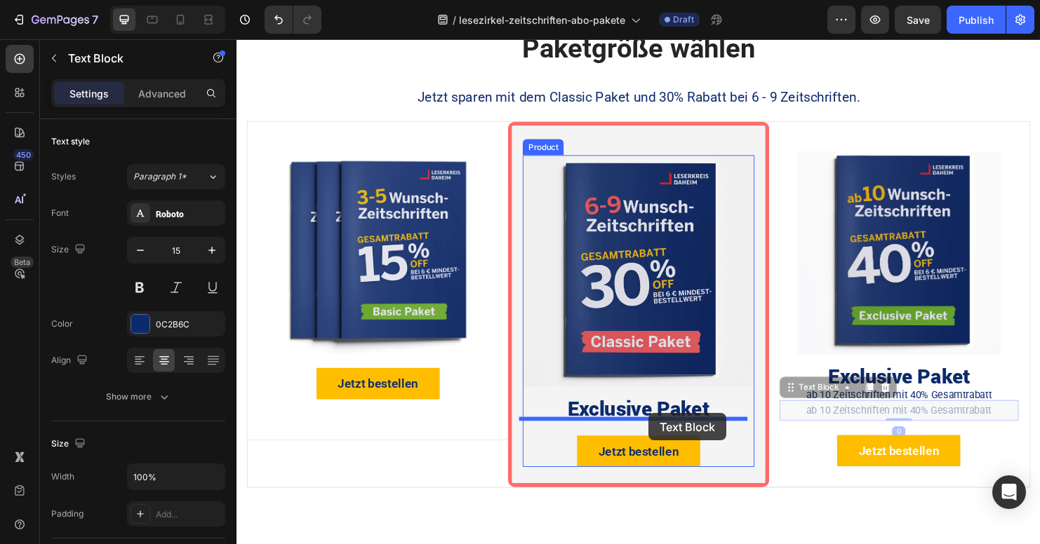
drag, startPoint x: 812, startPoint y: 401, endPoint x: 668, endPoint y: 431, distance: 147.8
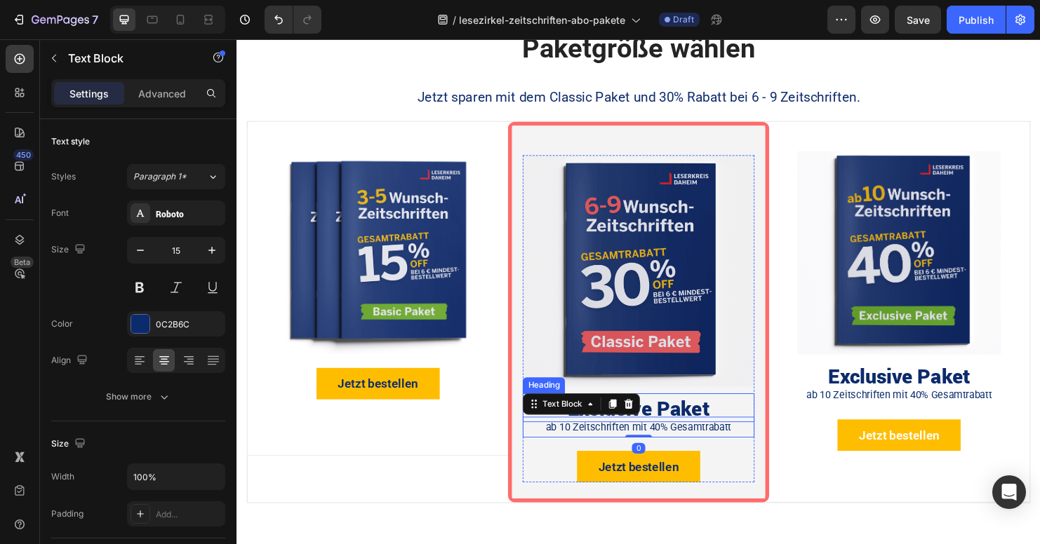
click at [685, 413] on h2 "Exclusive Paket" at bounding box center [657, 425] width 242 height 30
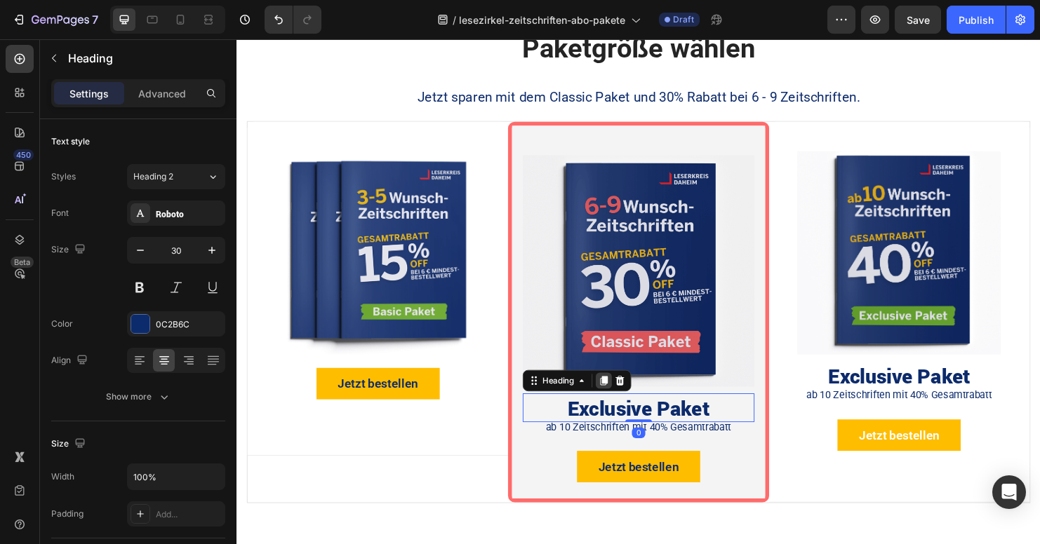
click at [616, 396] on icon at bounding box center [620, 396] width 11 height 11
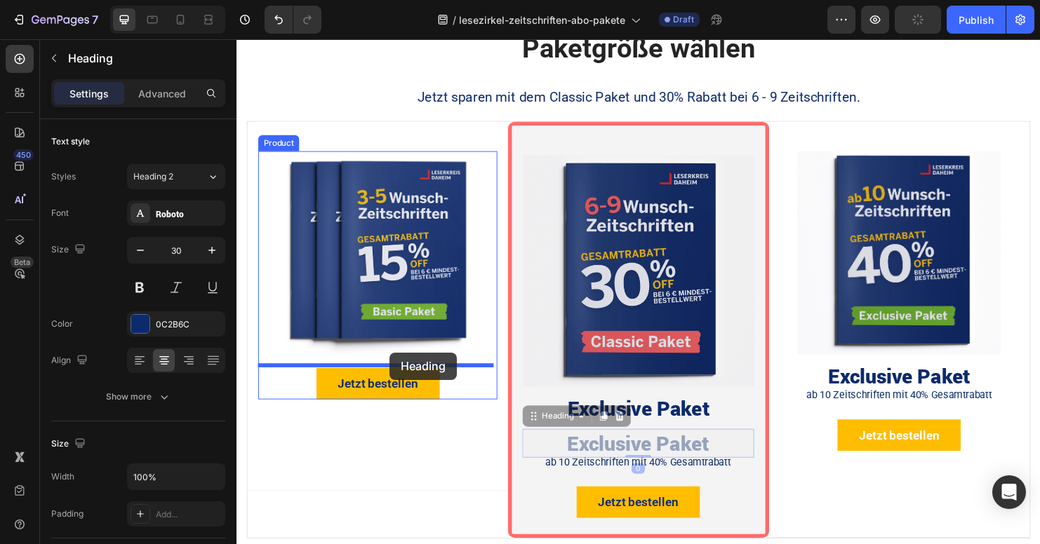
drag, startPoint x: 544, startPoint y: 429, endPoint x: 396, endPoint y: 368, distance: 160.1
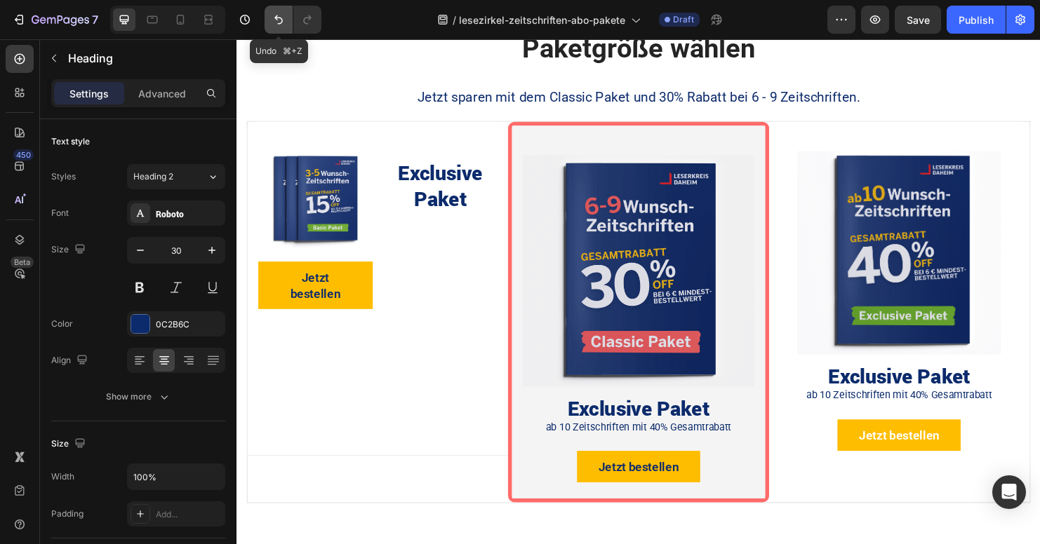
click at [288, 25] on button "Undo/Redo" at bounding box center [278, 20] width 28 height 28
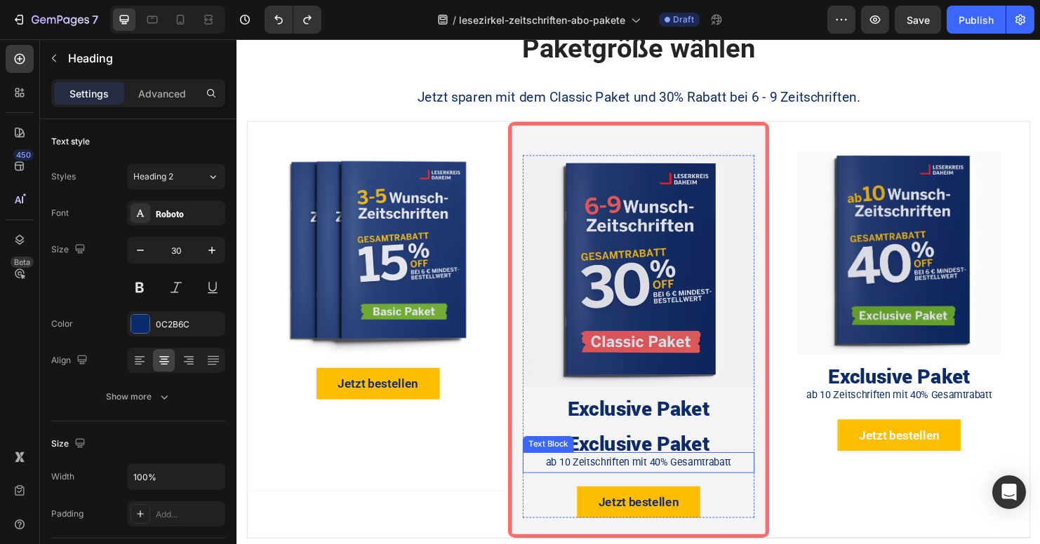
click at [592, 473] on p "ab 10 Zeitschriften mit 40% Gesamtrabatt" at bounding box center [656, 482] width 239 height 19
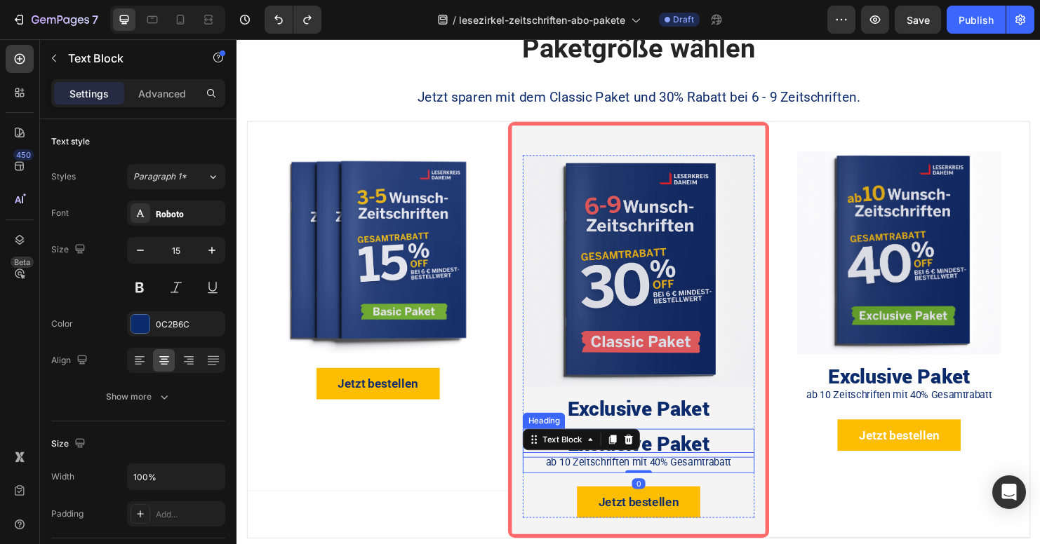
click at [661, 455] on h2 "Exclusive Paket" at bounding box center [657, 463] width 242 height 30
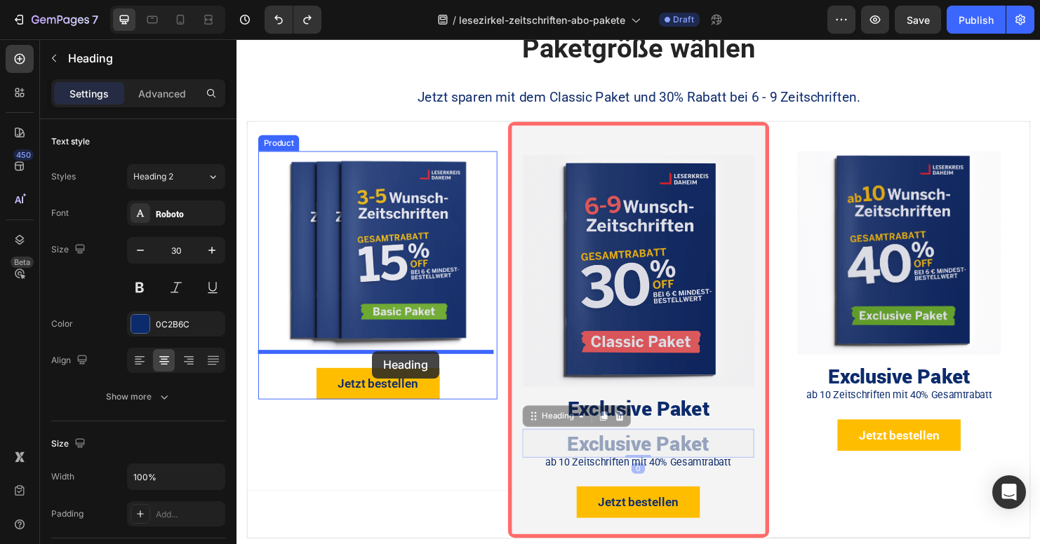
drag, startPoint x: 542, startPoint y: 433, endPoint x: 378, endPoint y: 366, distance: 176.8
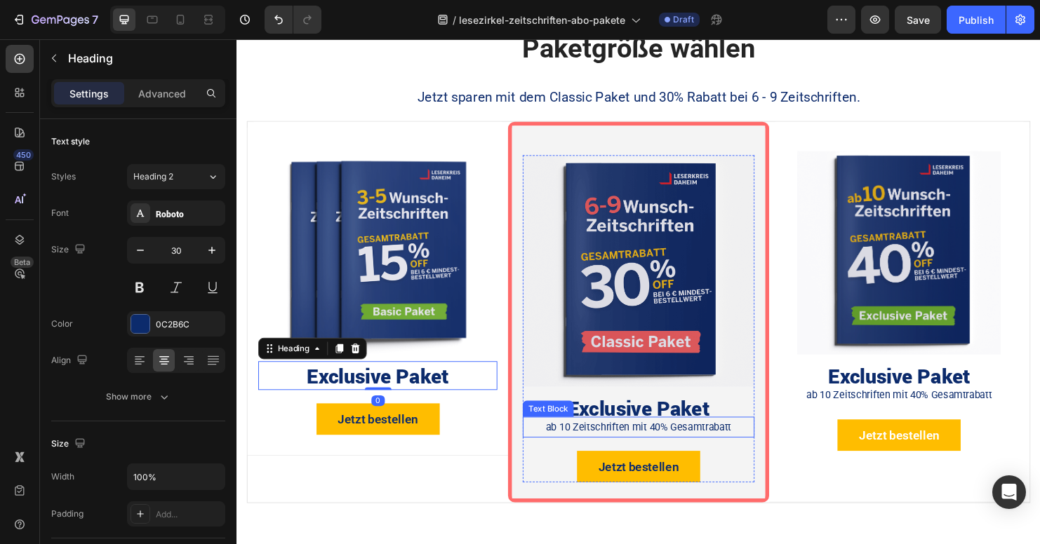
click at [575, 438] on p "ab 10 Zeitschriften mit 40% Gesamtrabatt" at bounding box center [656, 445] width 239 height 19
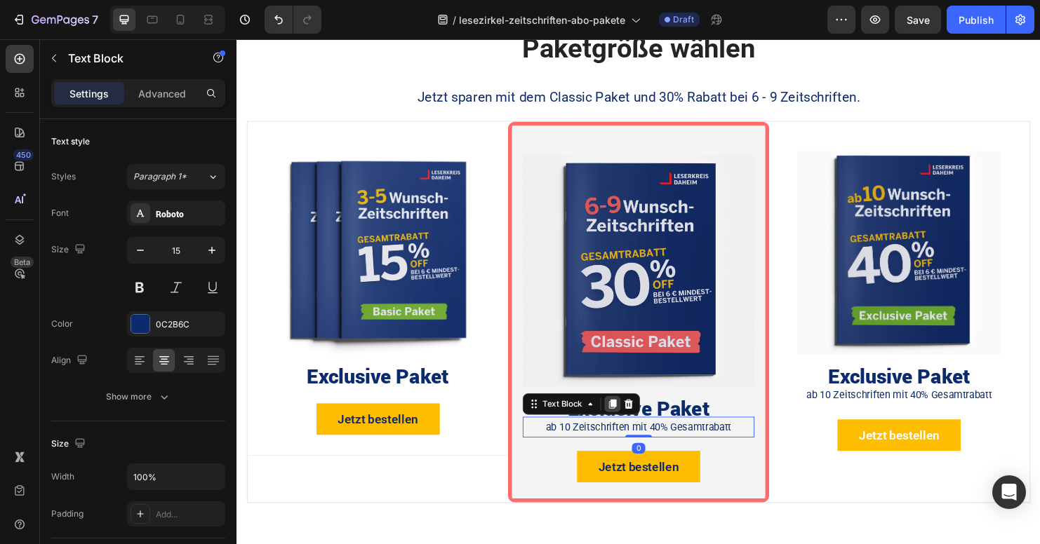
click at [624, 419] on icon at bounding box center [629, 421] width 11 height 11
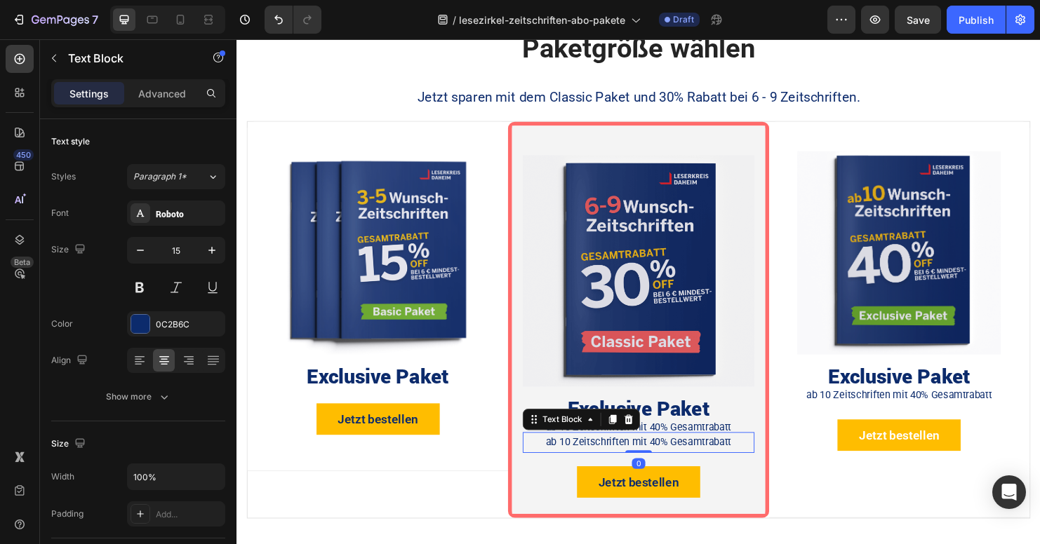
click at [566, 462] on p "ab 10 Zeitschriften mit 40% Gesamtrabatt" at bounding box center [656, 461] width 239 height 19
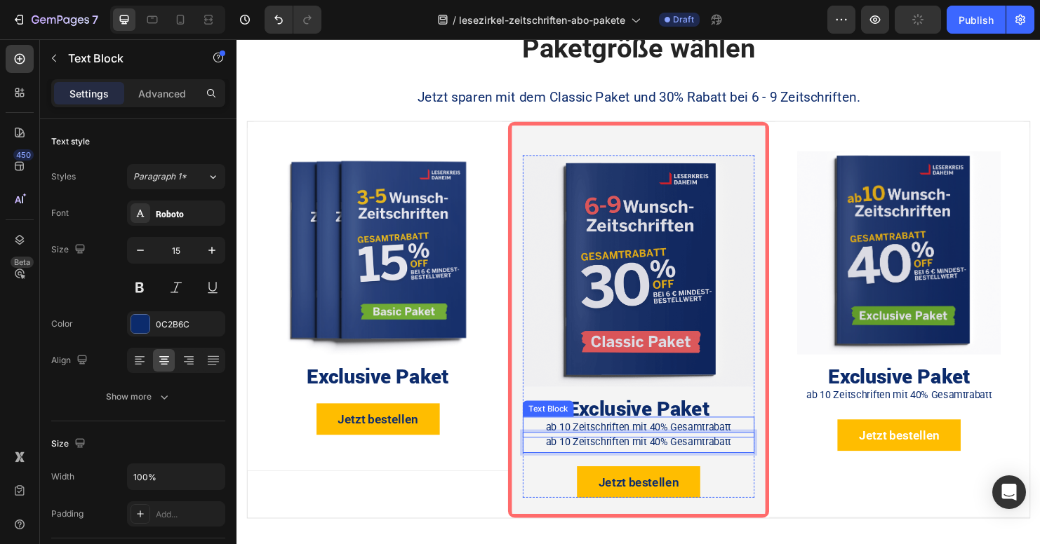
click at [565, 436] on p "ab 10 Zeitschriften mit 40% Gesamtrabatt" at bounding box center [656, 445] width 239 height 19
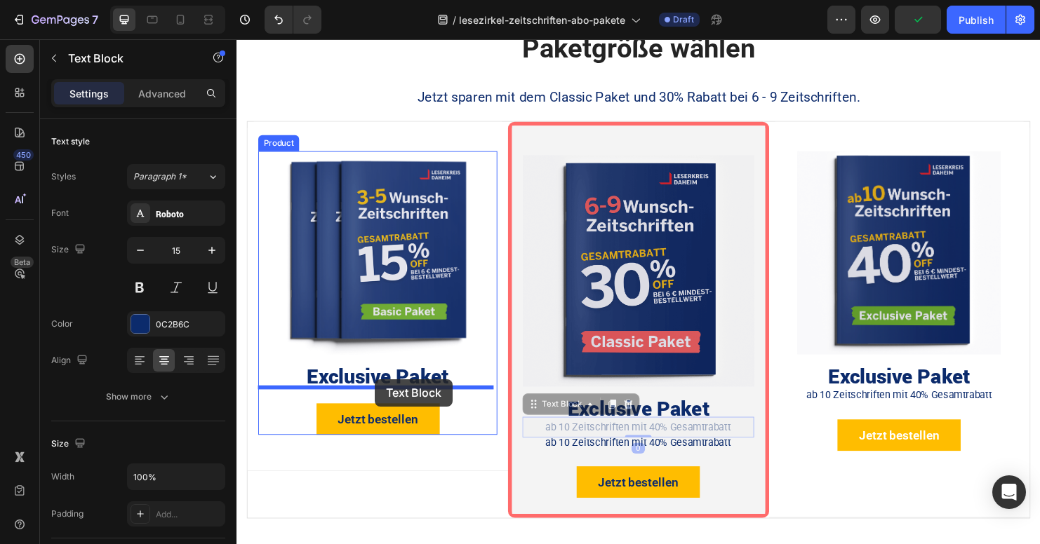
drag, startPoint x: 542, startPoint y: 419, endPoint x: 381, endPoint y: 396, distance: 162.3
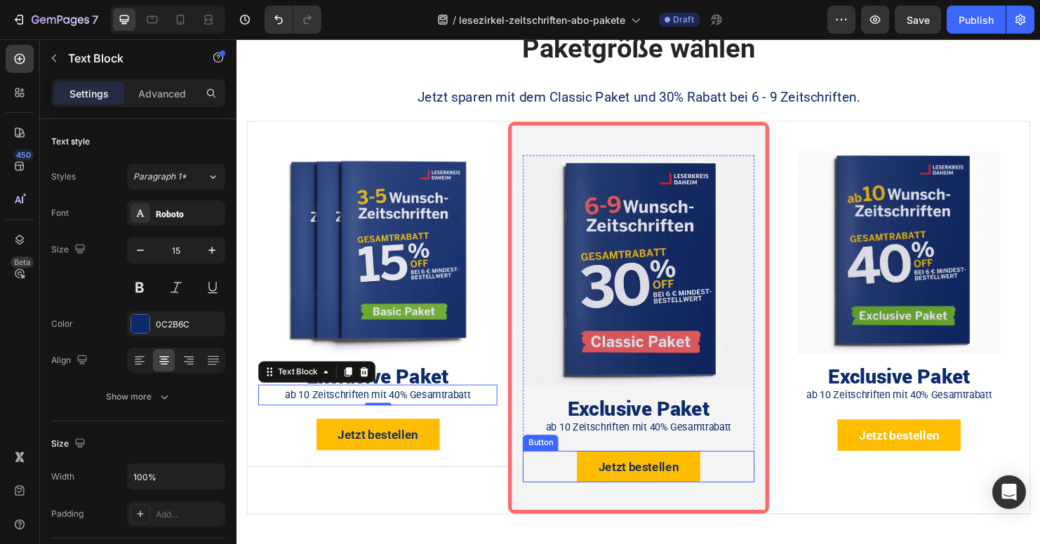
click at [732, 486] on div "Jetzt bestellen Button" at bounding box center [657, 487] width 242 height 33
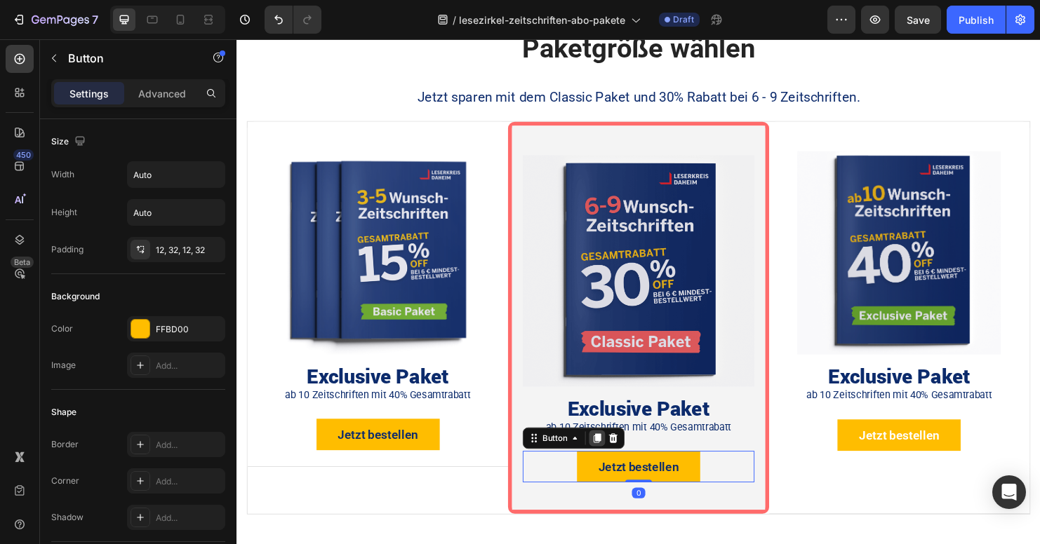
click at [610, 453] on icon at bounding box center [614, 457] width 8 height 10
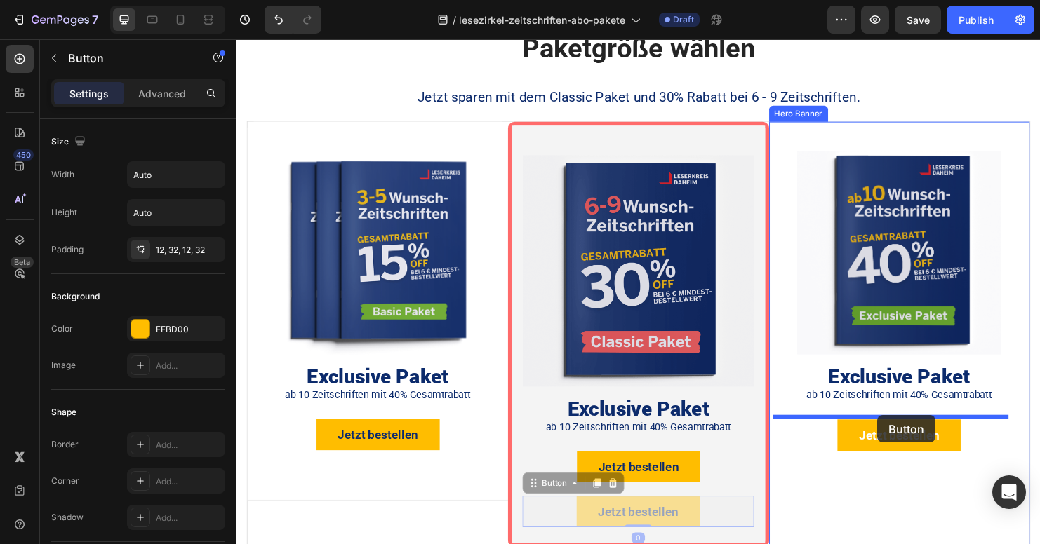
drag, startPoint x: 539, startPoint y: 504, endPoint x: 908, endPoint y: 433, distance: 374.9
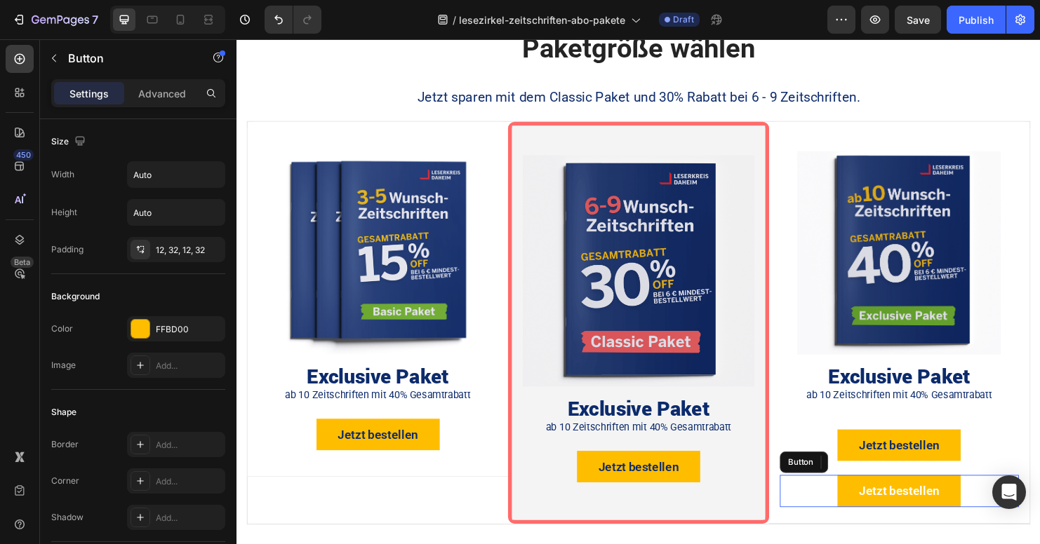
click at [986, 503] on button "Jetzt bestellen" at bounding box center [930, 512] width 129 height 33
click at [895, 478] on icon at bounding box center [899, 483] width 9 height 10
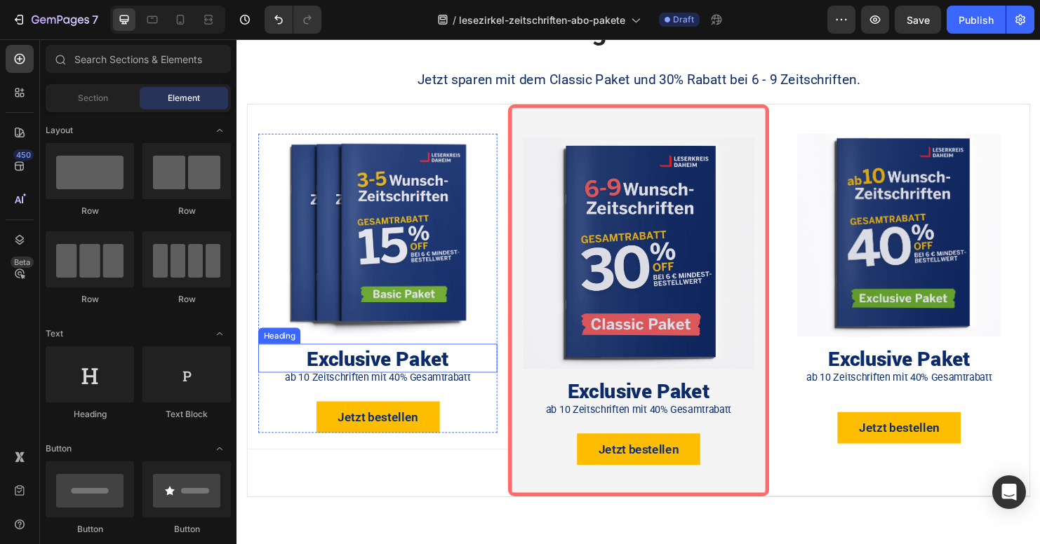
scroll to position [791, 0]
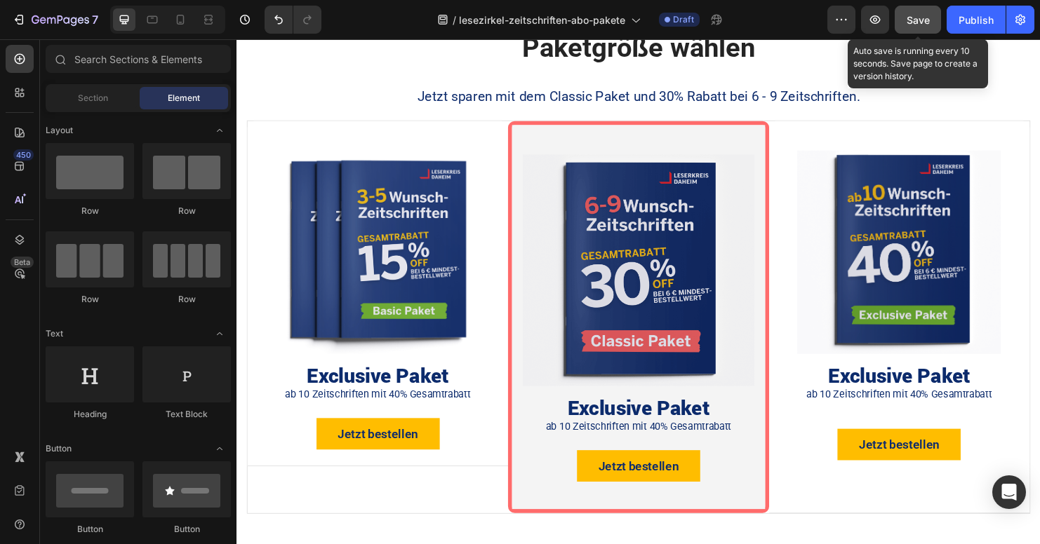
drag, startPoint x: 918, startPoint y: 21, endPoint x: 920, endPoint y: 32, distance: 11.3
click at [919, 21] on span "Save" at bounding box center [917, 20] width 23 height 12
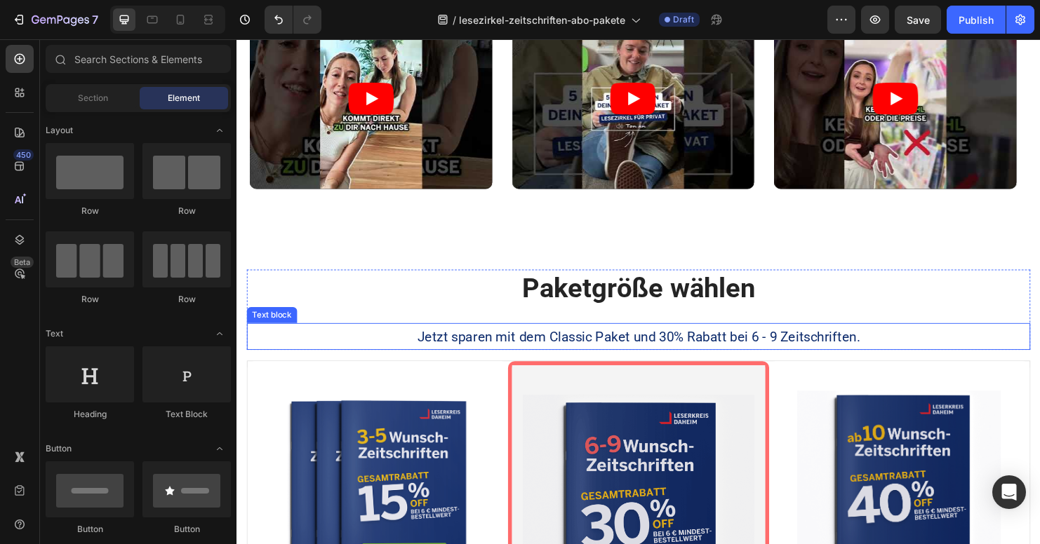
scroll to position [0, 0]
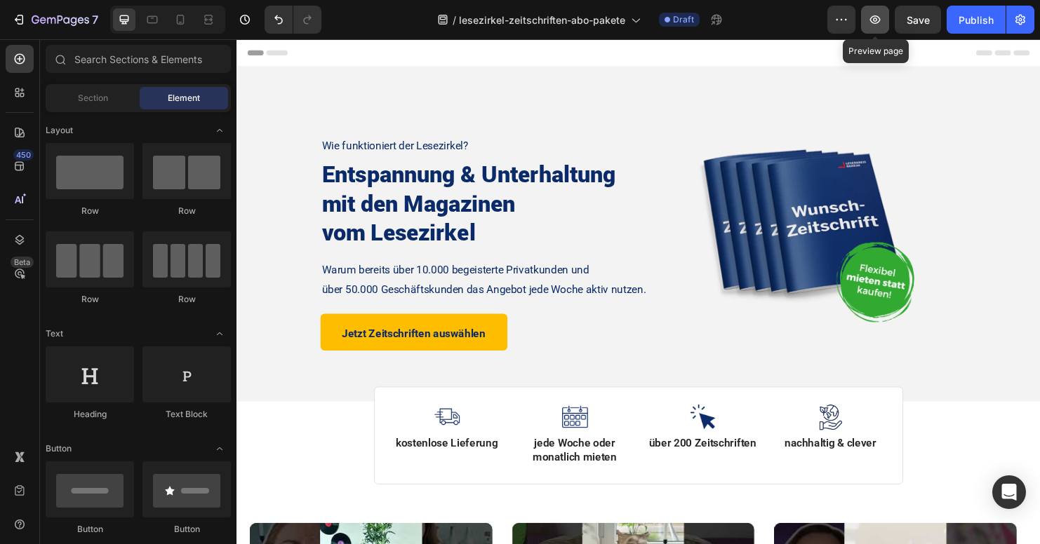
click at [875, 22] on icon "button" at bounding box center [875, 20] width 14 height 14
